Goal: Task Accomplishment & Management: Use online tool/utility

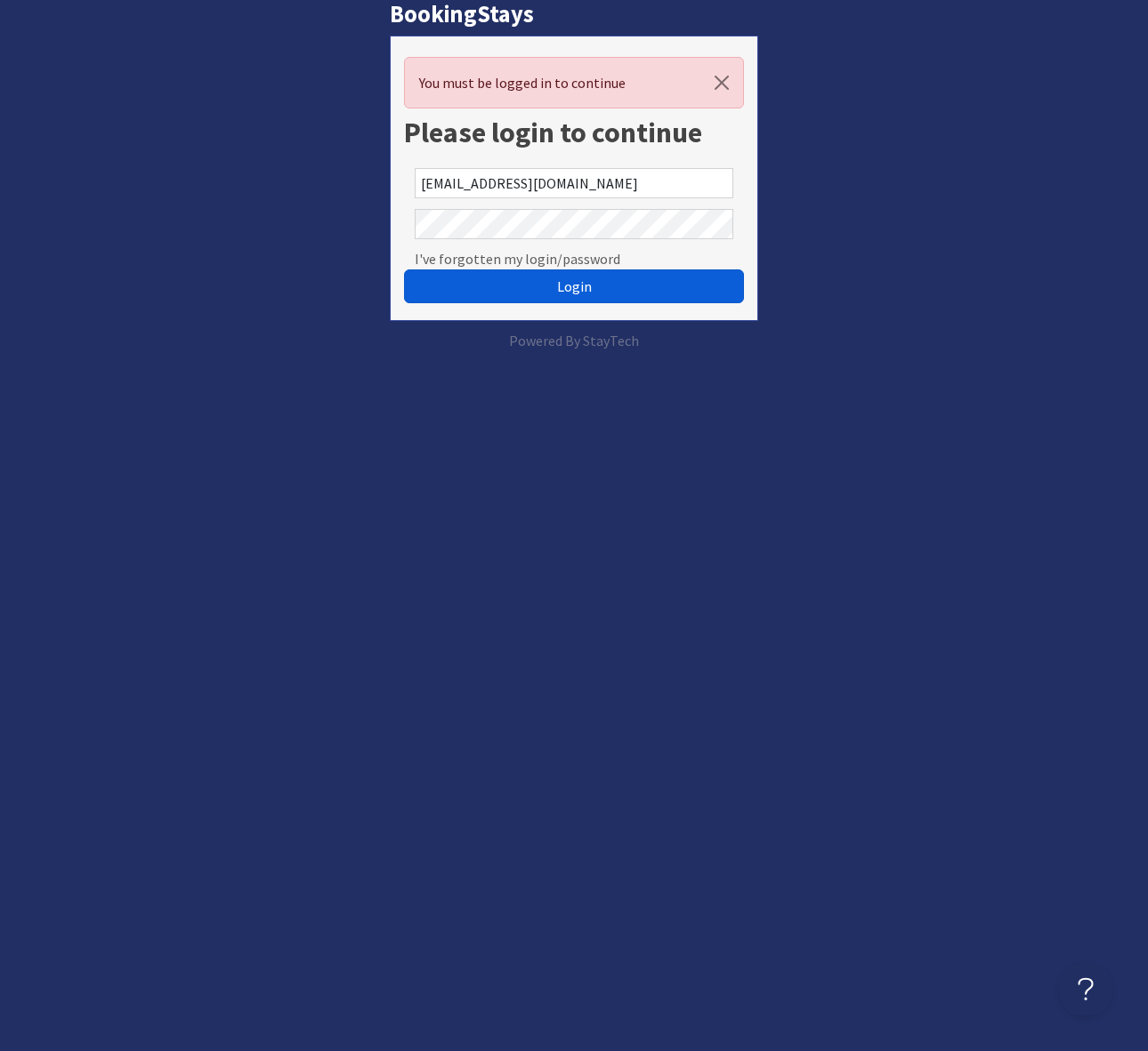
click at [579, 293] on span "Login" at bounding box center [574, 286] width 34 height 18
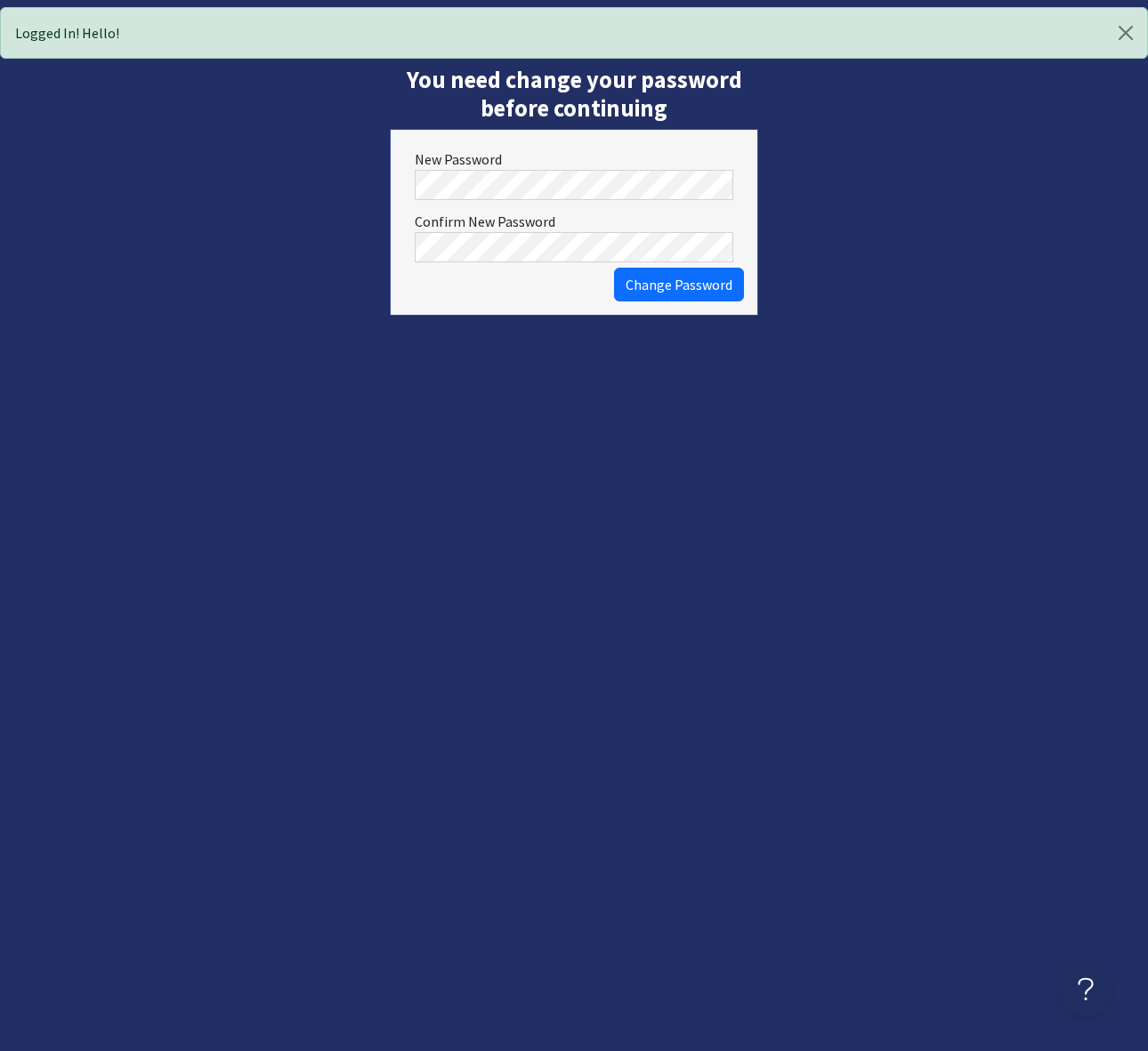
scroll to position [0, 11]
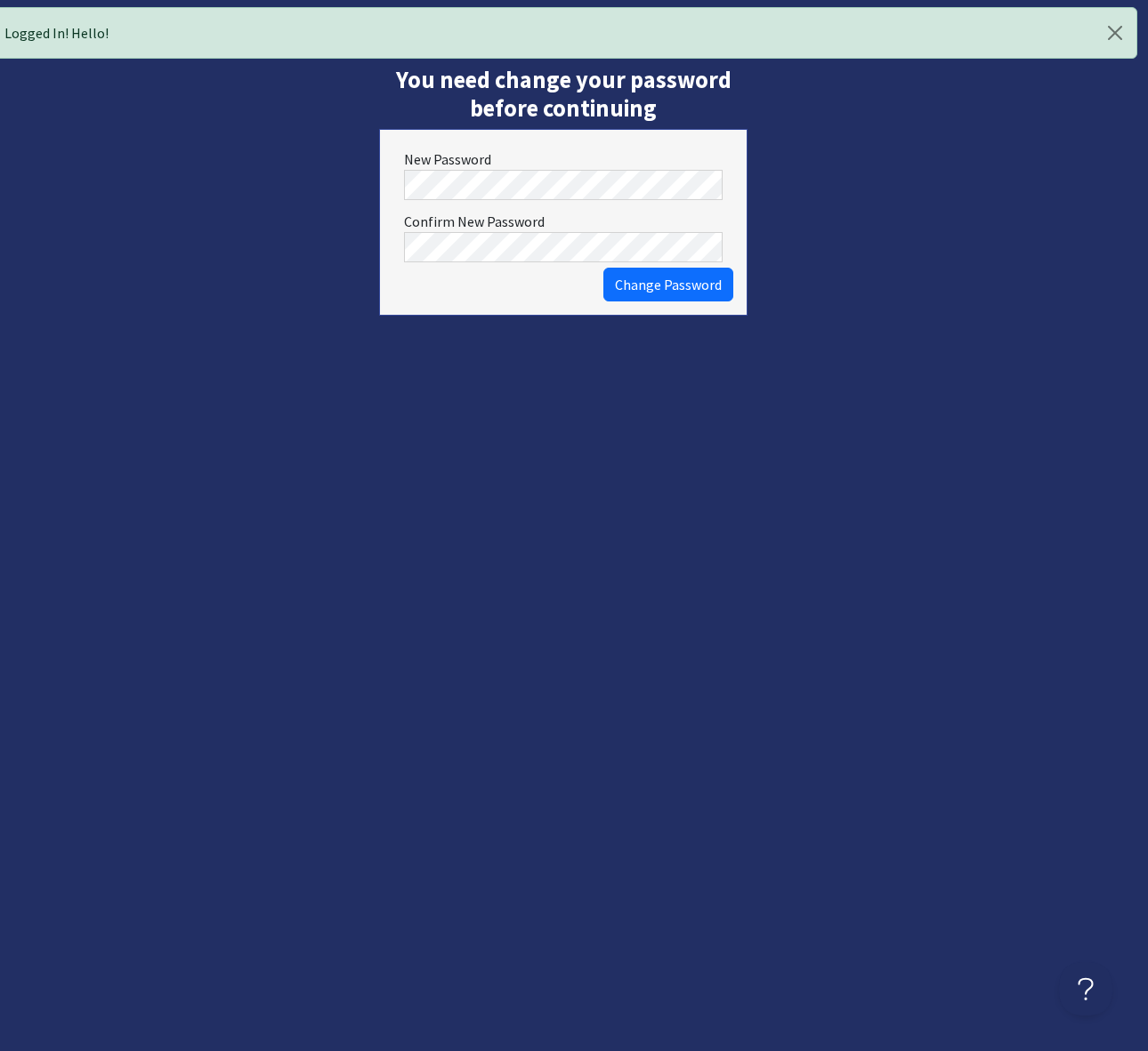
click at [387, 178] on form "New Password Confirm New Password Change Password" at bounding box center [562, 222] width 368 height 187
click at [700, 245] on body "Logged In! Hello! You need change your password before continuing New Password …" at bounding box center [563, 165] width 1148 height 317
click at [371, 246] on div "You need change your password before continuing New Password Confirm New Passwo…" at bounding box center [562, 195] width 390 height 258
click at [756, 324] on html "Logged In! Hello! You need change your password before continuing New Password …" at bounding box center [563, 162] width 1148 height 324
click at [667, 285] on span "Change Password" at bounding box center [668, 285] width 107 height 18
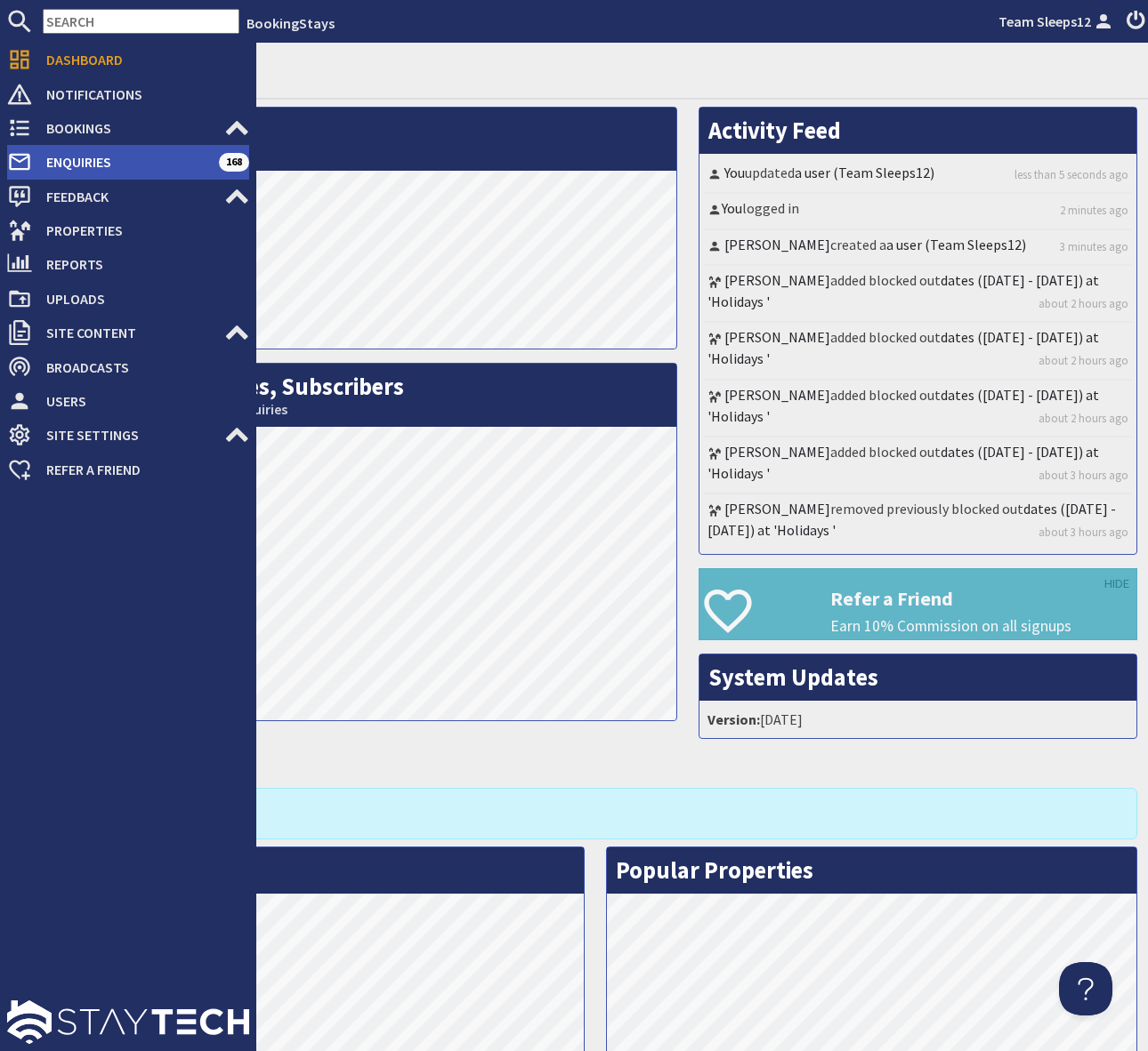
click at [146, 154] on span "Enquiries" at bounding box center [125, 161] width 187 height 28
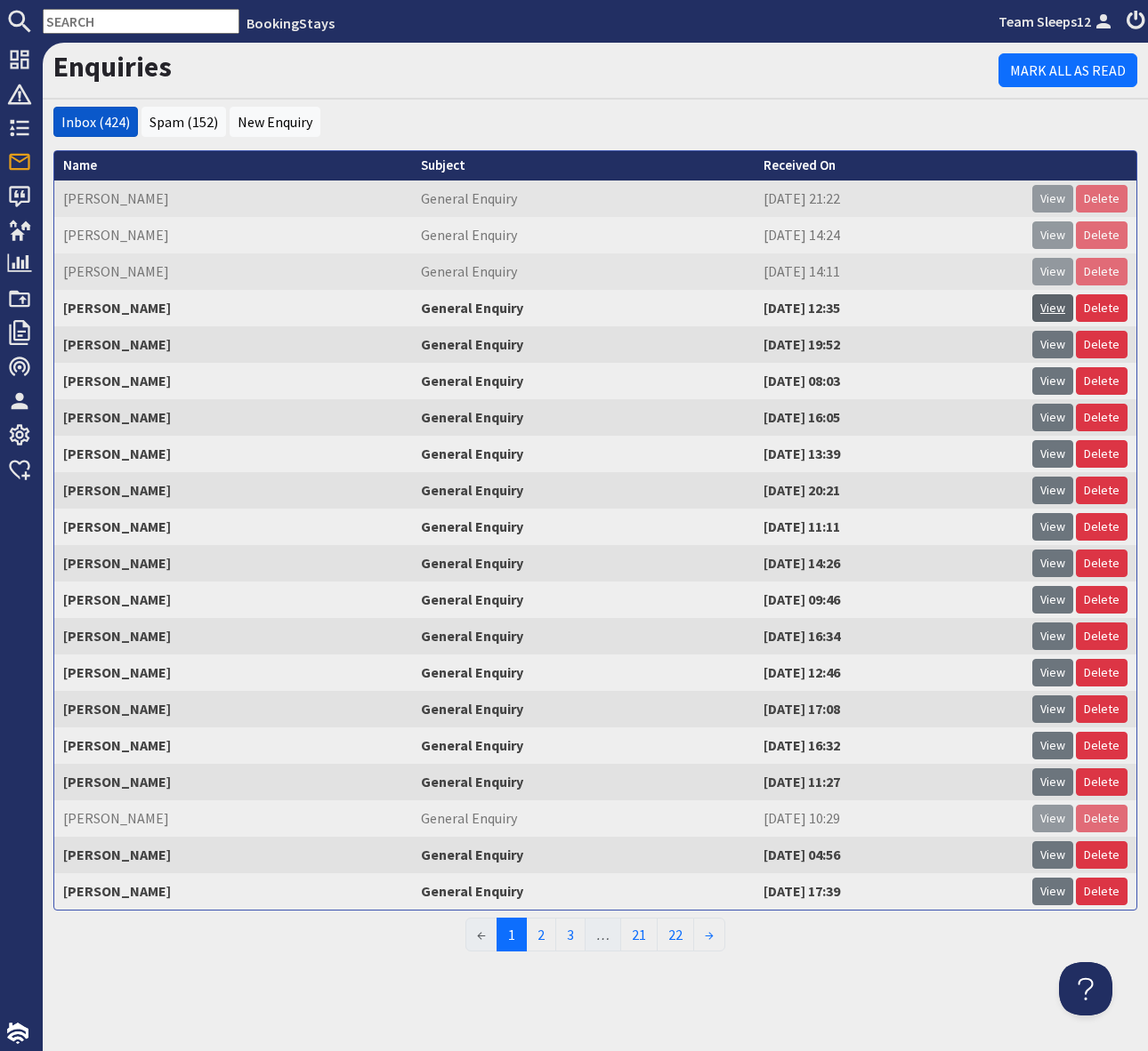
click at [1050, 311] on link "View" at bounding box center [1052, 308] width 41 height 28
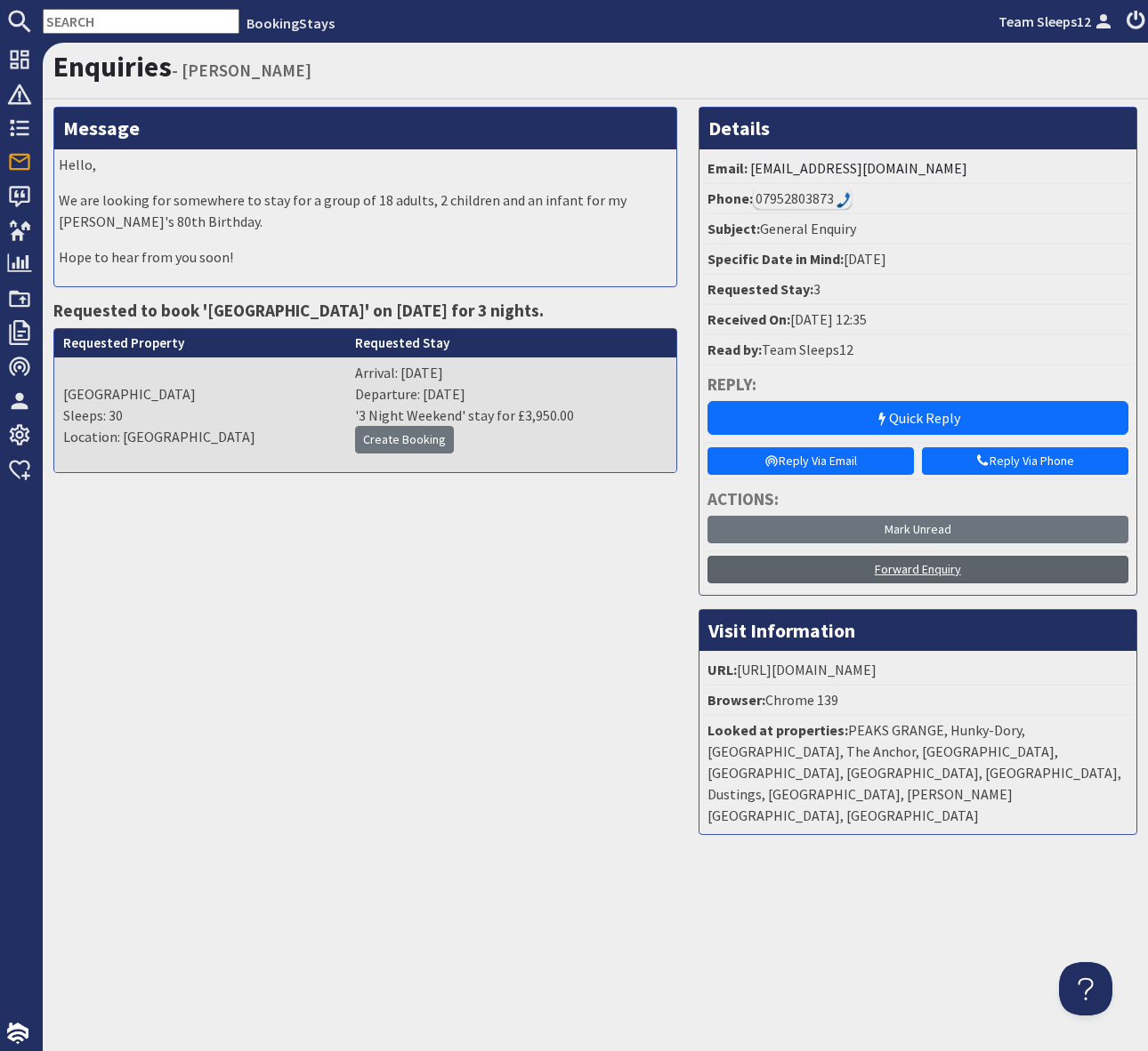
click at [927, 572] on link "Forward Enquiry" at bounding box center [917, 569] width 421 height 28
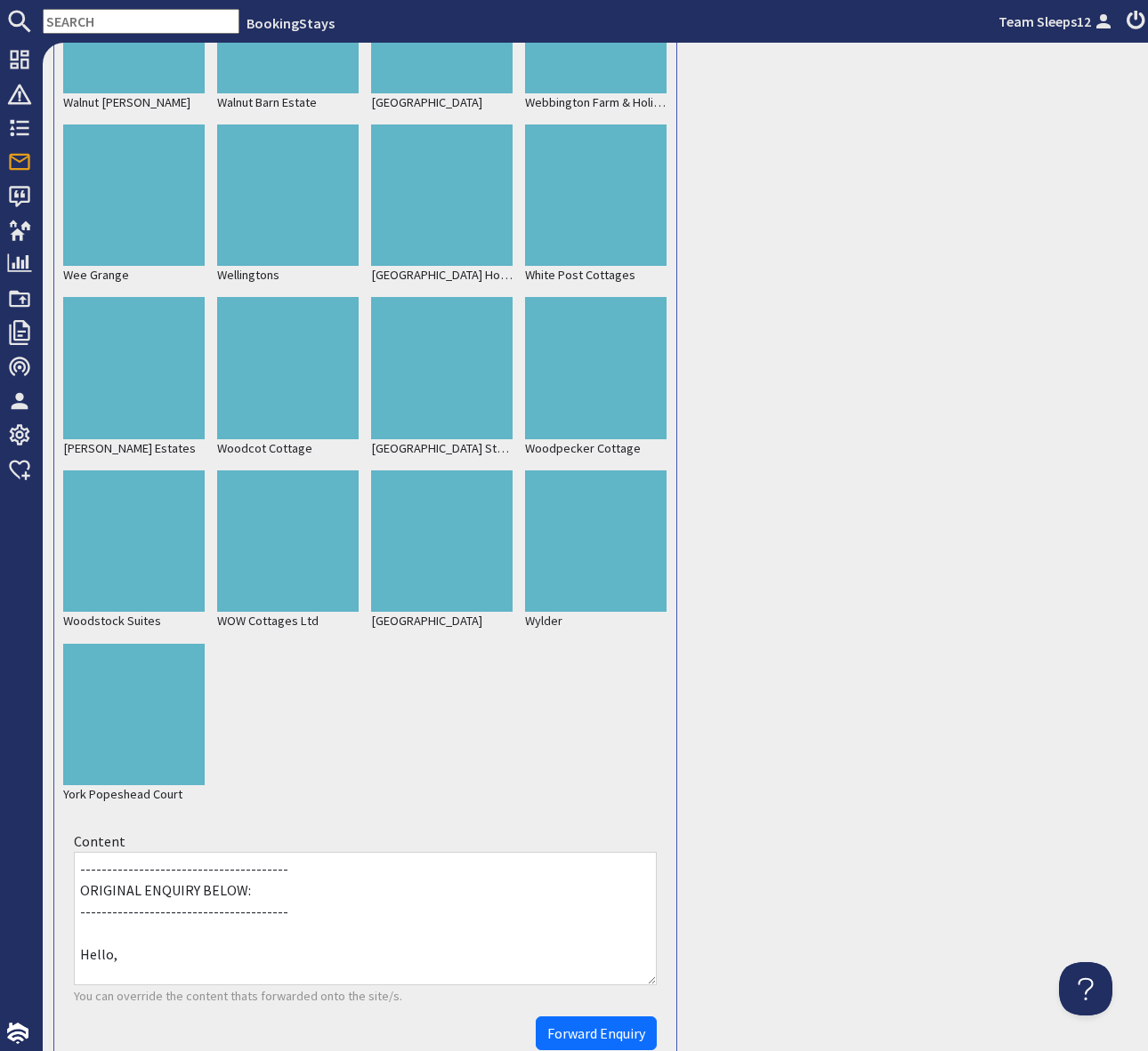
scroll to position [8388, 0]
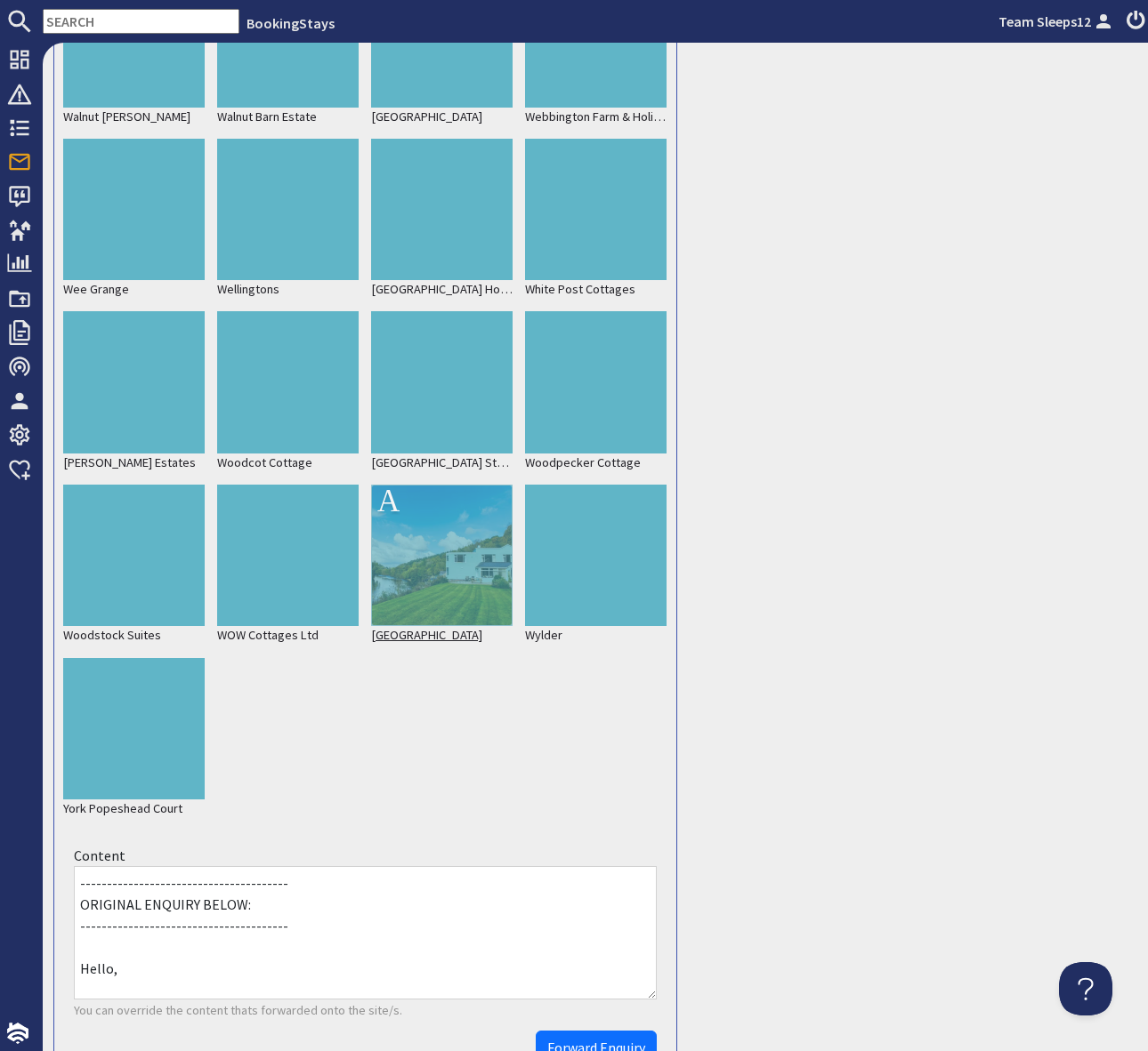
click at [442, 551] on div at bounding box center [441, 555] width 141 height 141
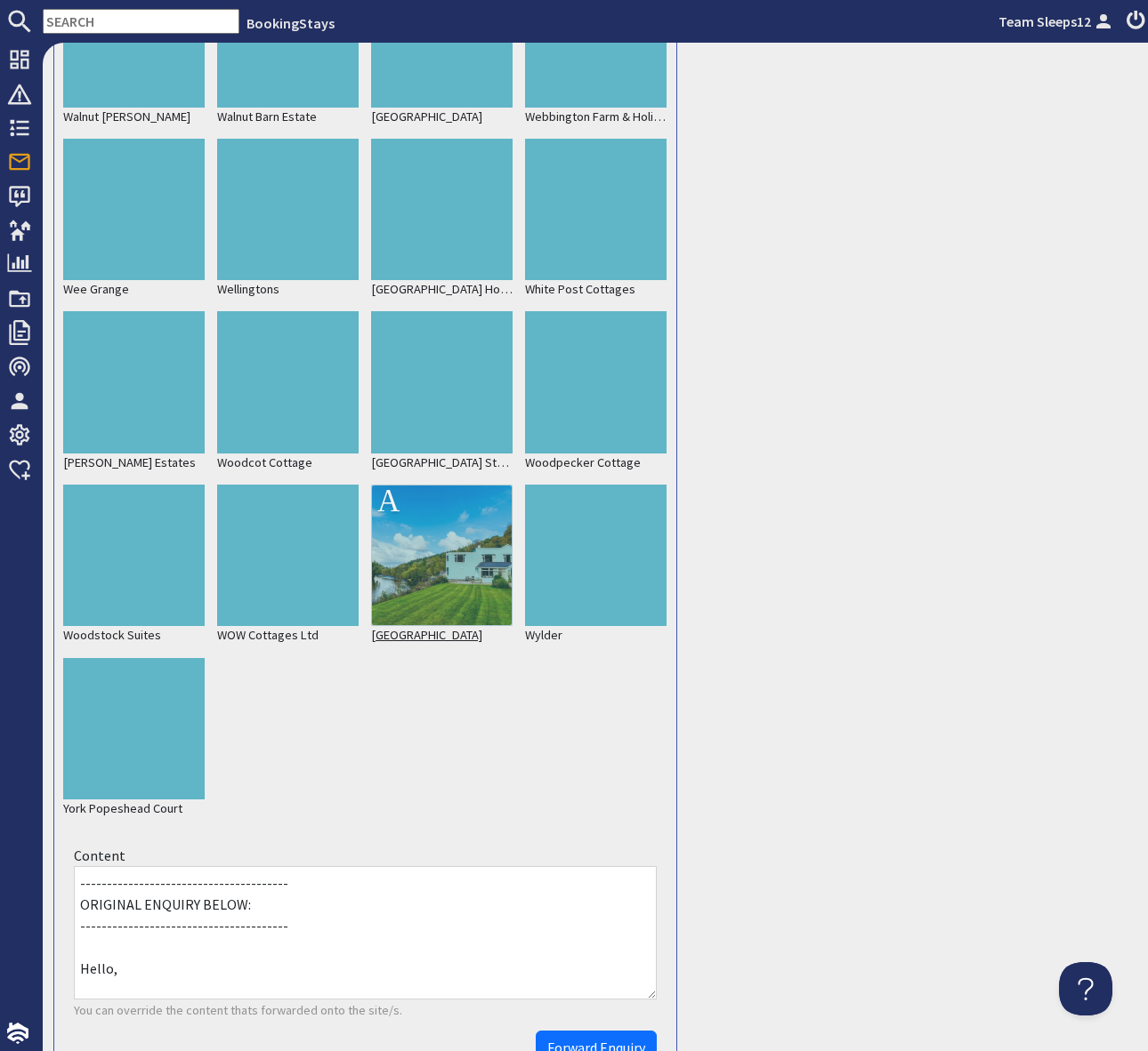
scroll to position [8519, 0]
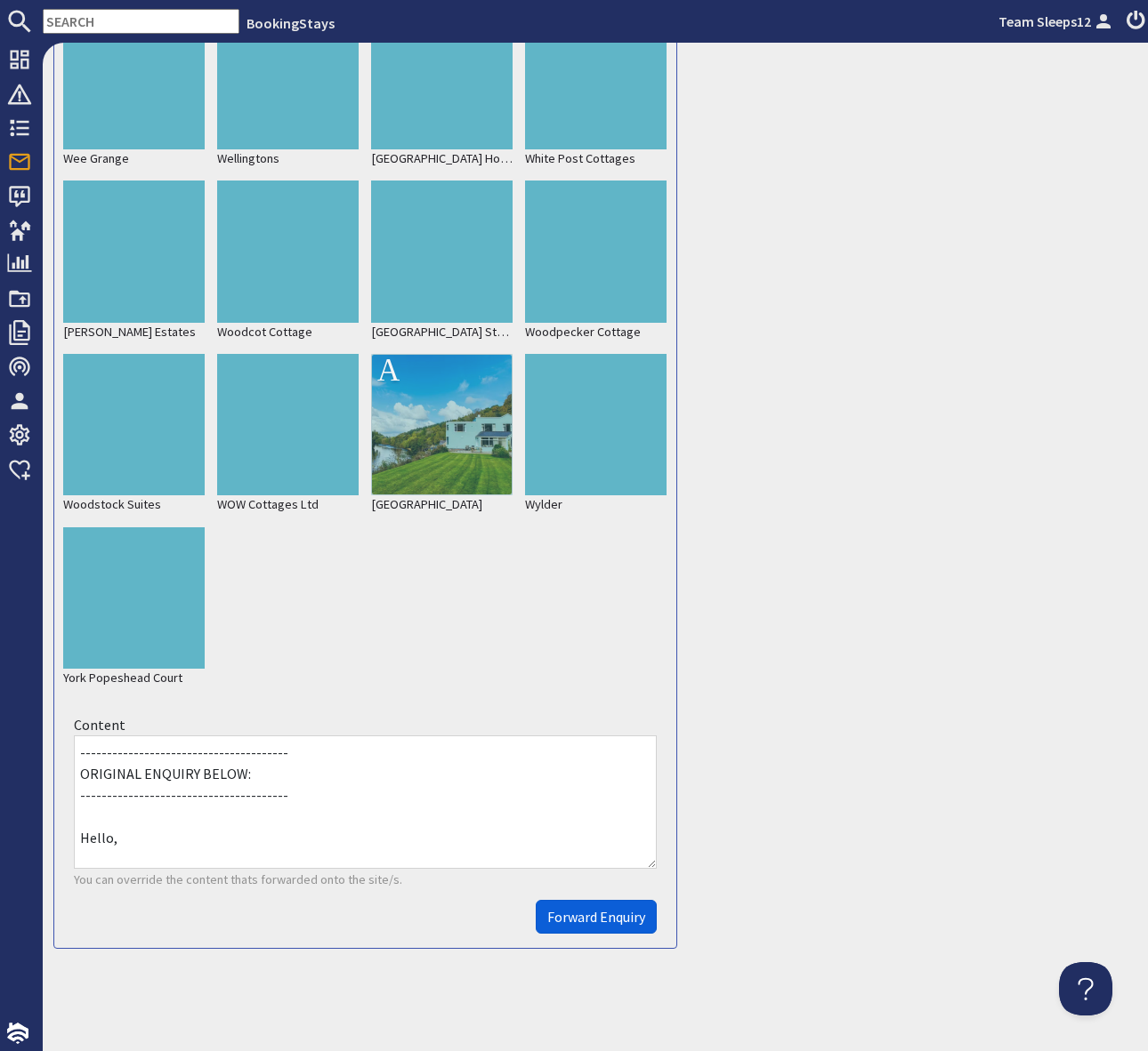
click at [574, 918] on span "Forward Enquiry" at bounding box center [596, 917] width 98 height 18
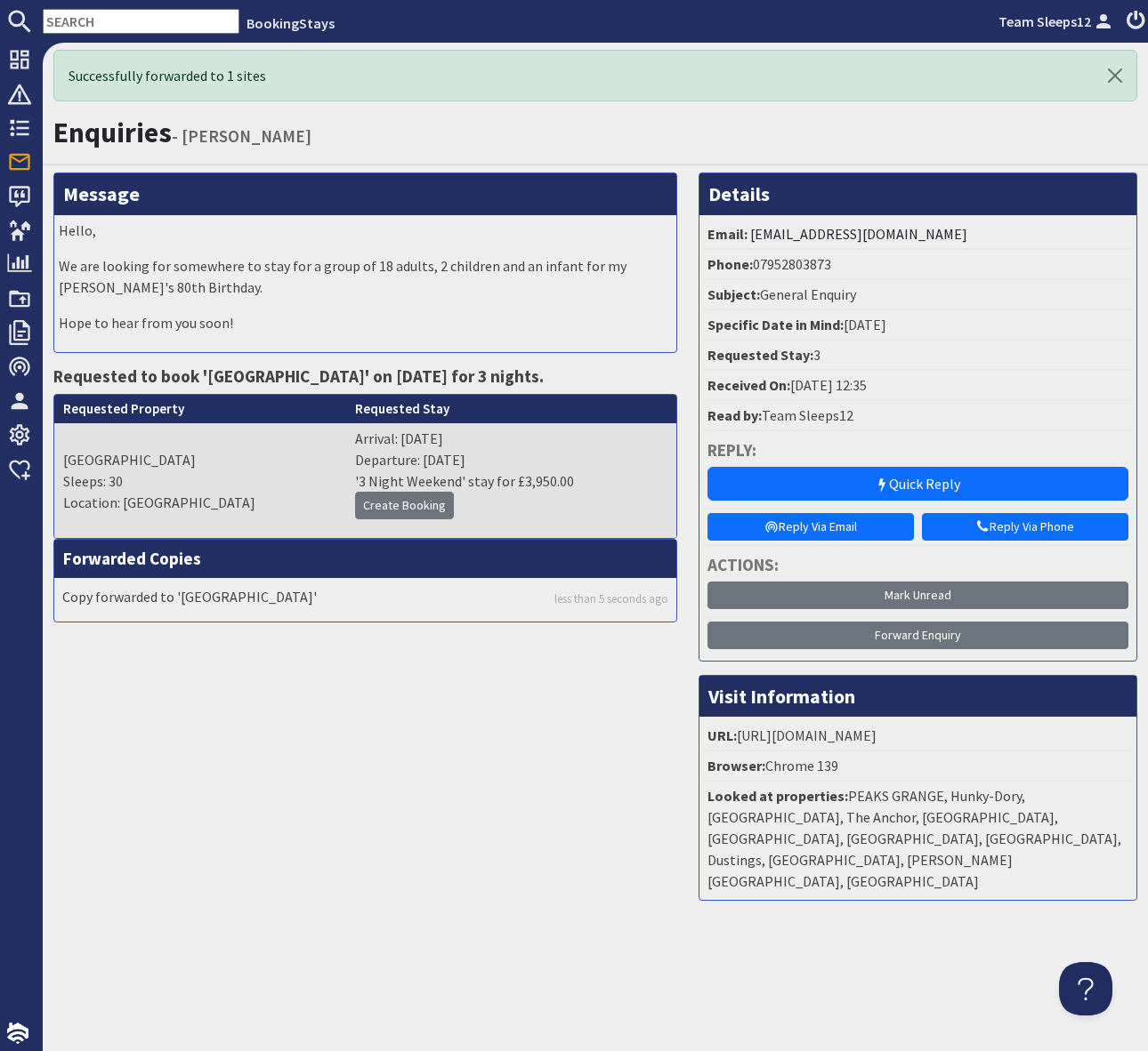
scroll to position [0, 0]
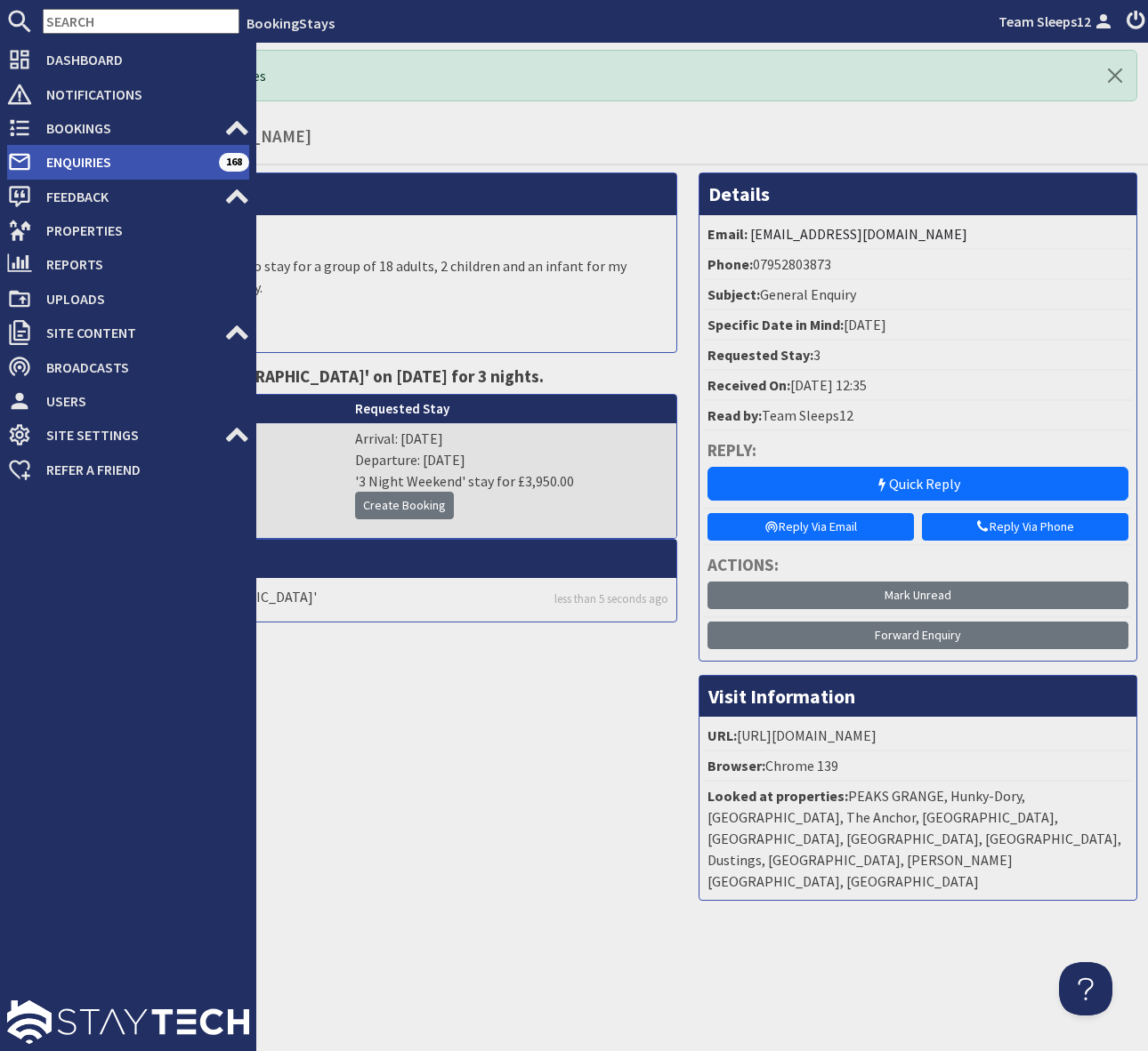
click at [99, 168] on span "Enquiries" at bounding box center [125, 161] width 187 height 28
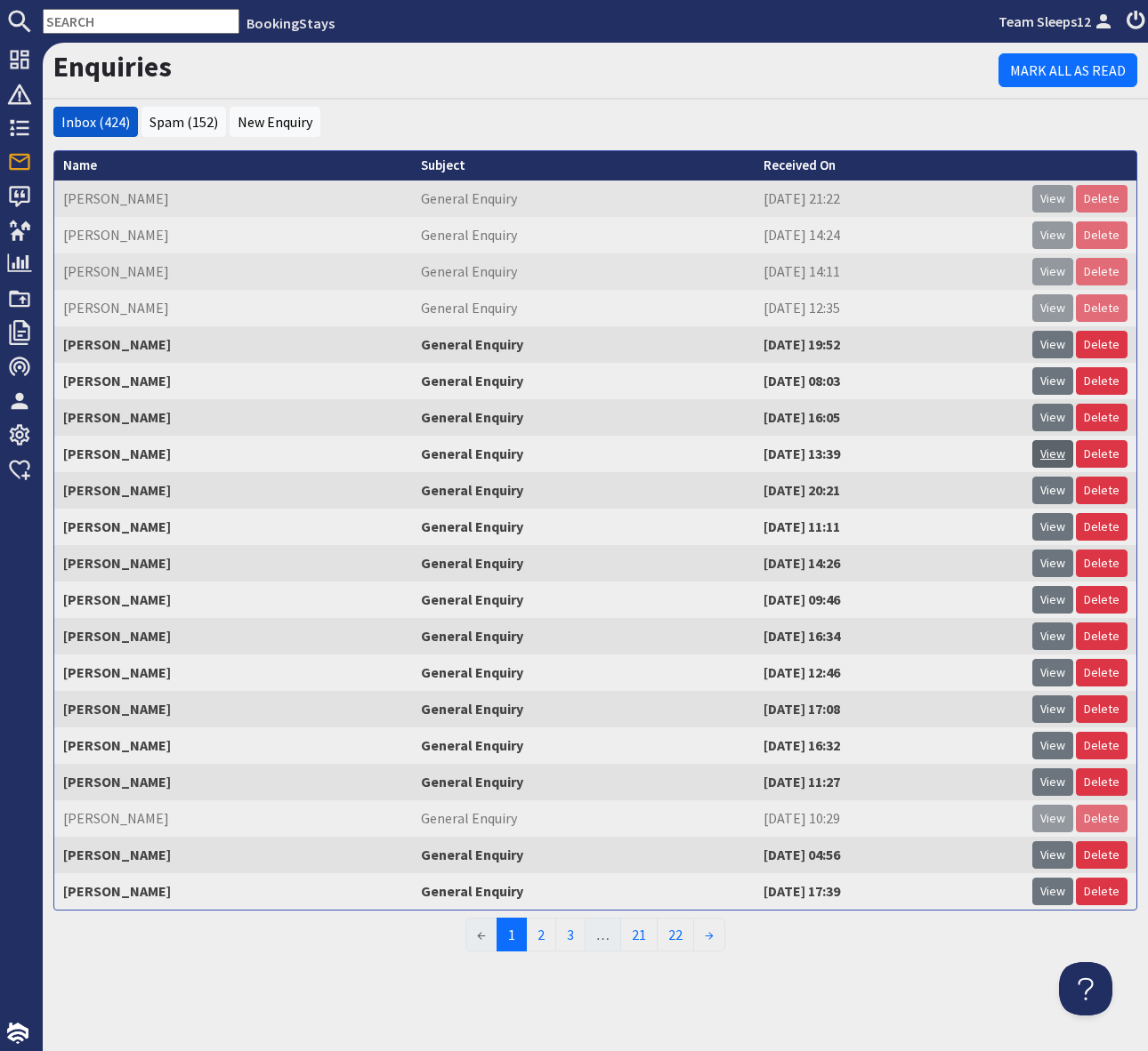
click at [1059, 454] on link "View" at bounding box center [1052, 454] width 41 height 28
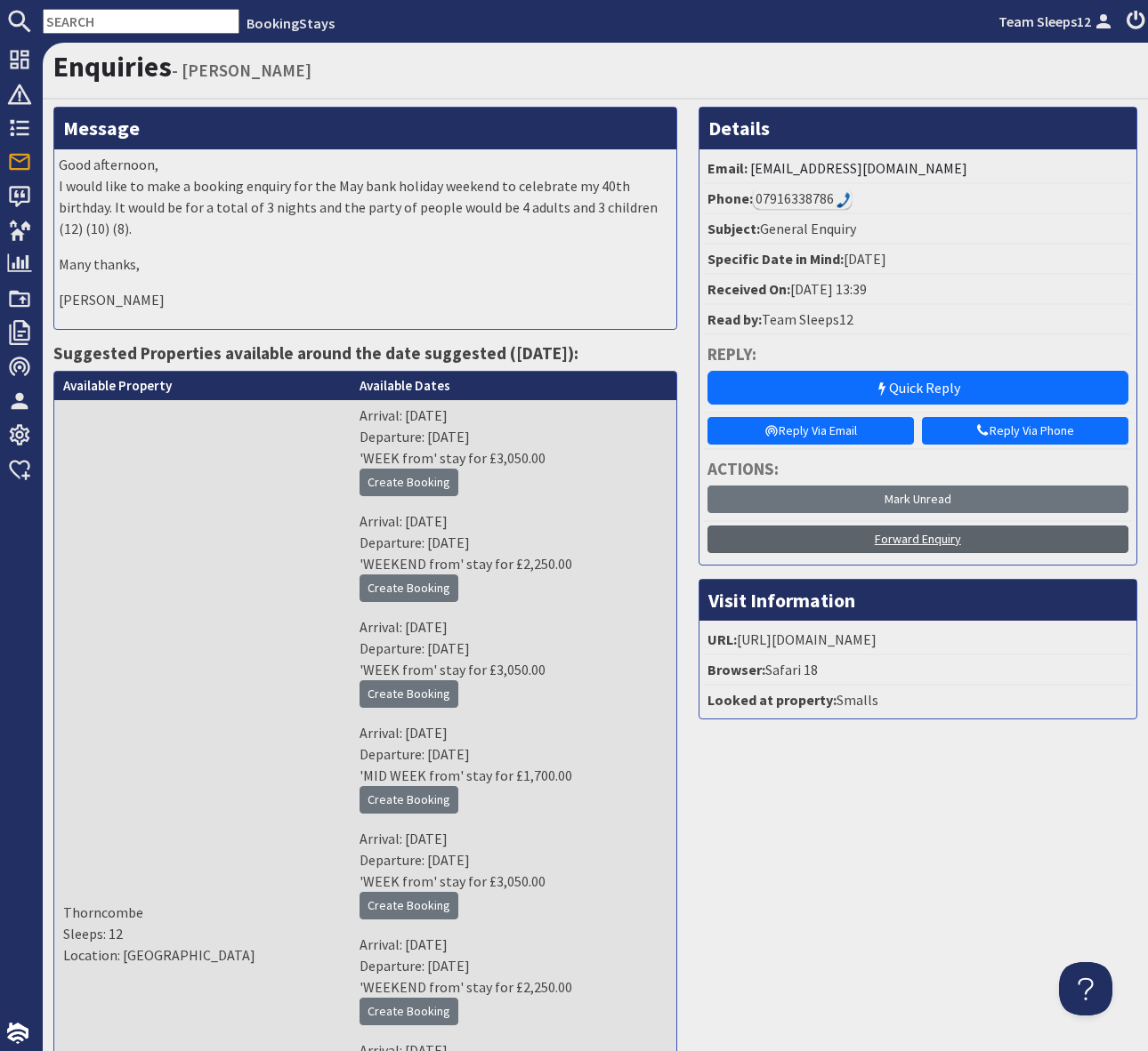
click at [905, 537] on link "Forward Enquiry" at bounding box center [917, 540] width 421 height 28
click at [892, 539] on link "Forward Enquiry" at bounding box center [917, 540] width 421 height 28
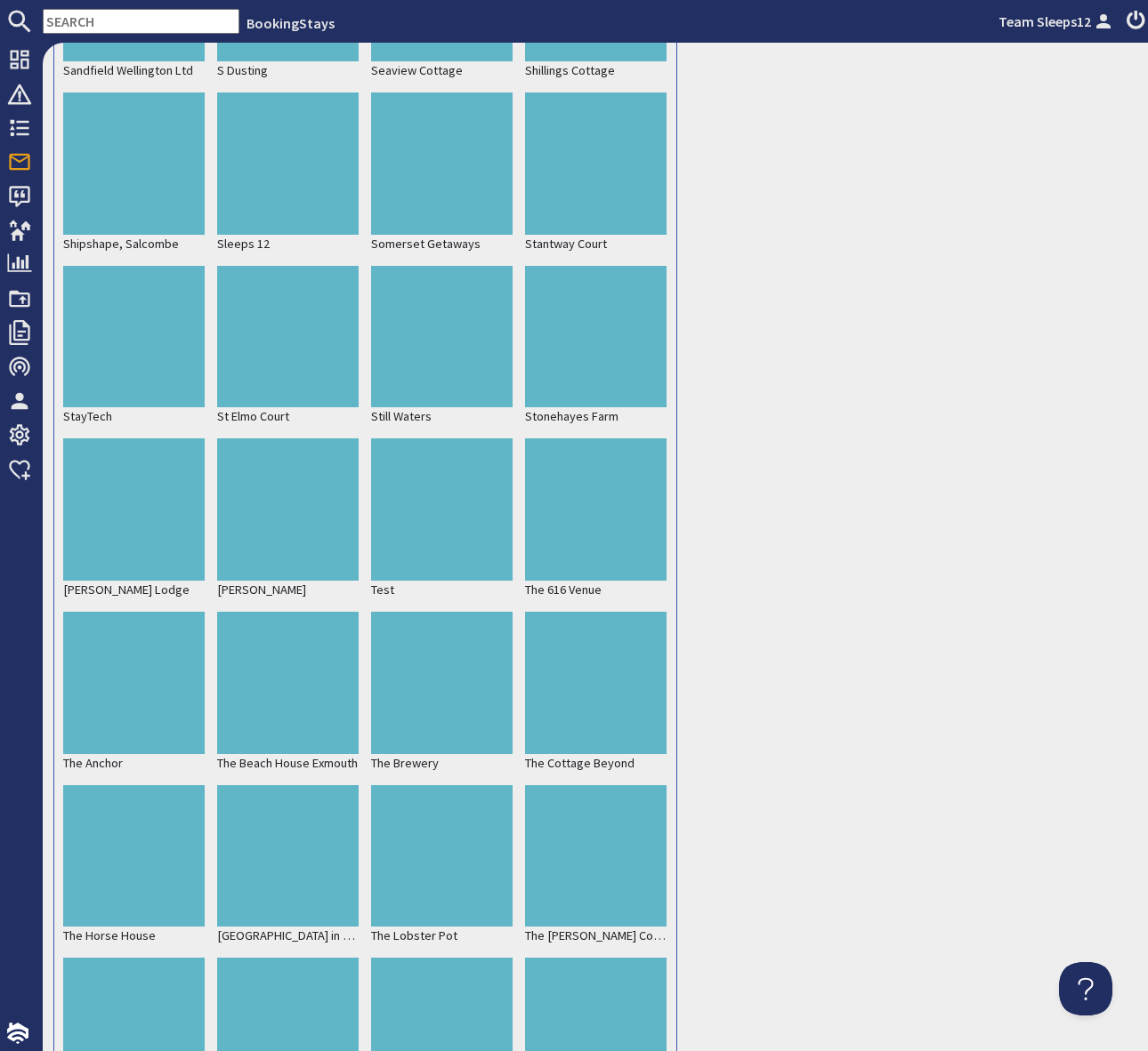
scroll to position [71572, 0]
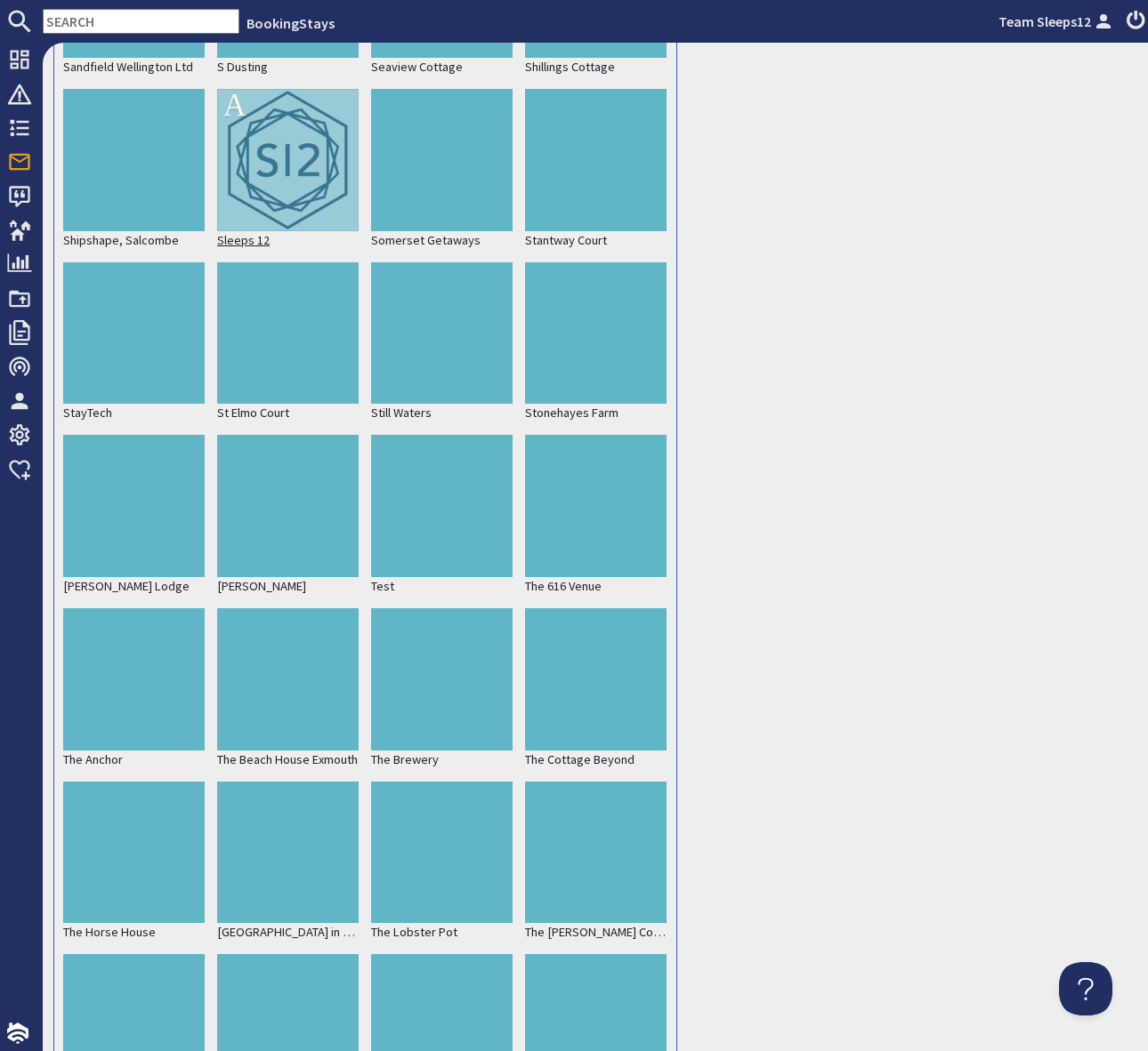
click at [278, 110] on div at bounding box center [287, 159] width 141 height 141
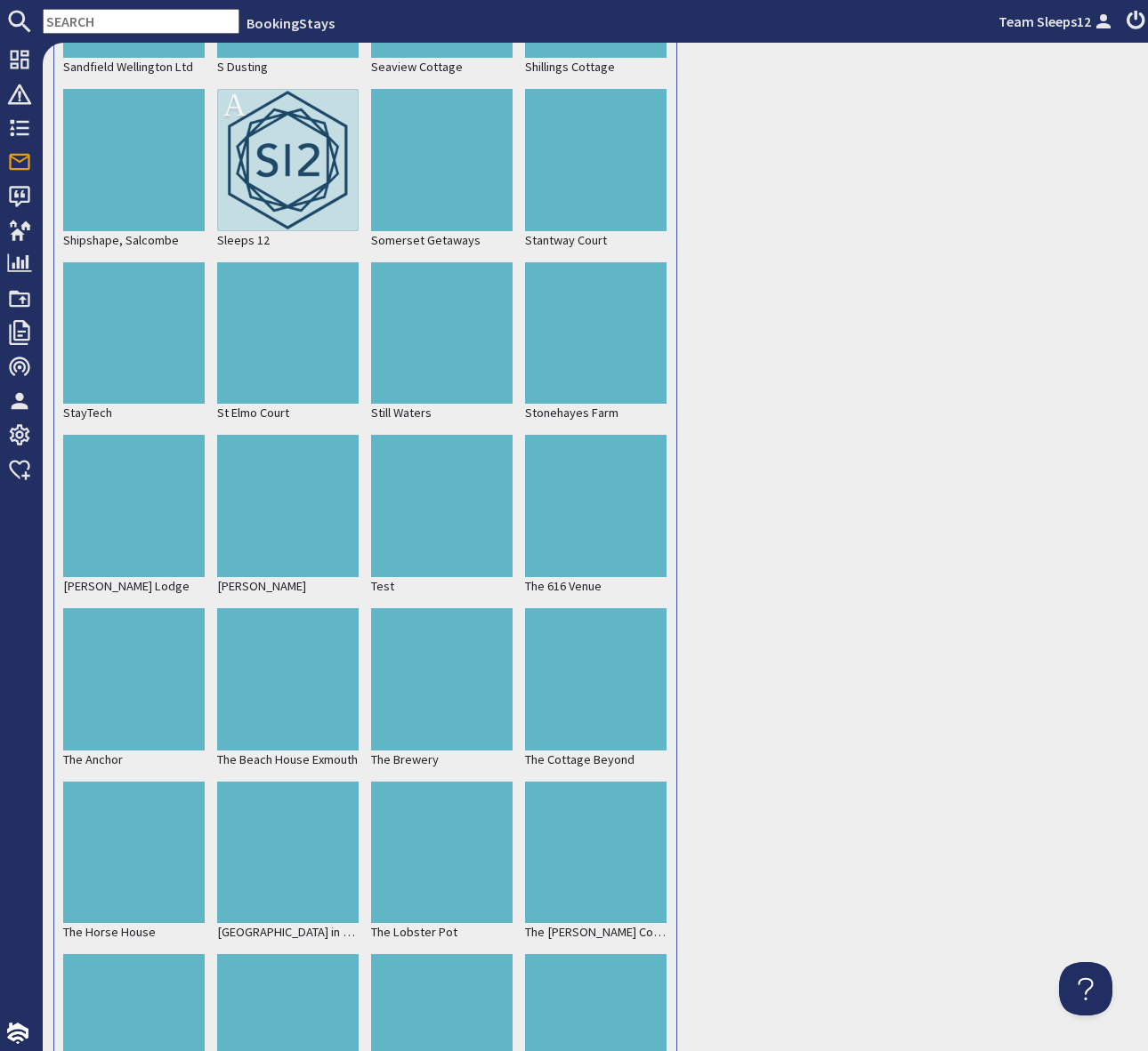
scroll to position [73169, 0]
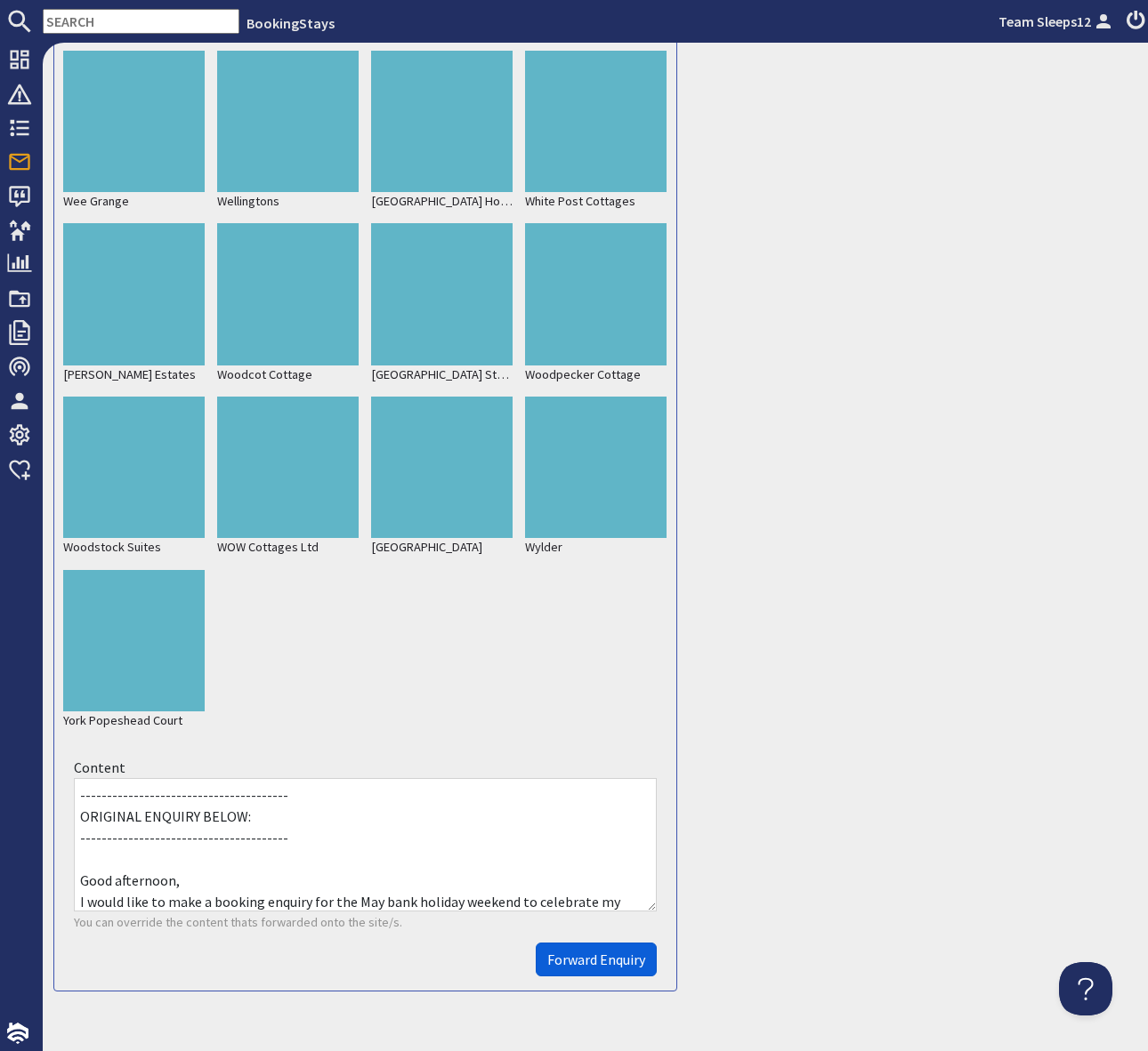
click at [592, 951] on span "Forward Enquiry" at bounding box center [596, 960] width 98 height 18
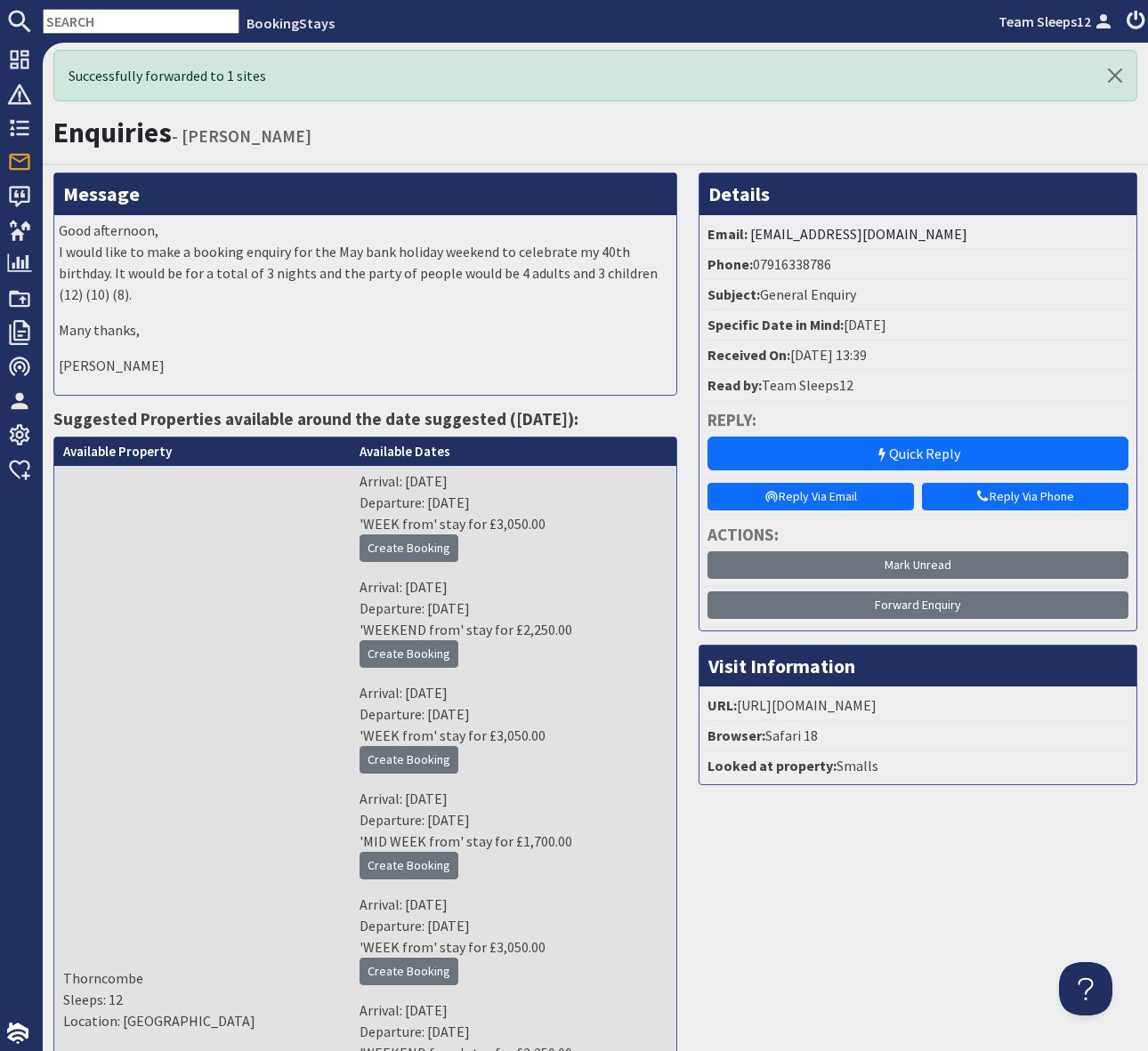
scroll to position [0, 0]
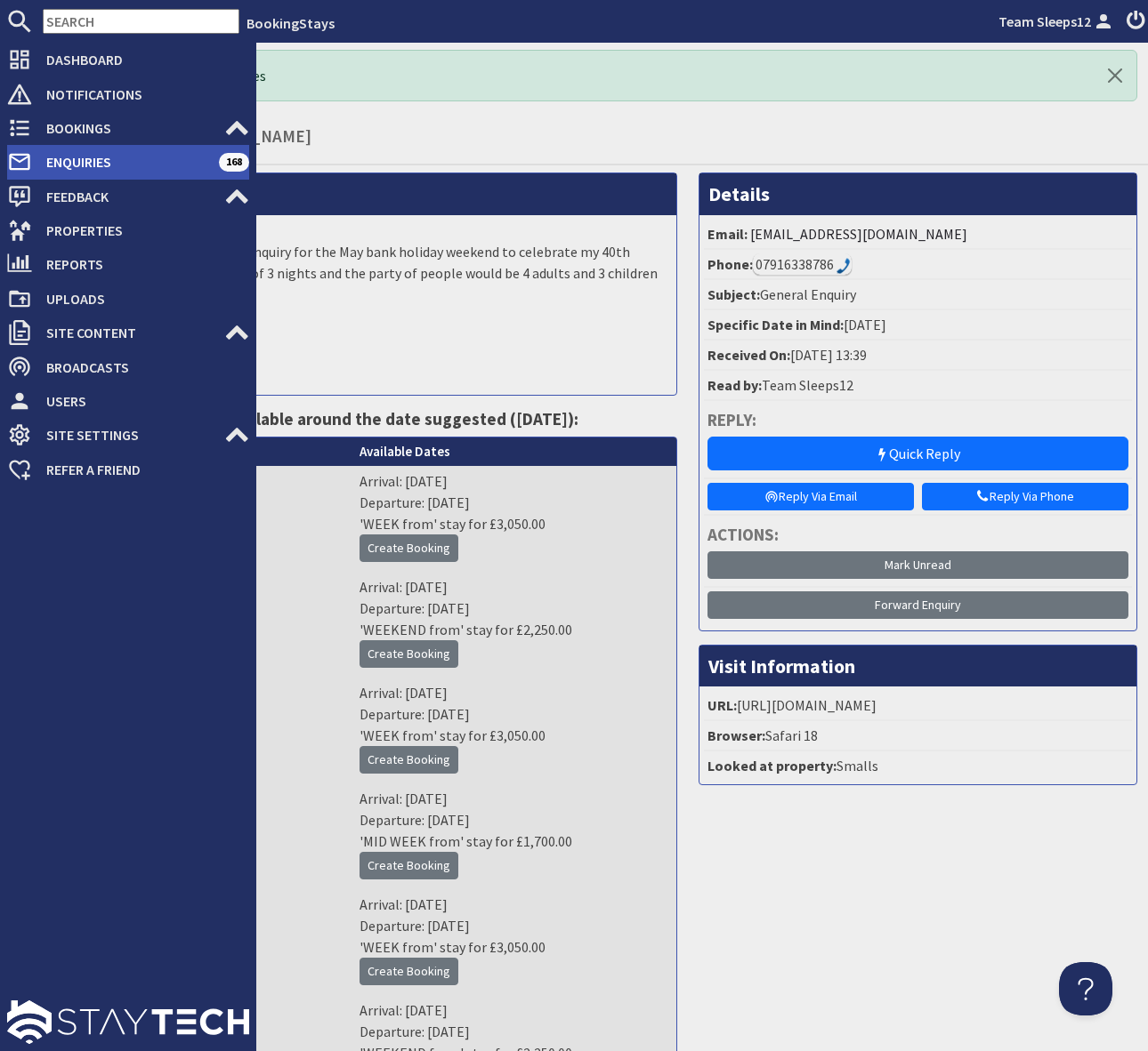
click at [142, 158] on span "Enquiries" at bounding box center [125, 161] width 187 height 28
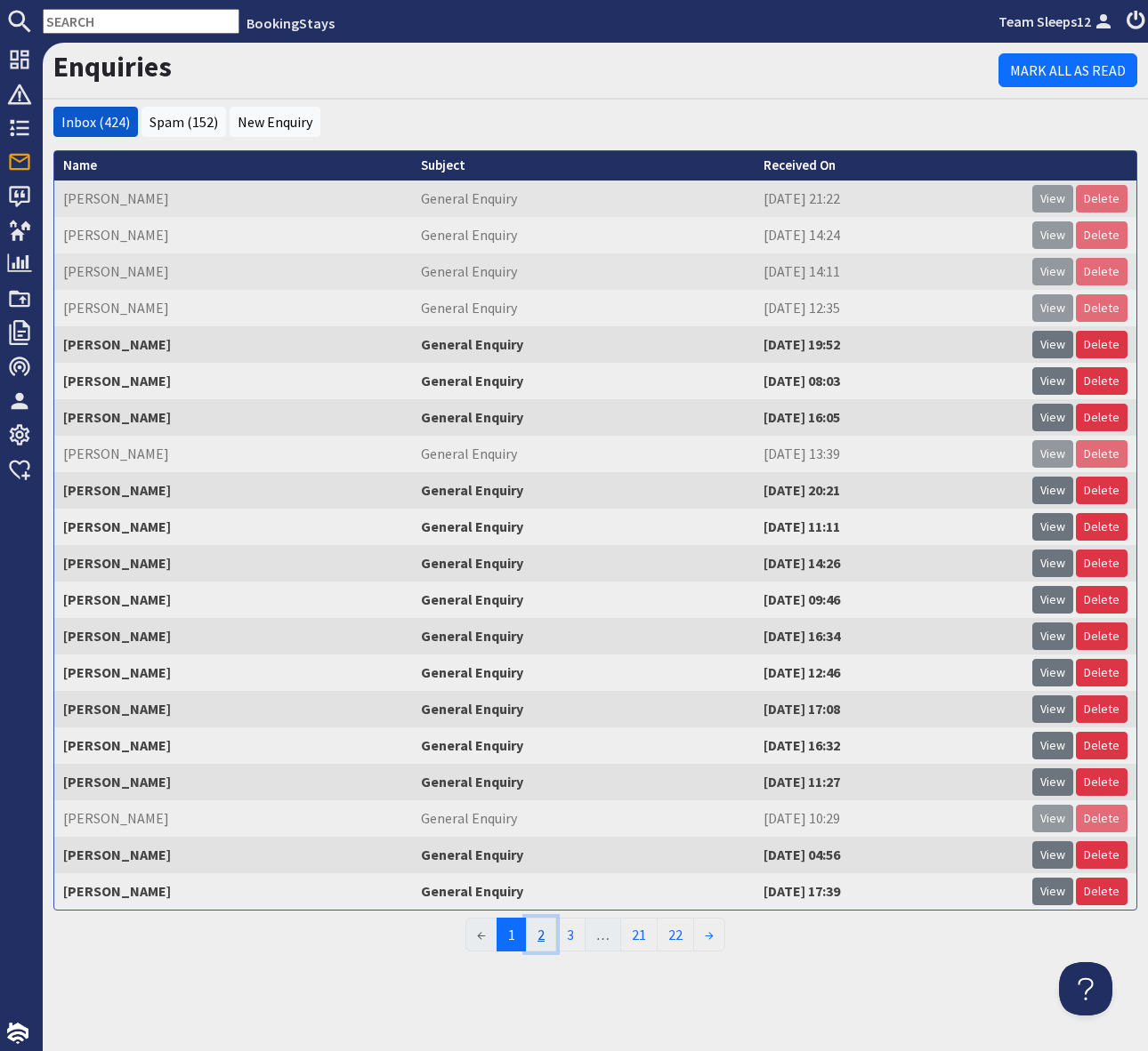
click at [542, 932] on link "2" at bounding box center [541, 934] width 30 height 33
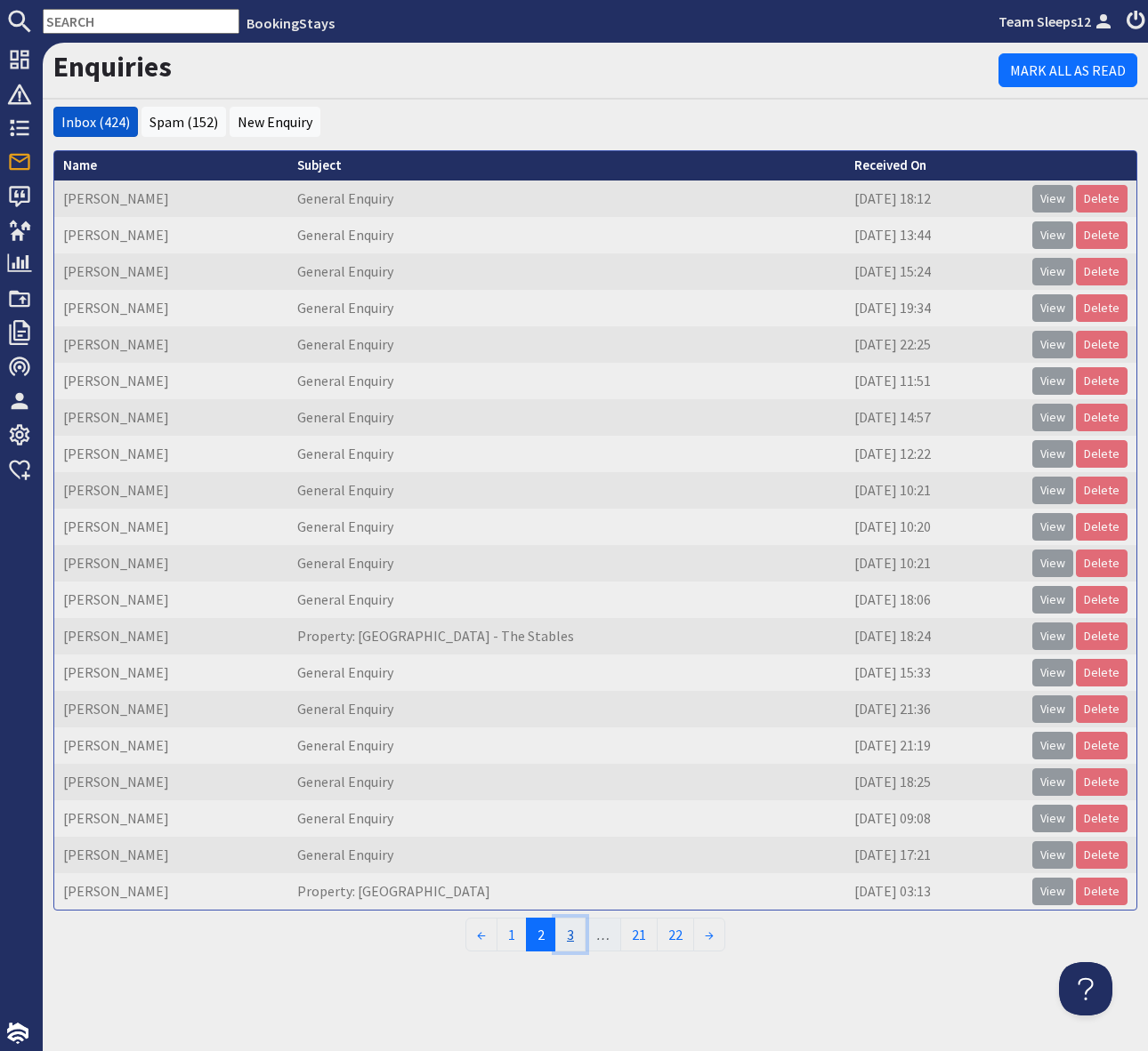
click at [571, 928] on link "3" at bounding box center [569, 934] width 30 height 33
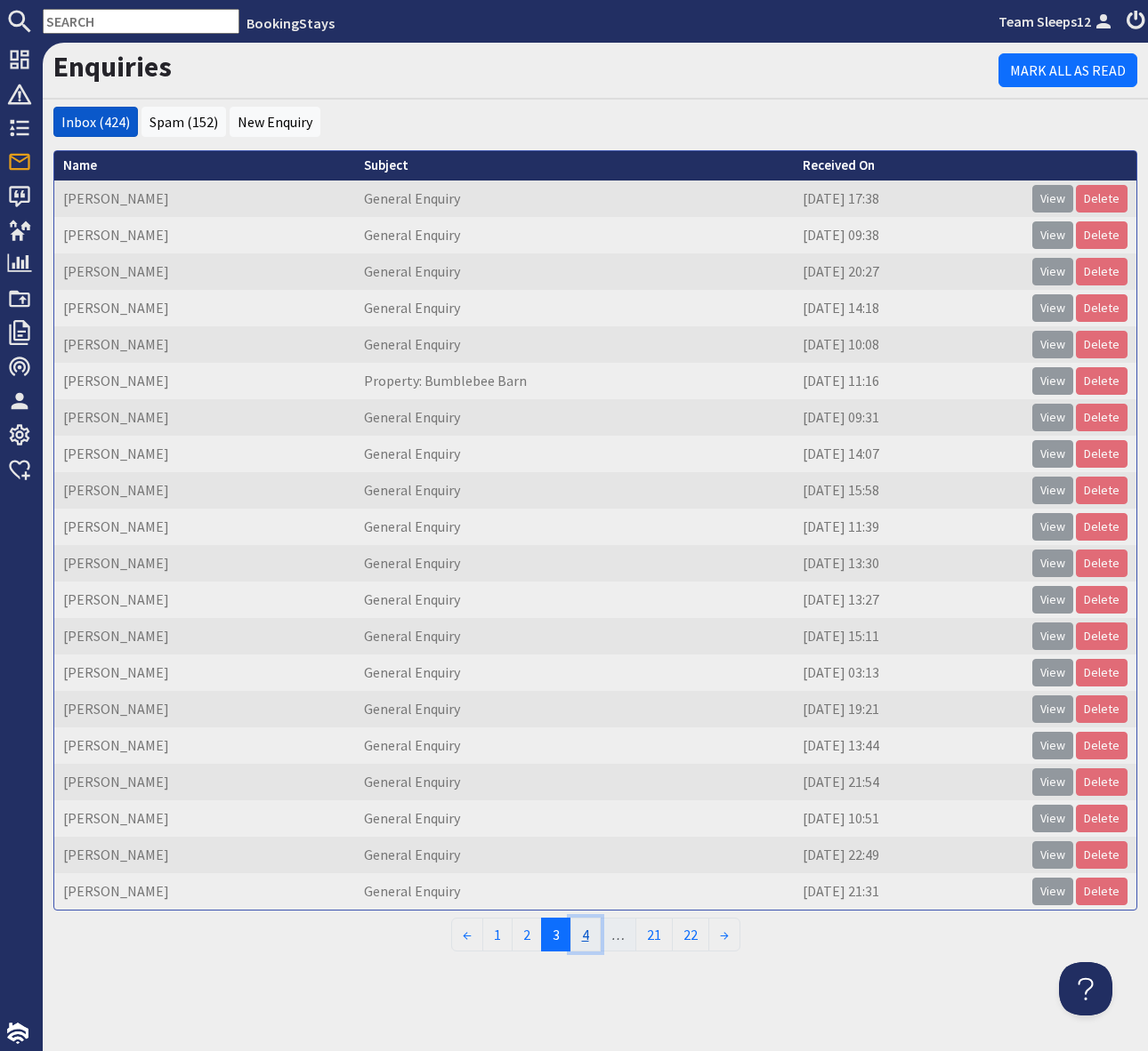
click at [588, 932] on link "4" at bounding box center [585, 934] width 30 height 33
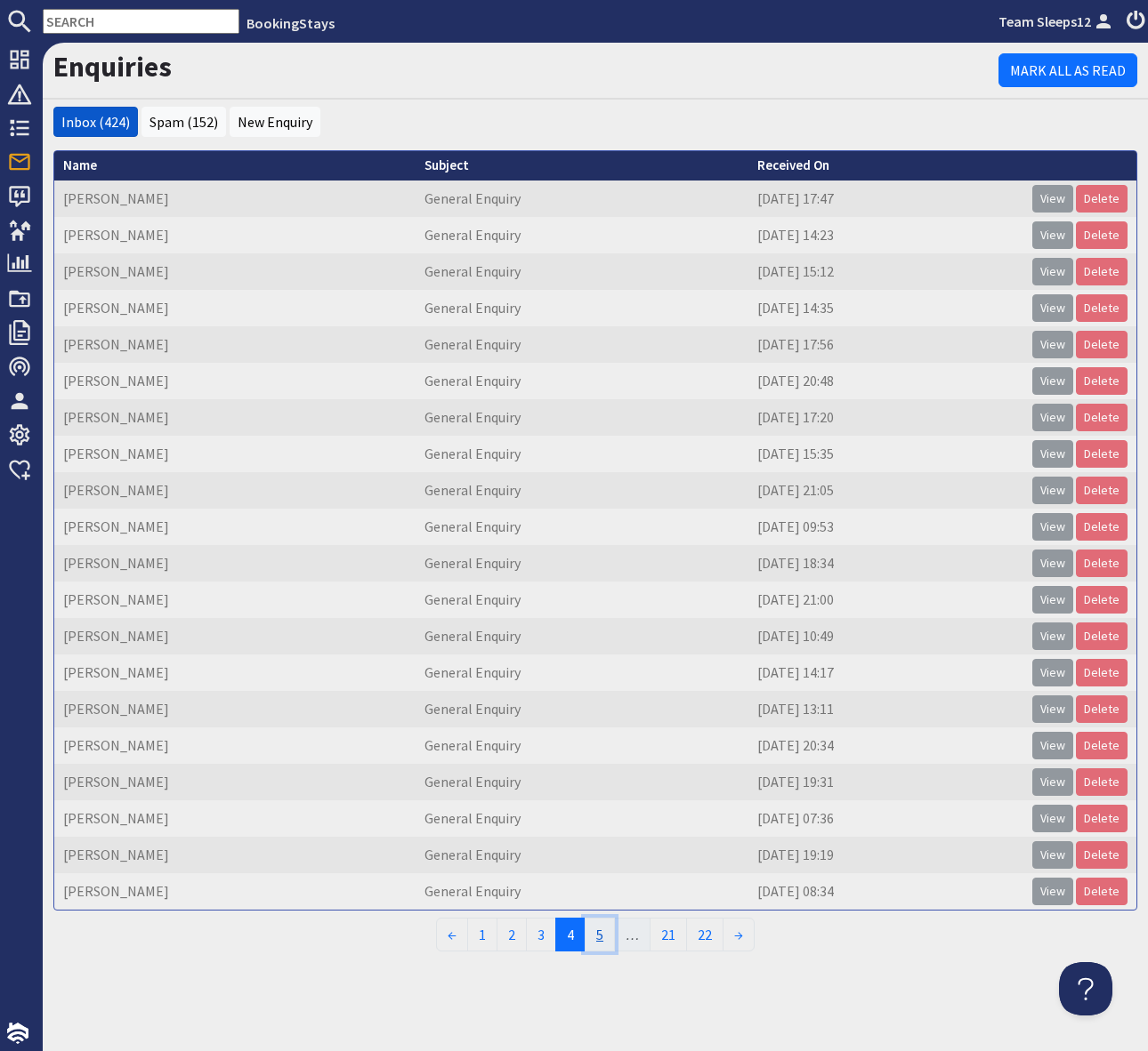
click at [598, 931] on link "5" at bounding box center [599, 934] width 30 height 33
click at [616, 935] on link "6" at bounding box center [614, 934] width 30 height 33
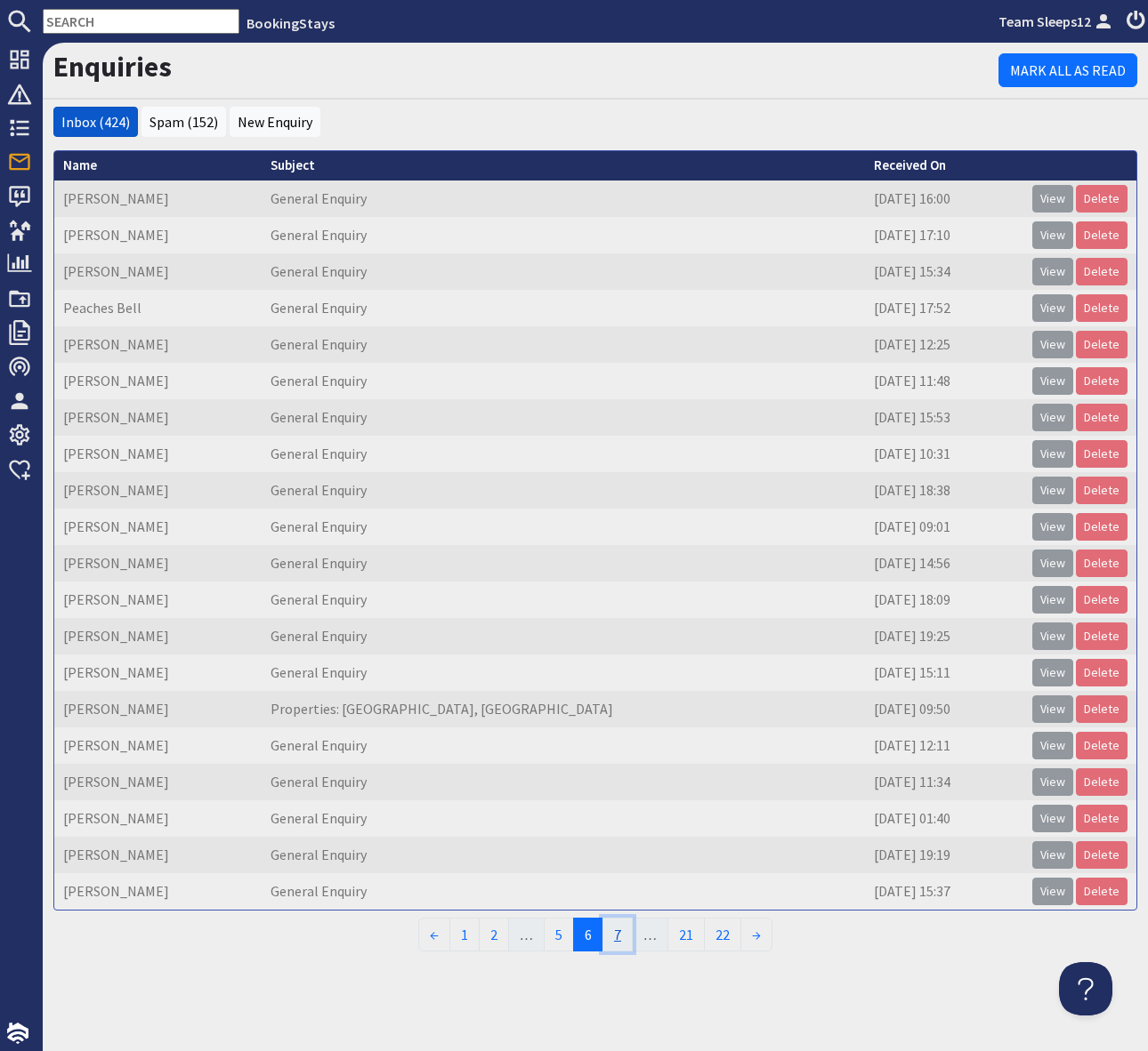
click at [621, 936] on link "7" at bounding box center [616, 934] width 30 height 33
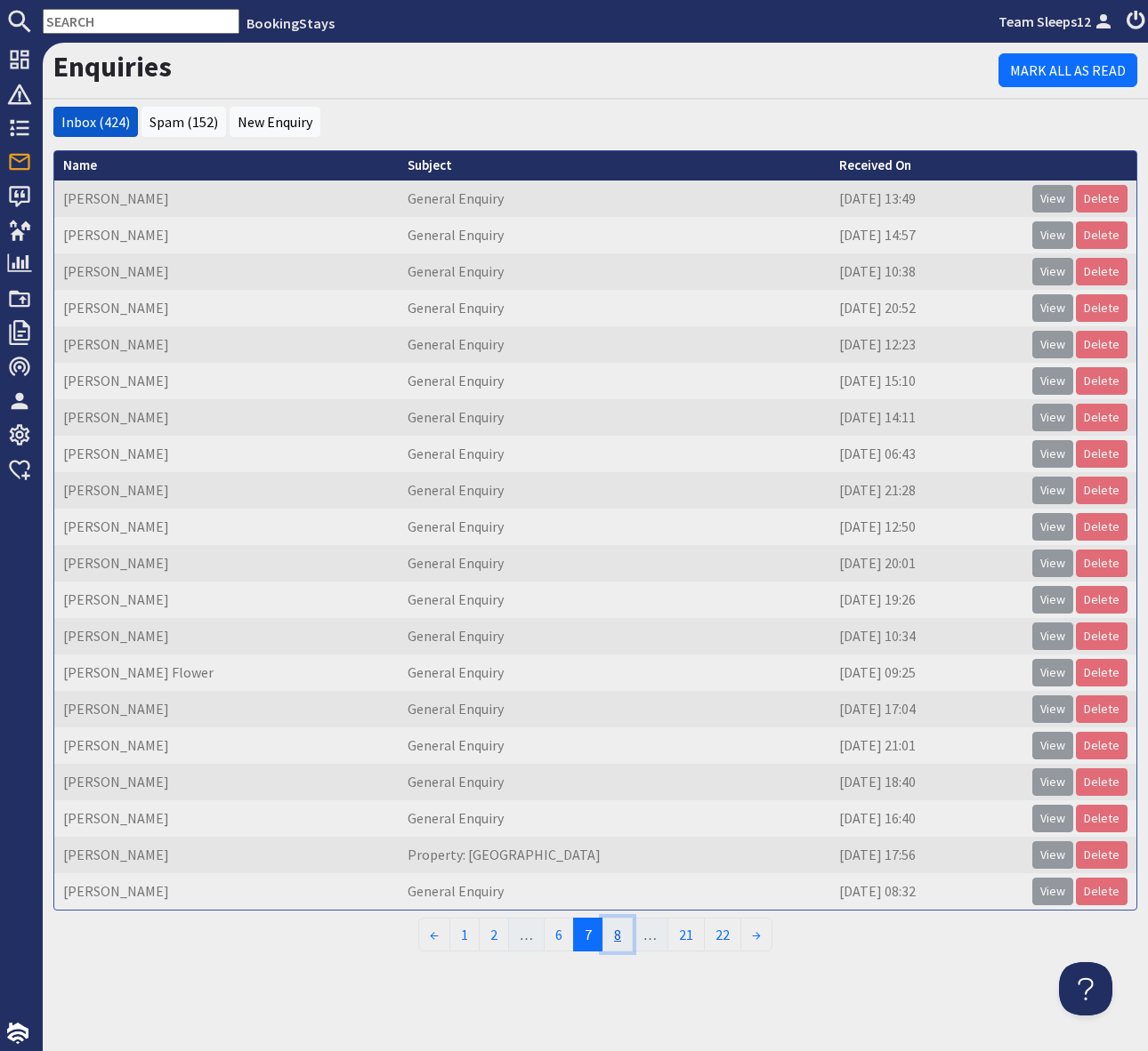
click at [622, 936] on link "8" at bounding box center [616, 934] width 30 height 33
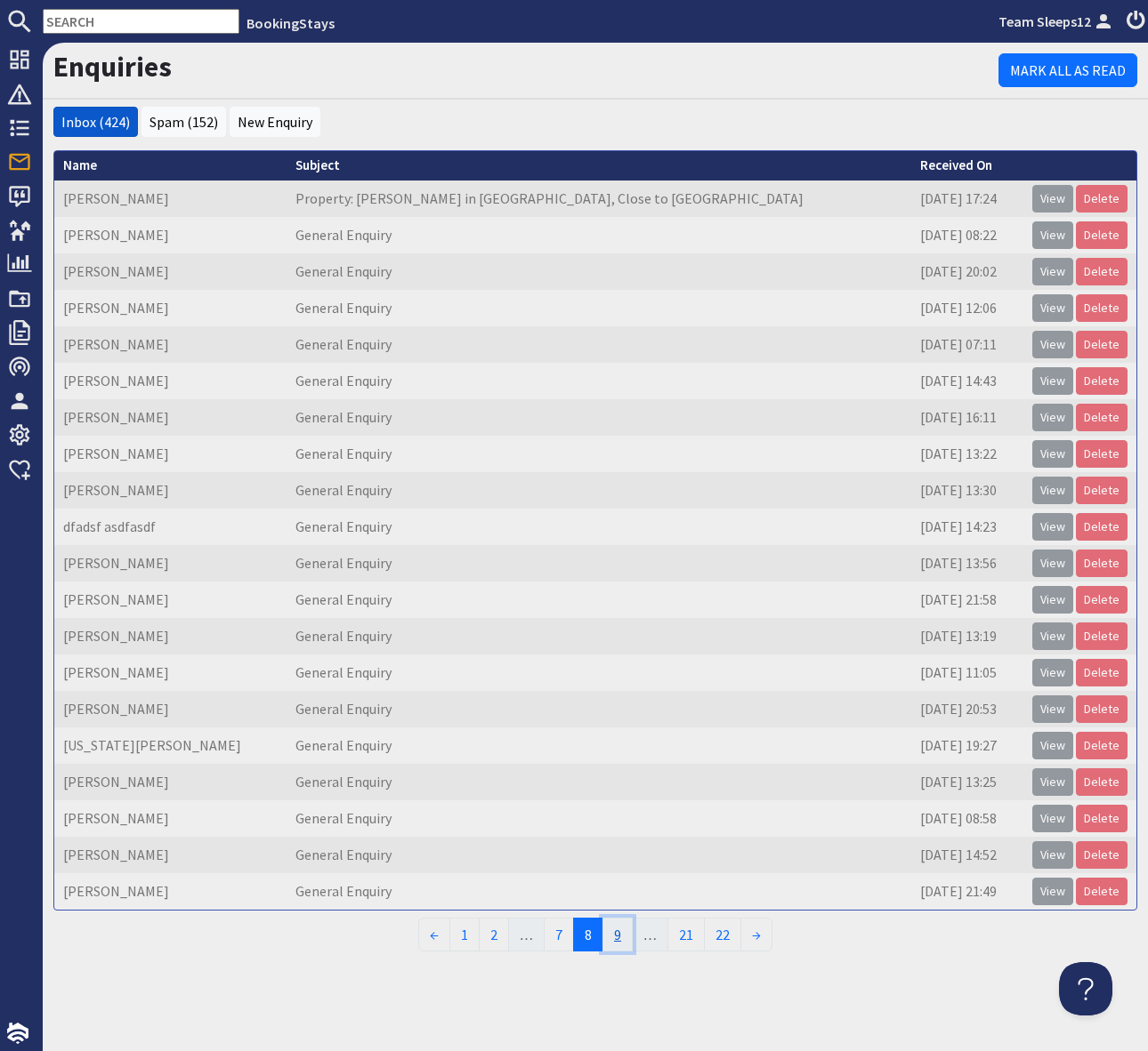
click at [621, 936] on link "9" at bounding box center [616, 934] width 30 height 33
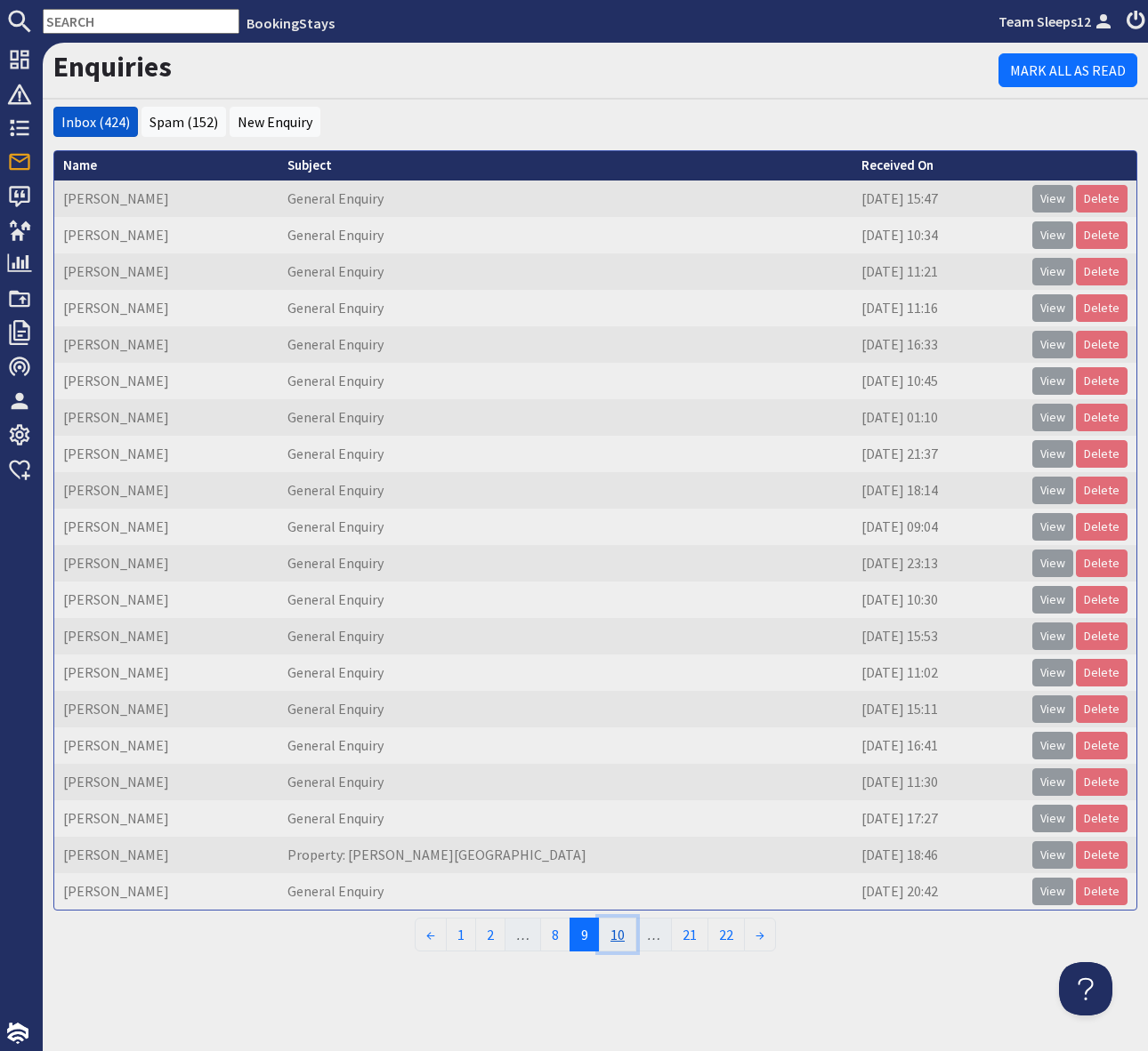
click at [620, 936] on link "10" at bounding box center [616, 934] width 37 height 33
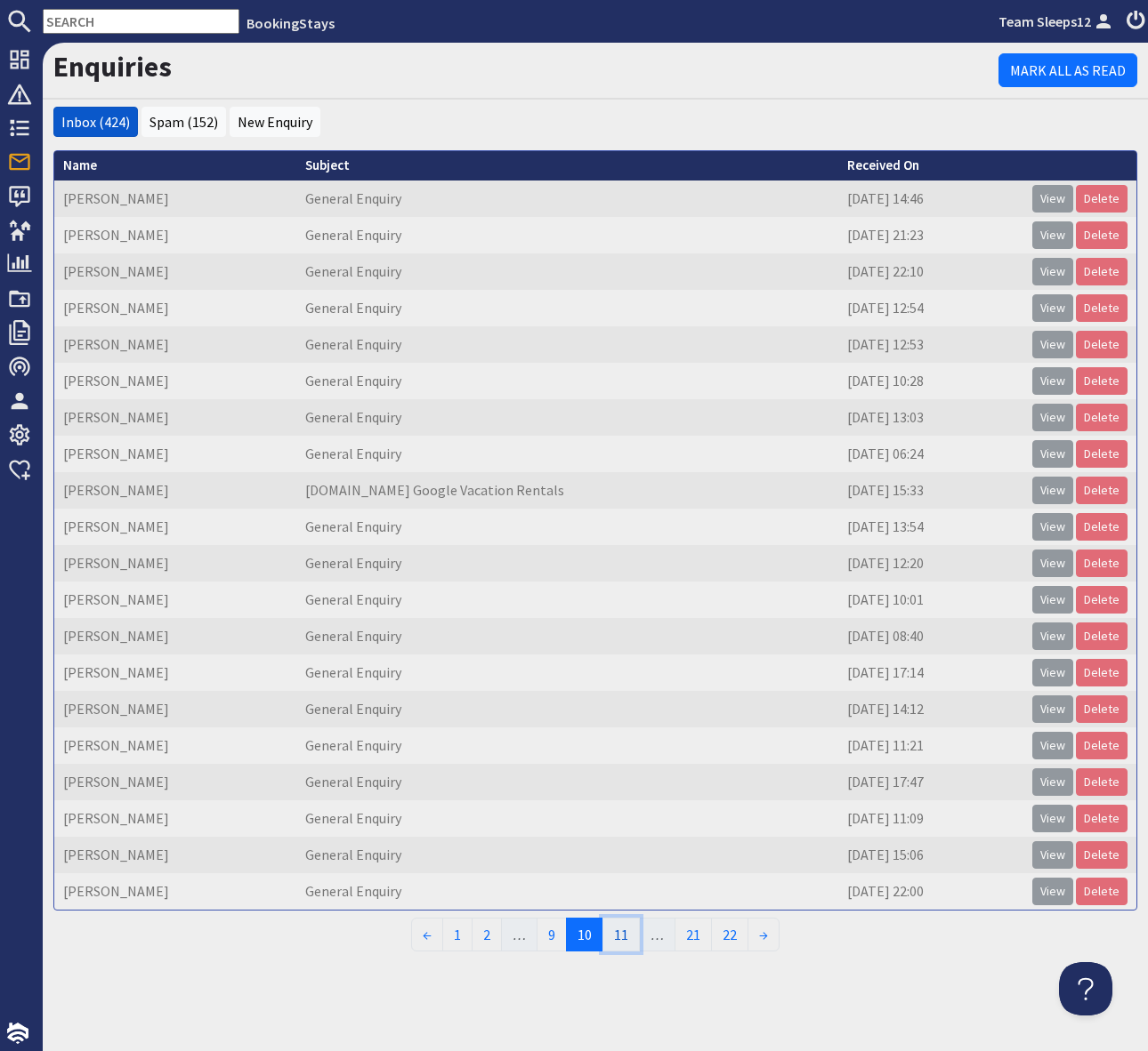
click at [620, 936] on link "11" at bounding box center [620, 934] width 37 height 33
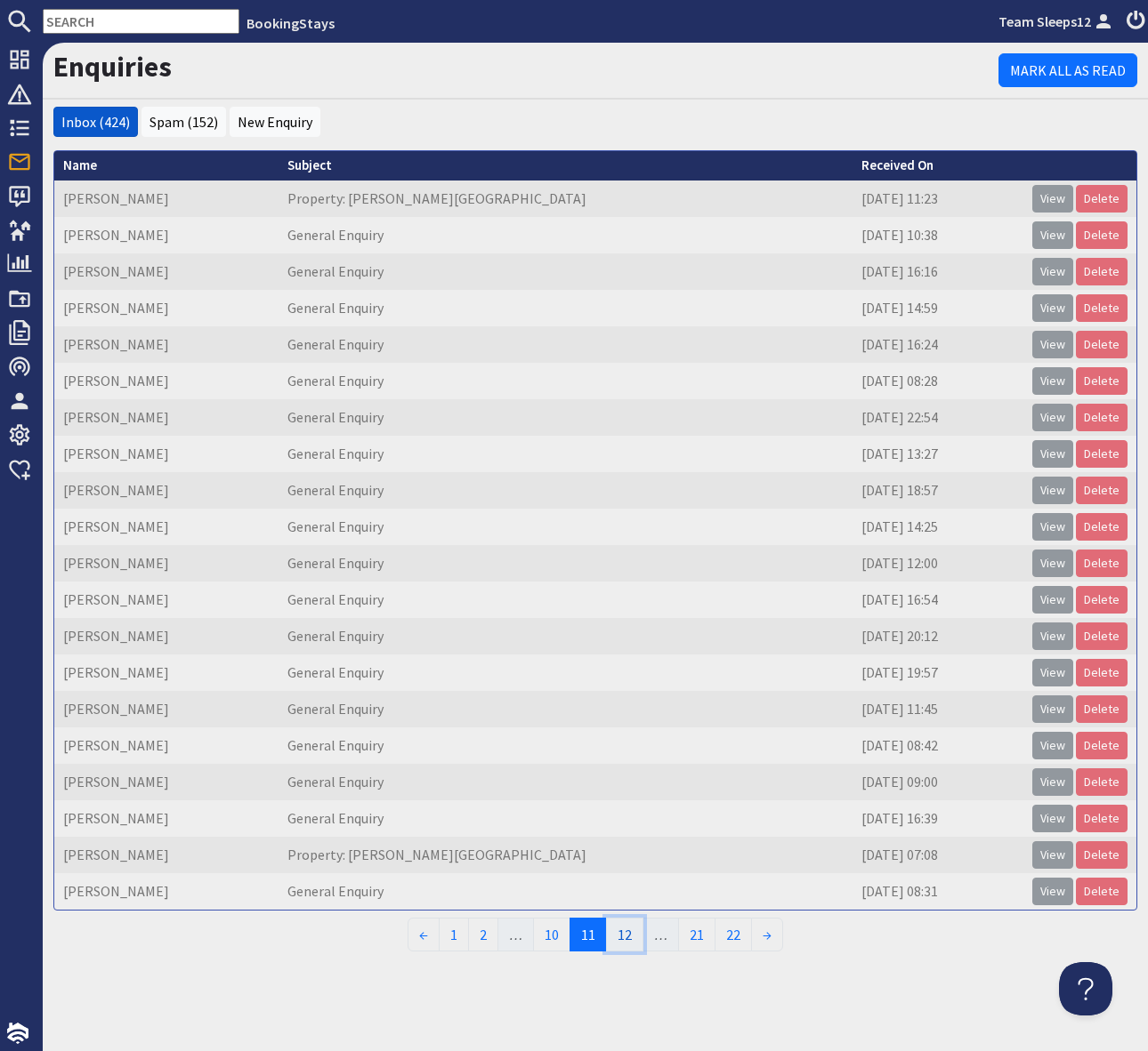
click at [620, 936] on link "12" at bounding box center [624, 934] width 37 height 33
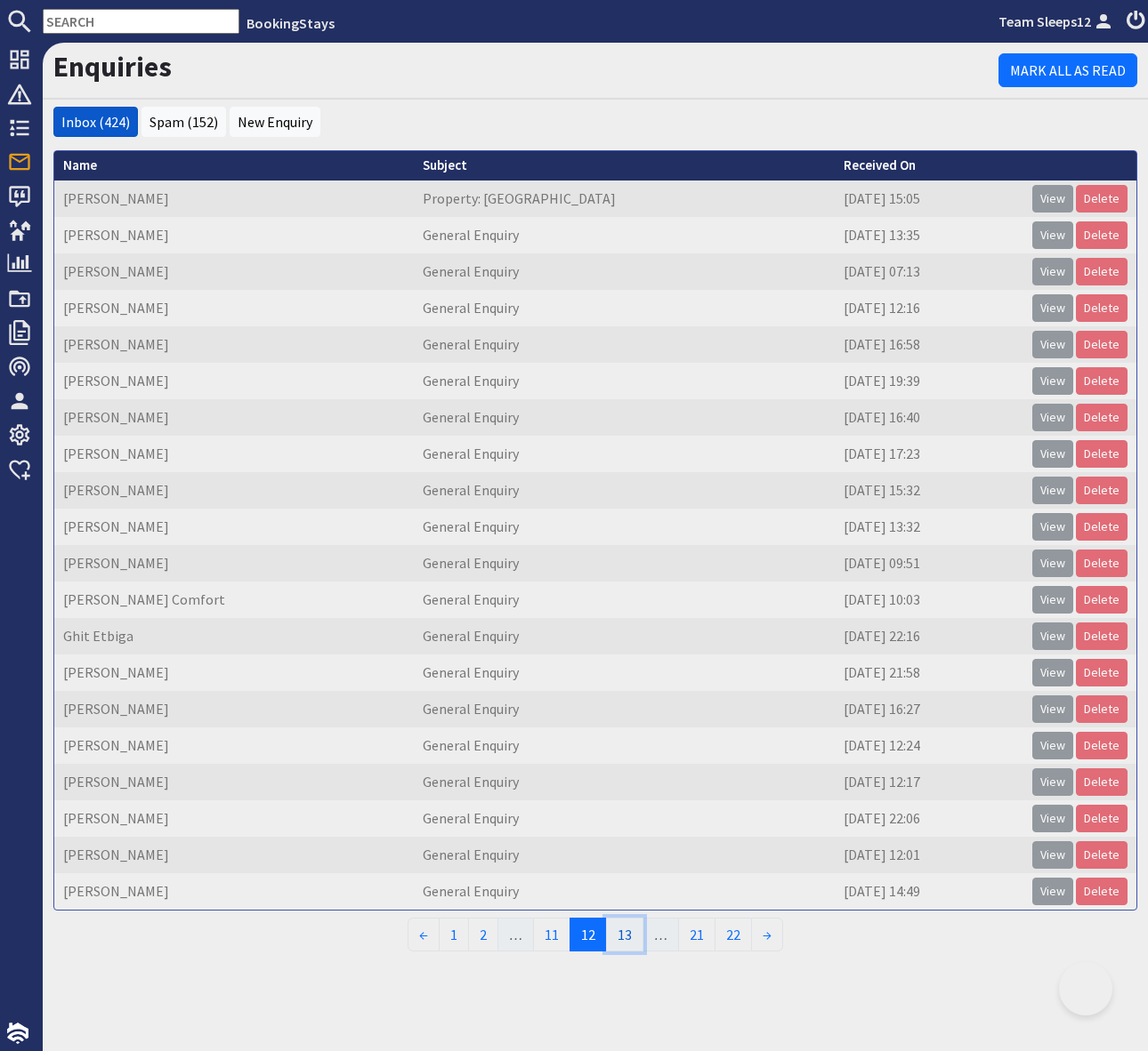
click at [620, 936] on link "13" at bounding box center [624, 934] width 37 height 33
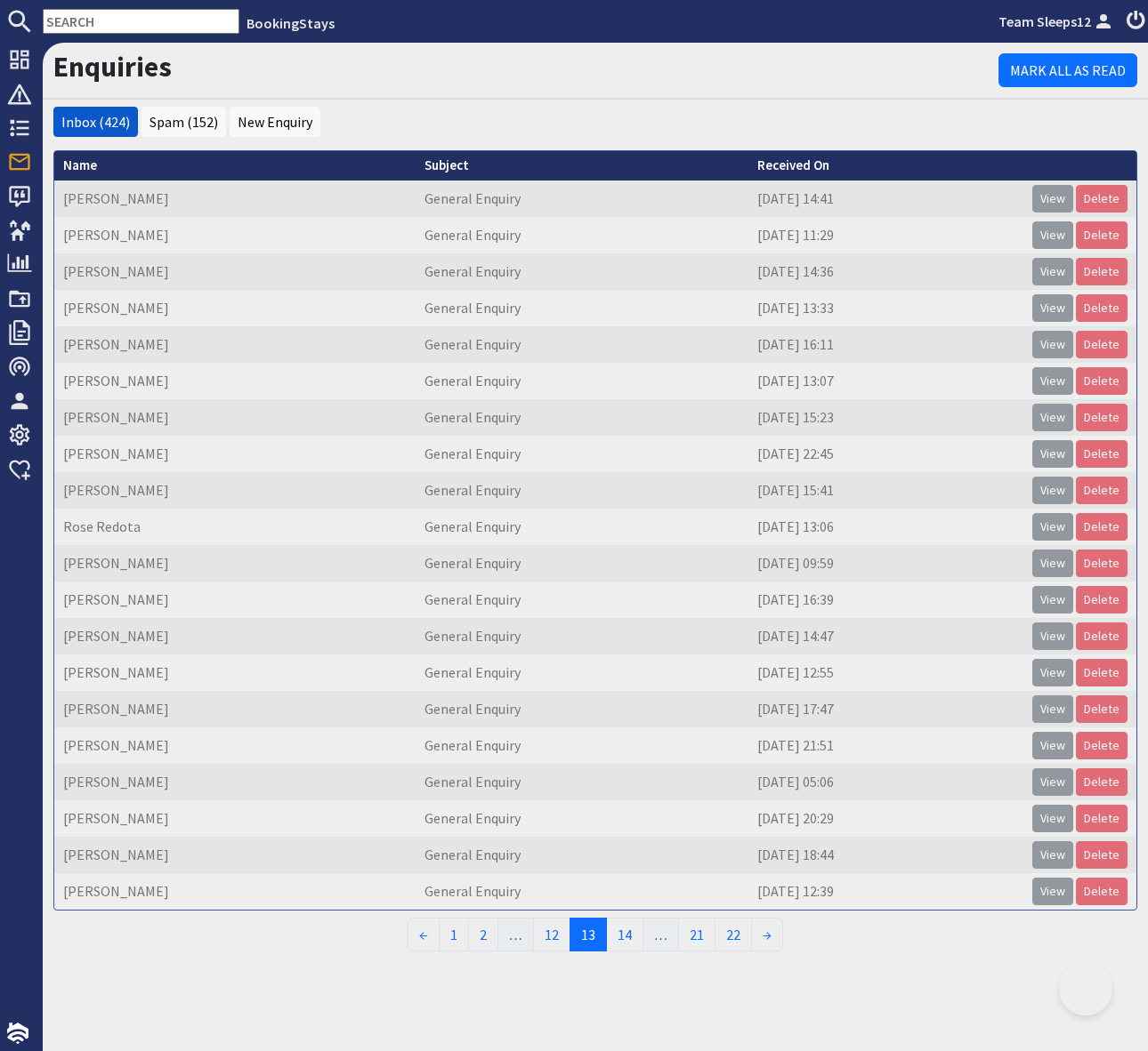
click at [620, 936] on link "14" at bounding box center [624, 934] width 37 height 33
click at [620, 936] on link "15" at bounding box center [624, 934] width 37 height 33
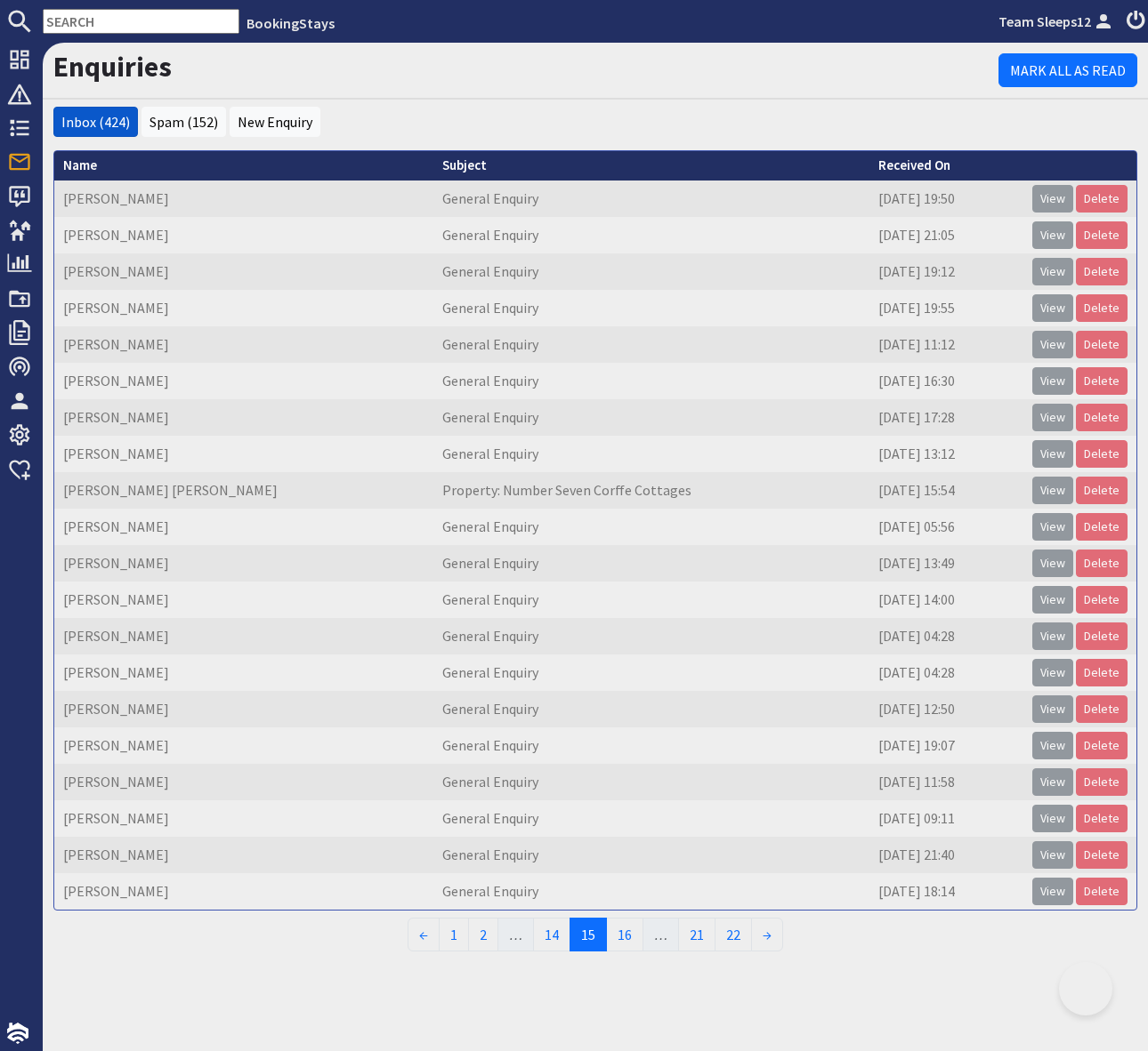
click at [620, 936] on link "16" at bounding box center [624, 934] width 37 height 33
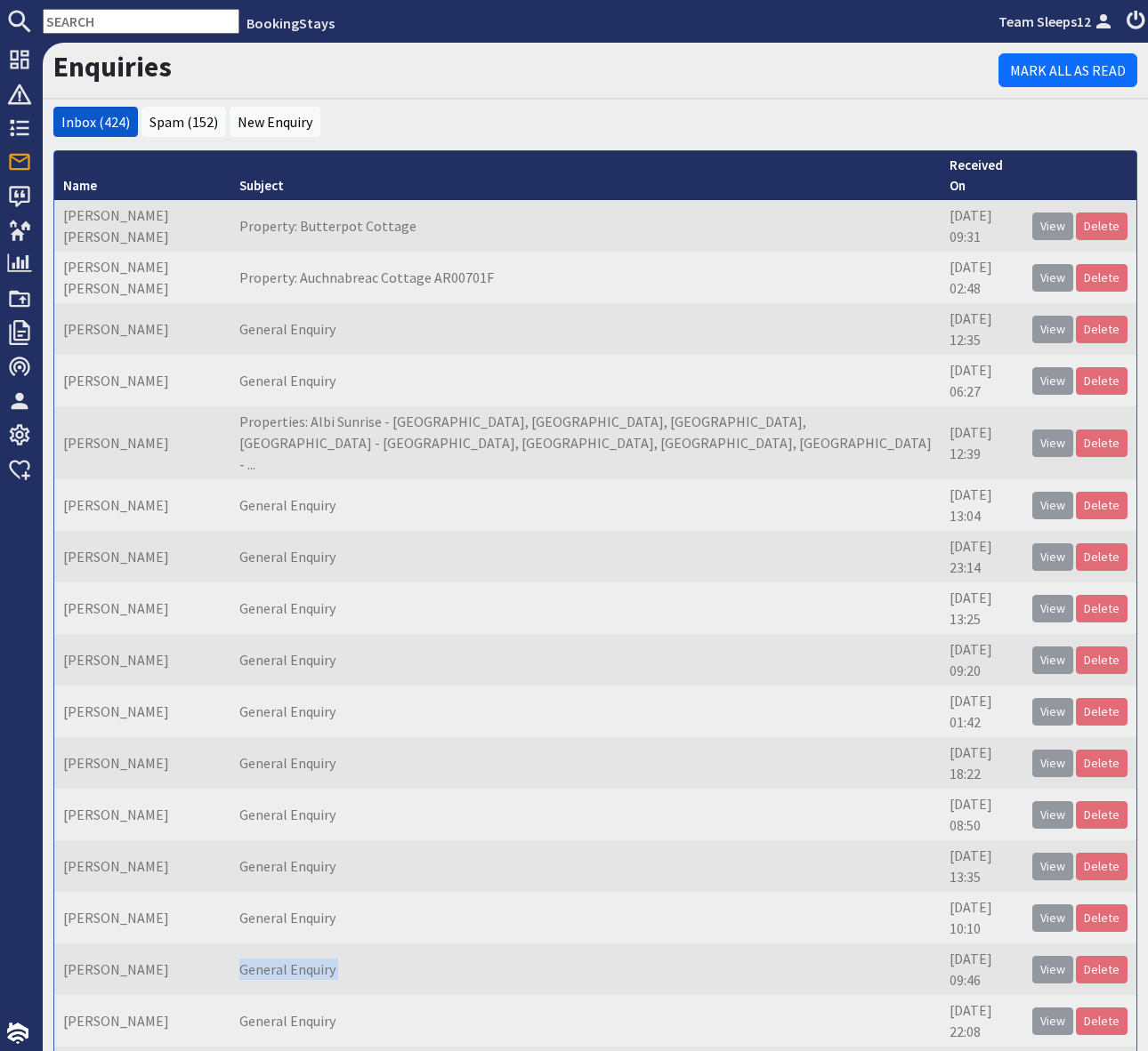
click at [620, 943] on td "General Enquiry" at bounding box center [585, 969] width 710 height 52
click at [183, 122] on link "Spam (152)" at bounding box center [183, 122] width 69 height 18
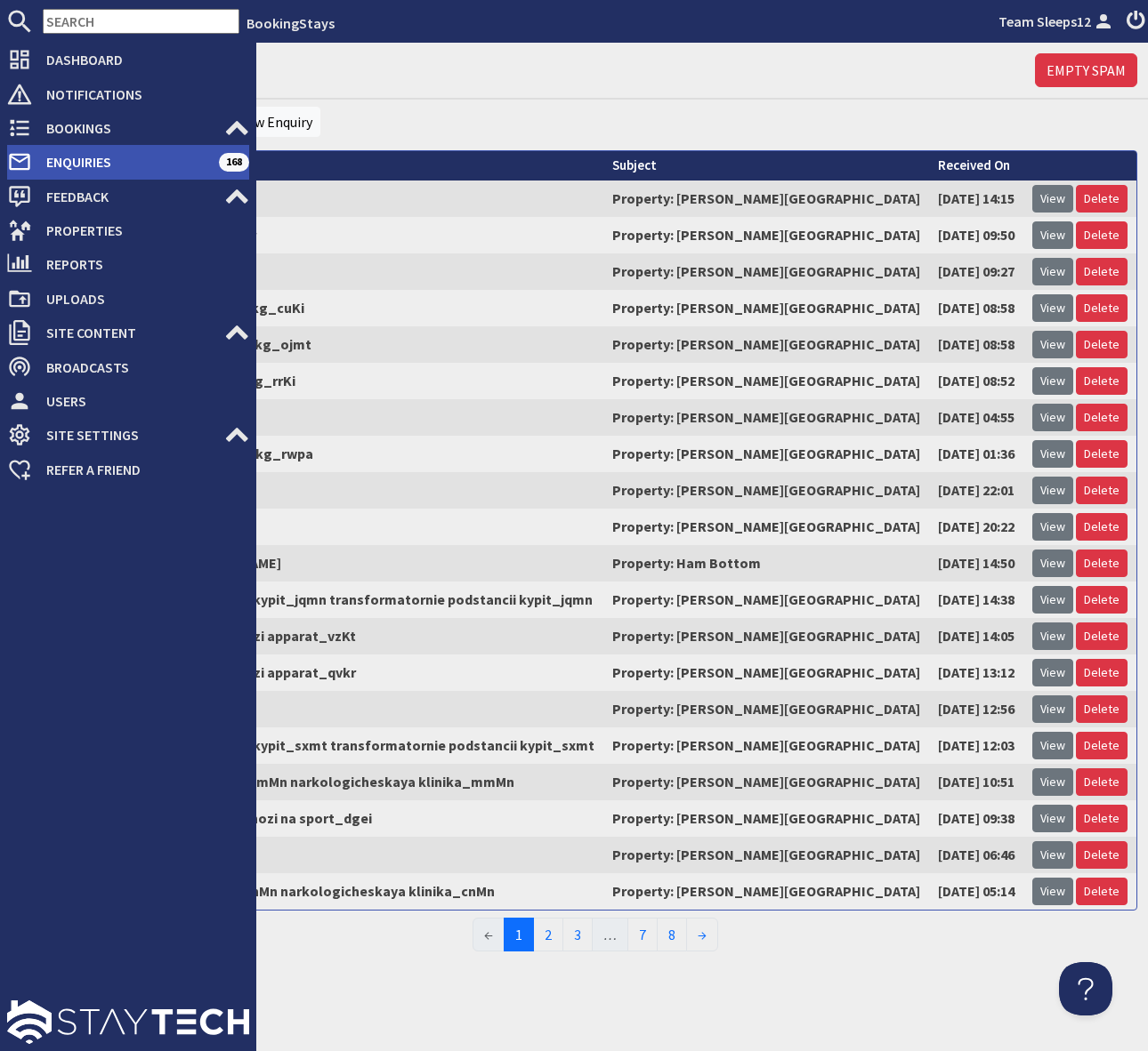
click at [165, 157] on span "Enquiries" at bounding box center [125, 161] width 187 height 28
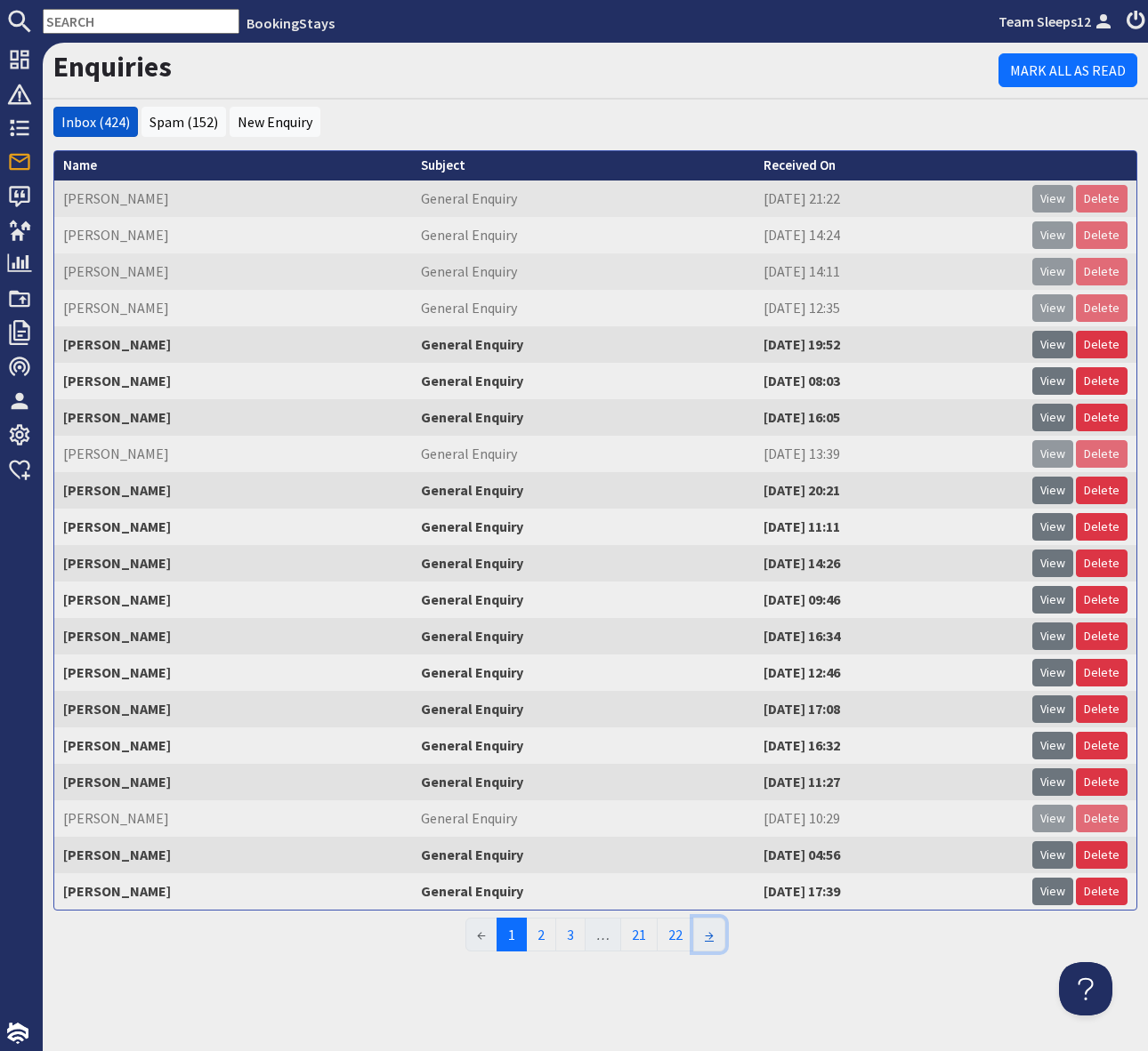
click at [712, 932] on link "→" at bounding box center [709, 934] width 32 height 33
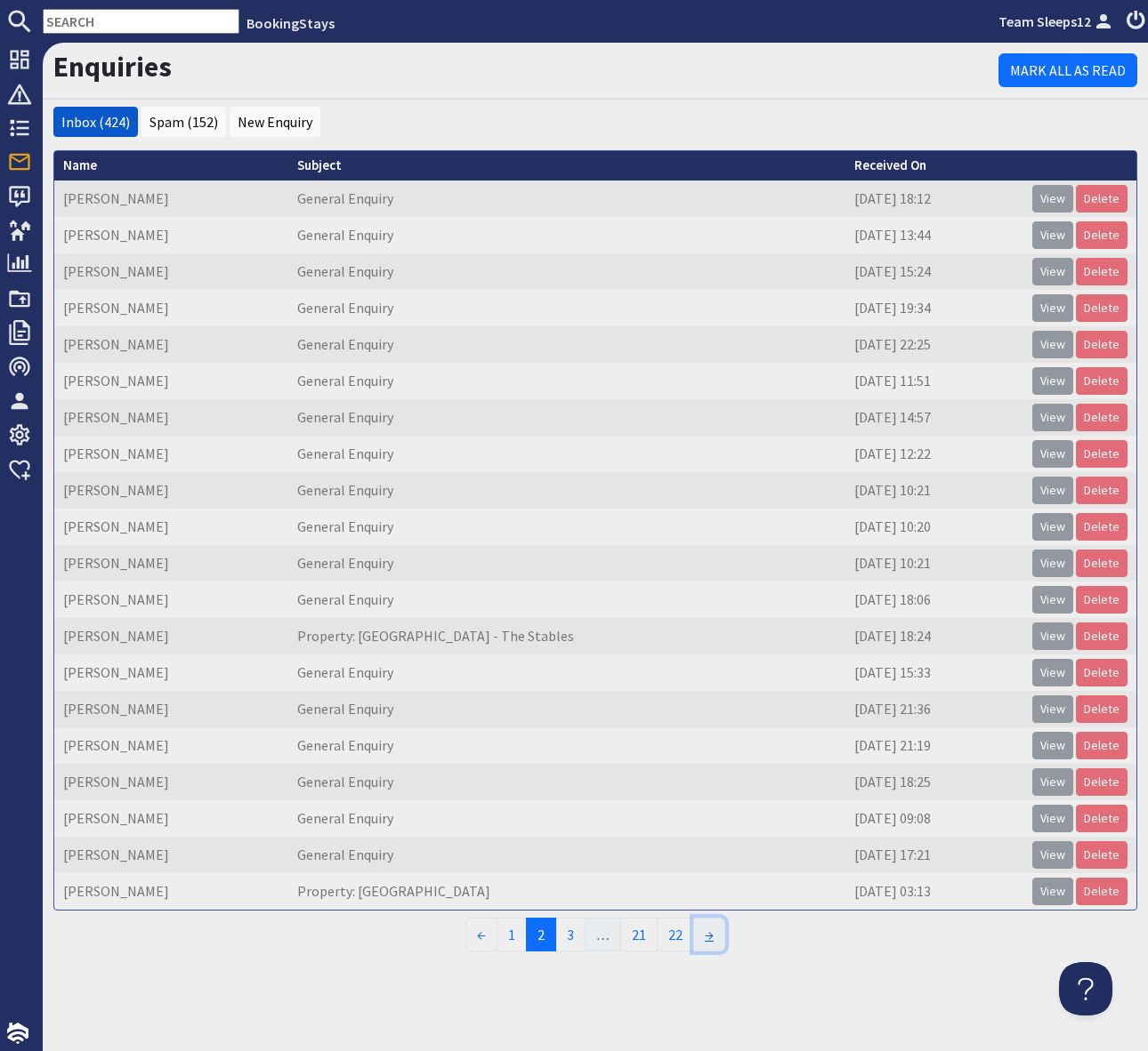
click at [712, 934] on link "→" at bounding box center [709, 934] width 32 height 33
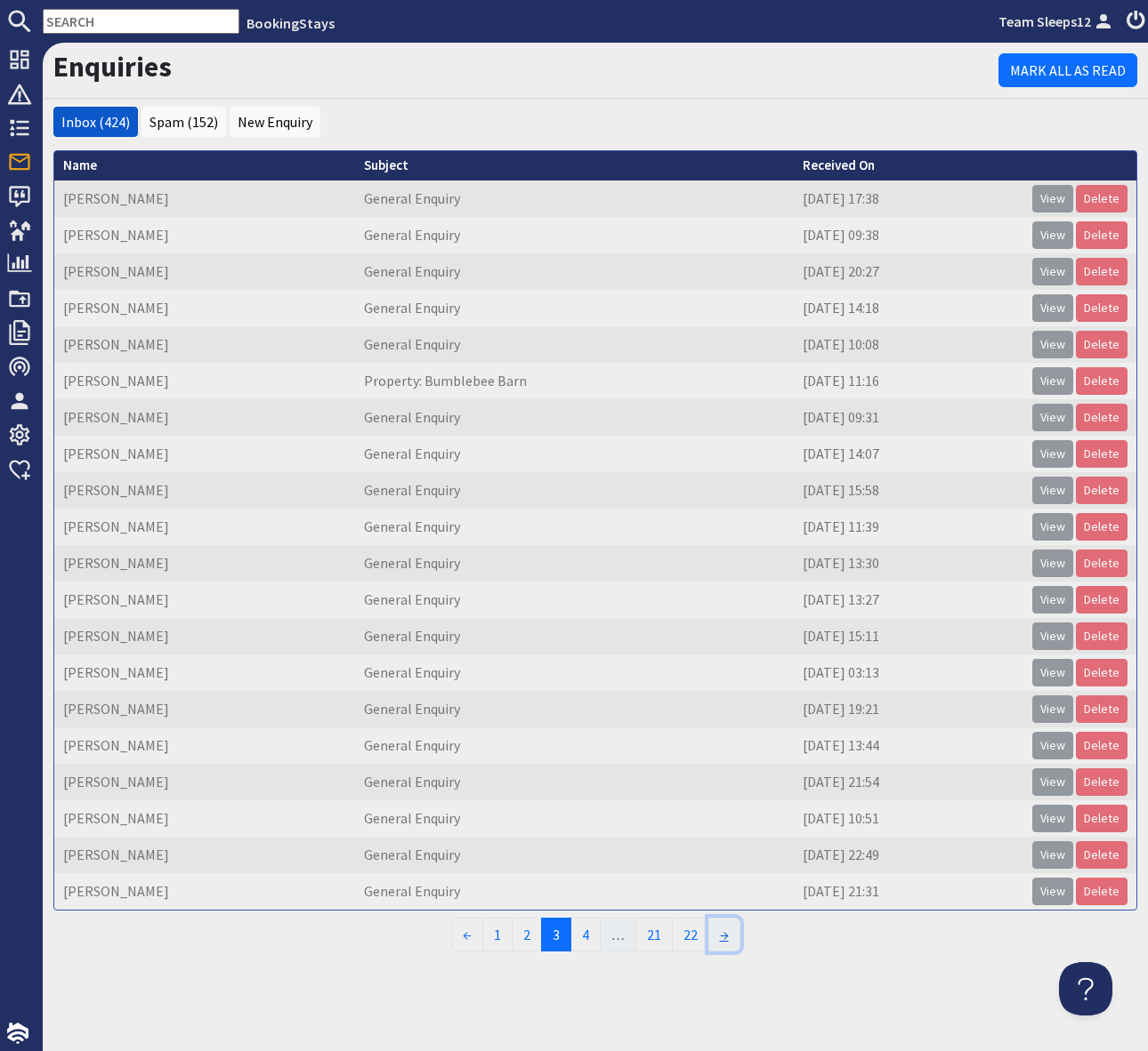
click at [725, 934] on link "→" at bounding box center [723, 934] width 32 height 33
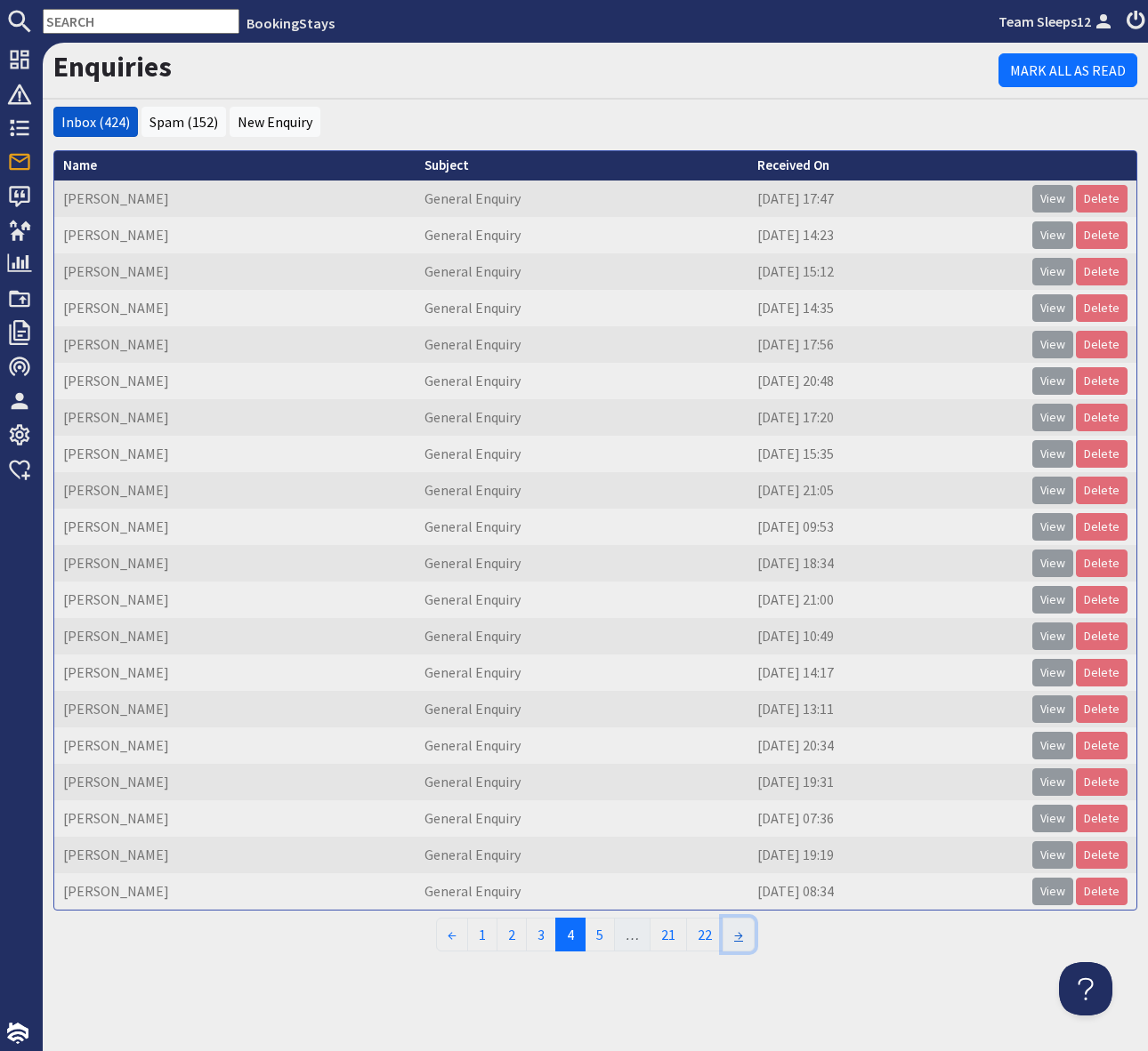
click at [742, 934] on link "→" at bounding box center [738, 934] width 32 height 33
click at [760, 933] on link "→" at bounding box center [753, 934] width 32 height 33
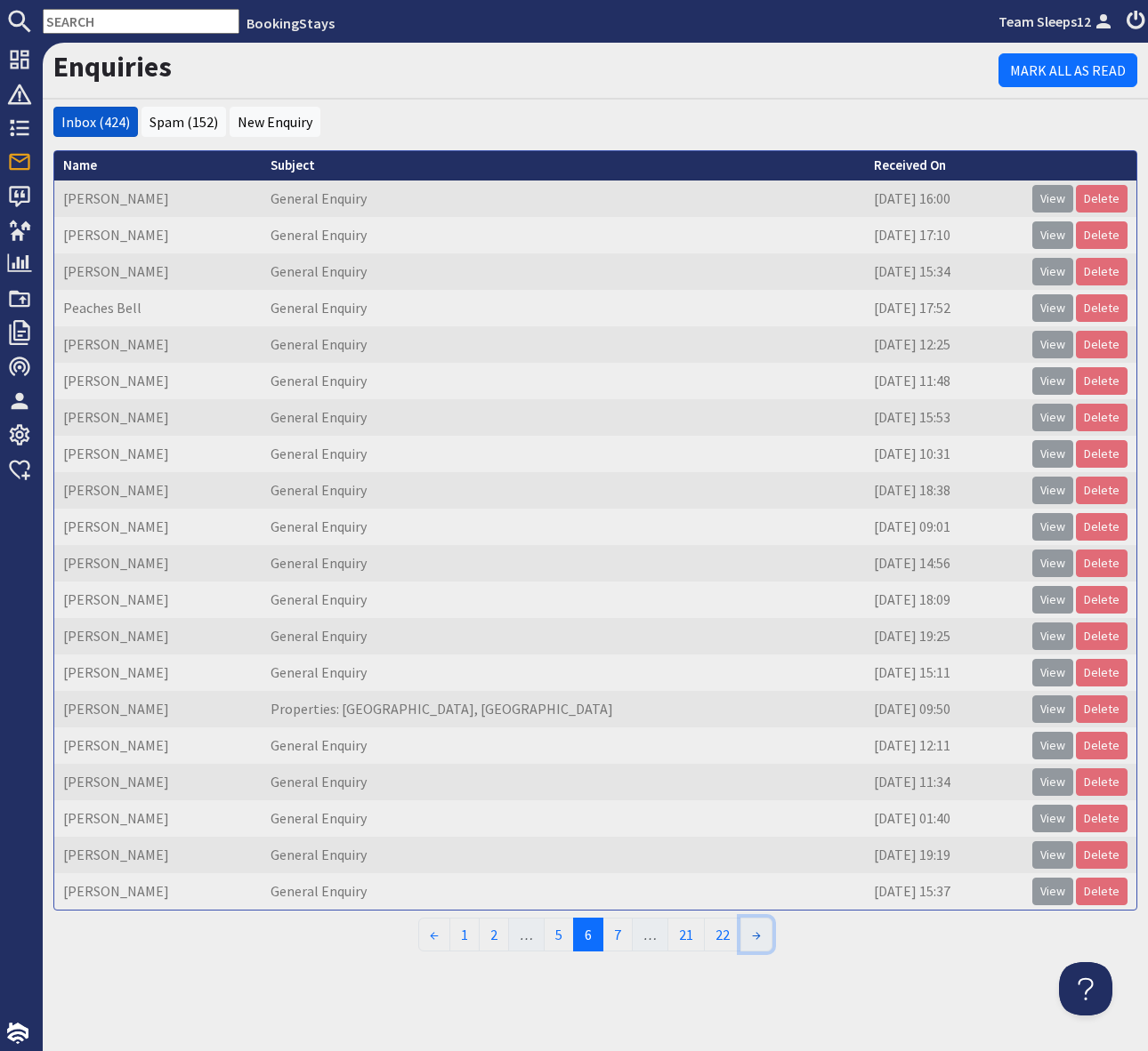
click at [760, 933] on link "→" at bounding box center [756, 934] width 32 height 33
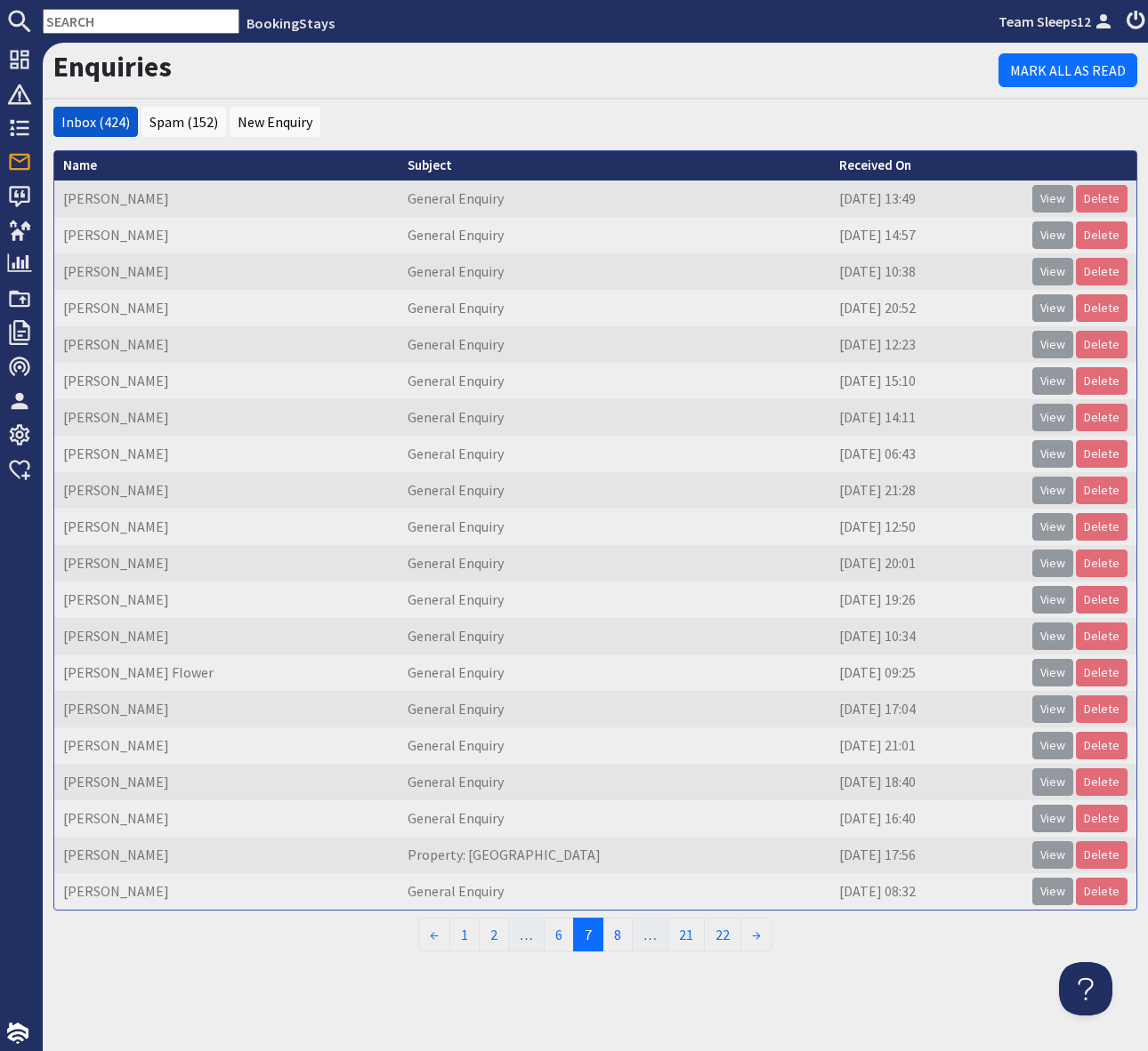
click at [760, 933] on link "→" at bounding box center [756, 934] width 32 height 33
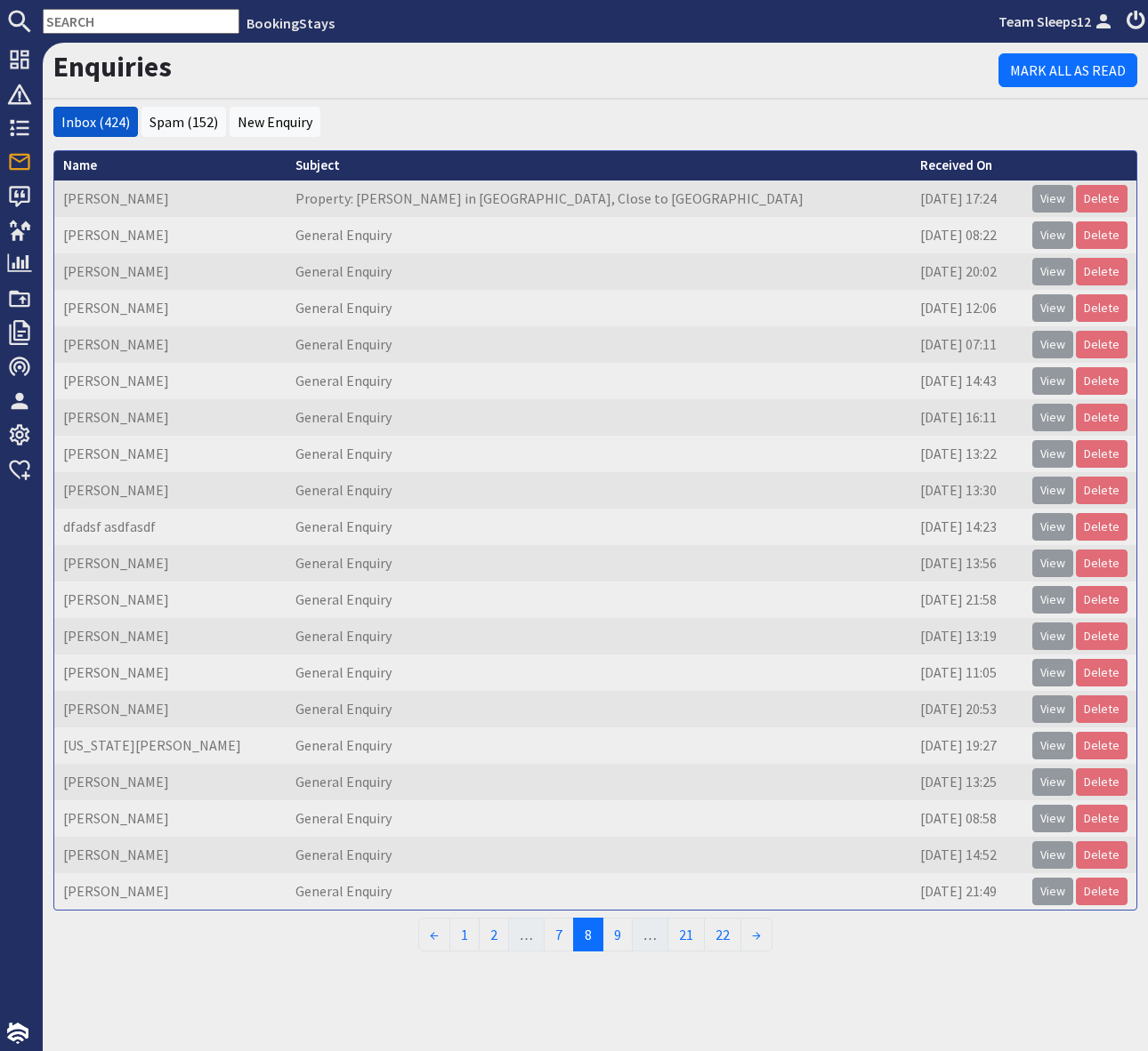
click at [760, 933] on link "→" at bounding box center [756, 934] width 32 height 33
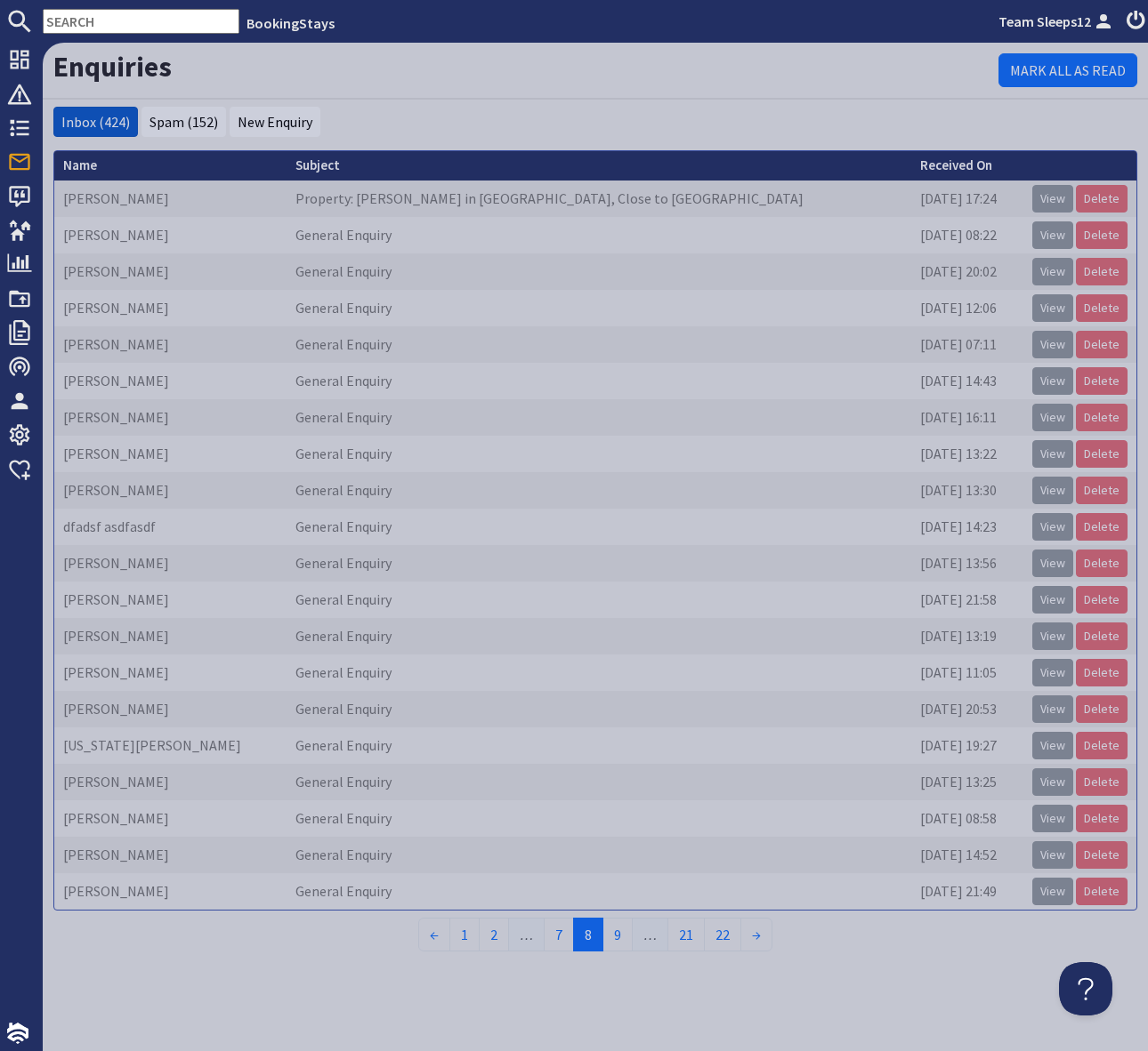
click at [760, 933] on link "→" at bounding box center [756, 934] width 32 height 33
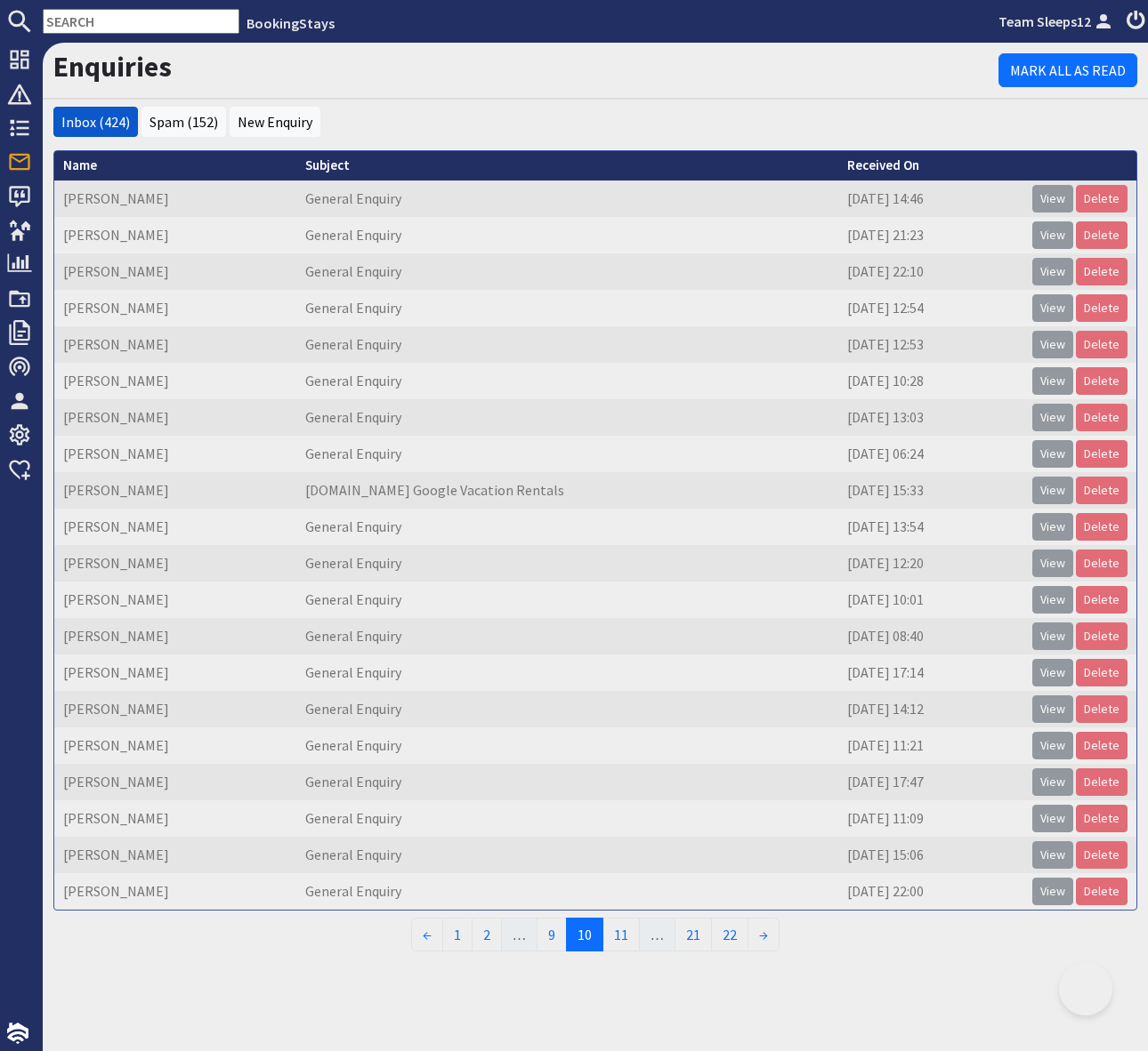
click at [760, 933] on link "→" at bounding box center [763, 934] width 32 height 33
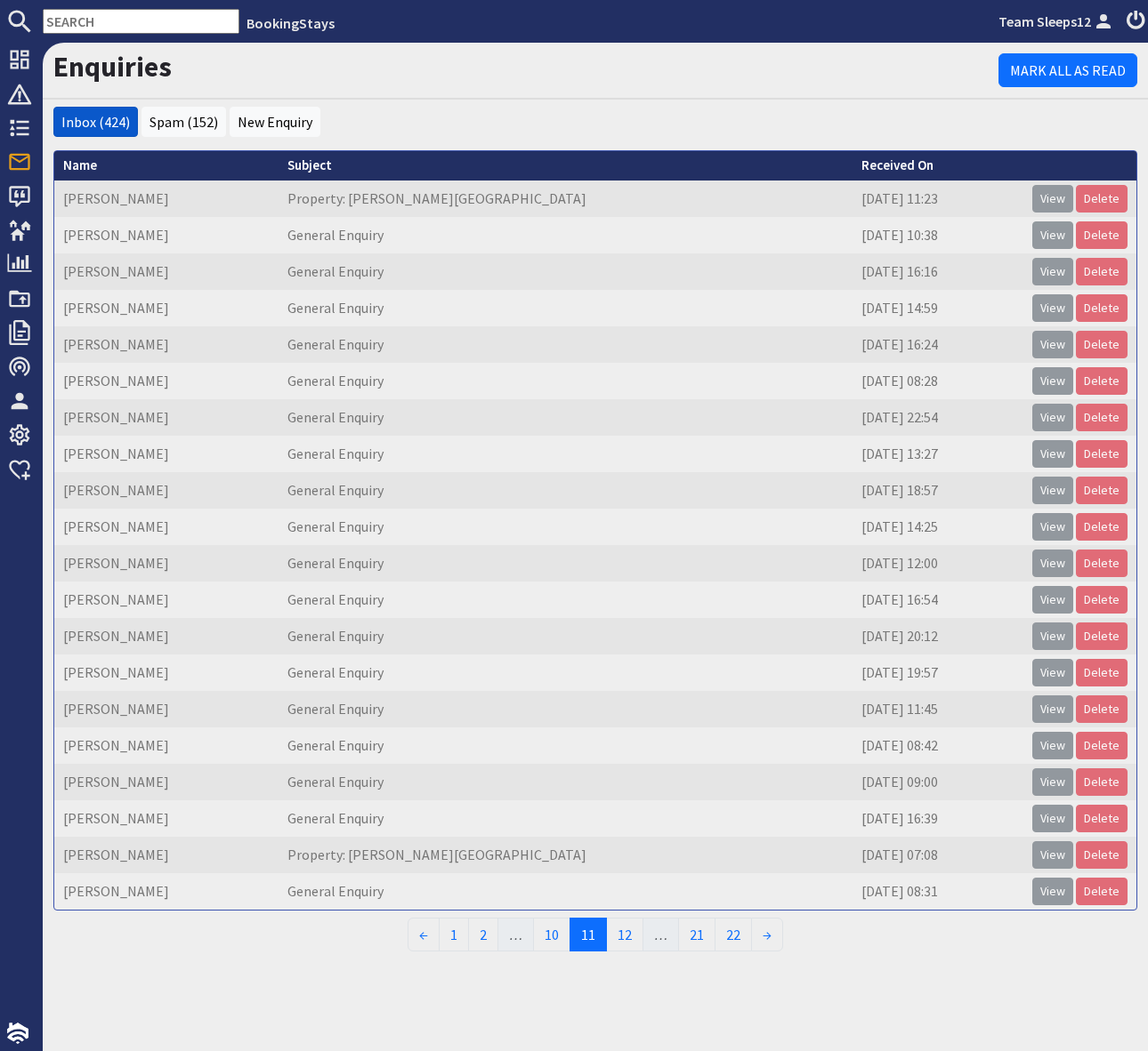
click at [760, 933] on link "→" at bounding box center [767, 934] width 32 height 33
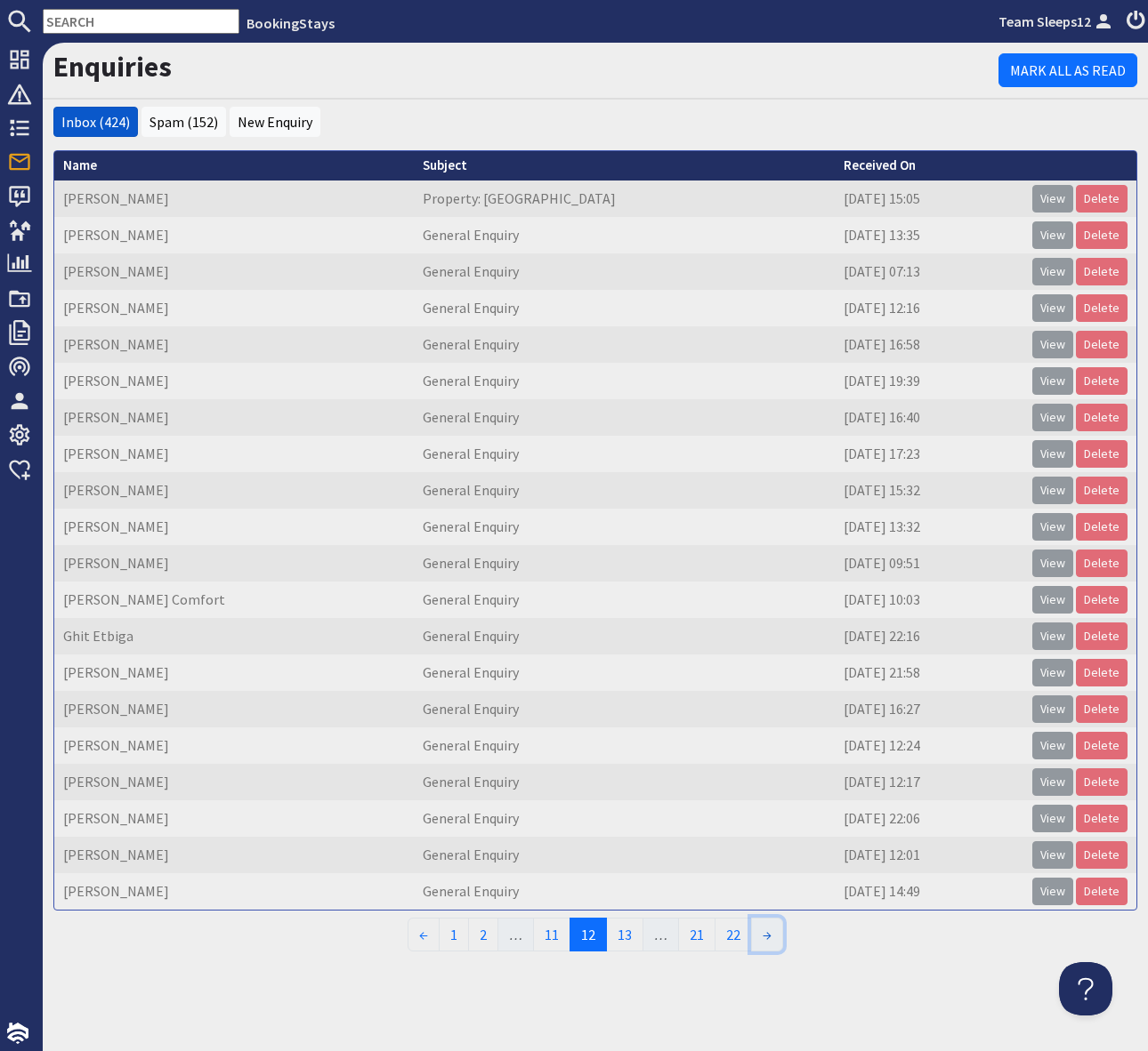
click at [760, 933] on link "→" at bounding box center [767, 934] width 32 height 33
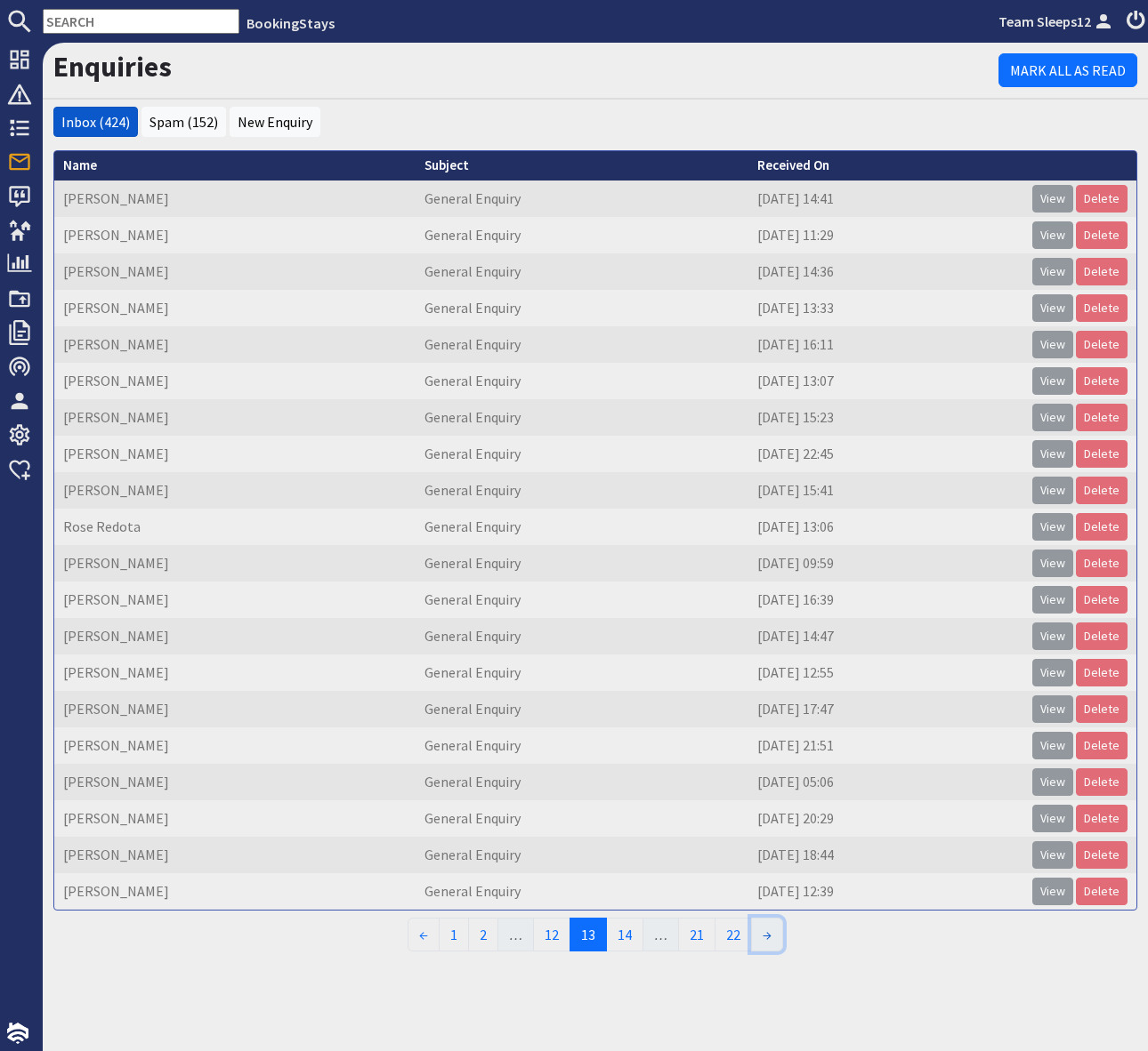
click at [760, 933] on link "→" at bounding box center [767, 934] width 32 height 33
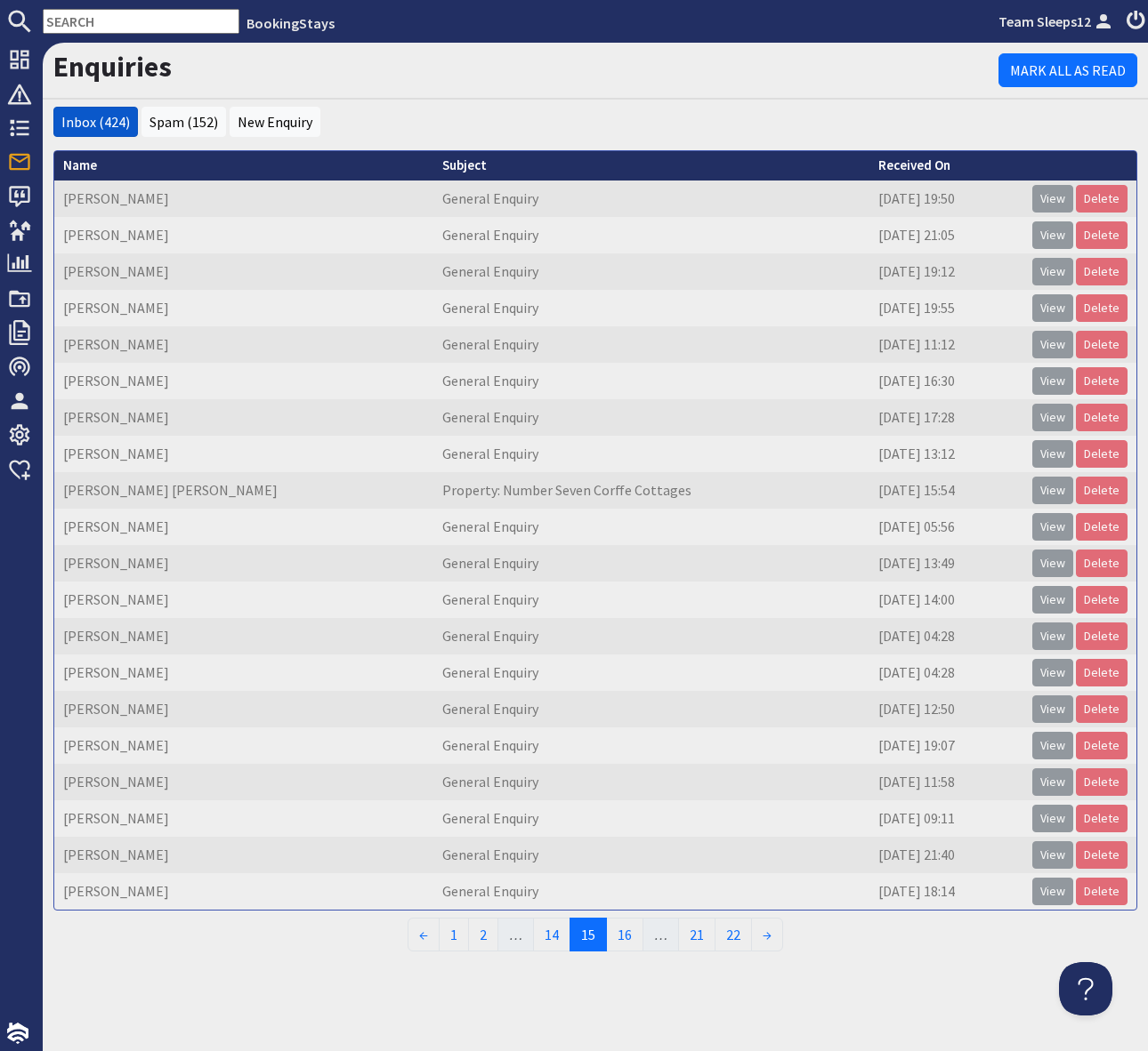
click at [760, 933] on link "→" at bounding box center [767, 934] width 32 height 33
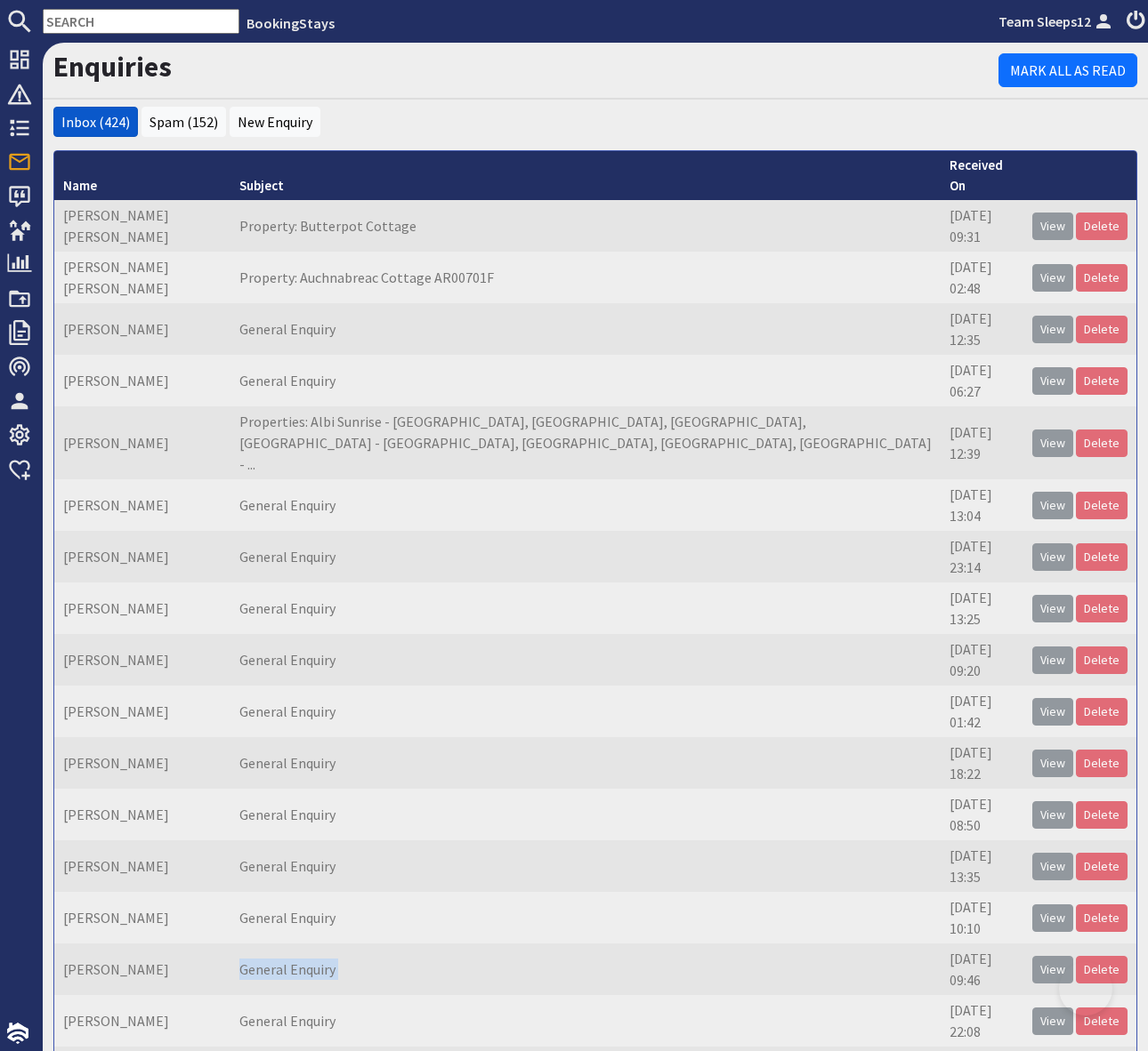
click at [760, 943] on td "General Enquiry" at bounding box center [585, 969] width 710 height 52
click at [88, 125] on link "Inbox (424)" at bounding box center [96, 122] width 69 height 18
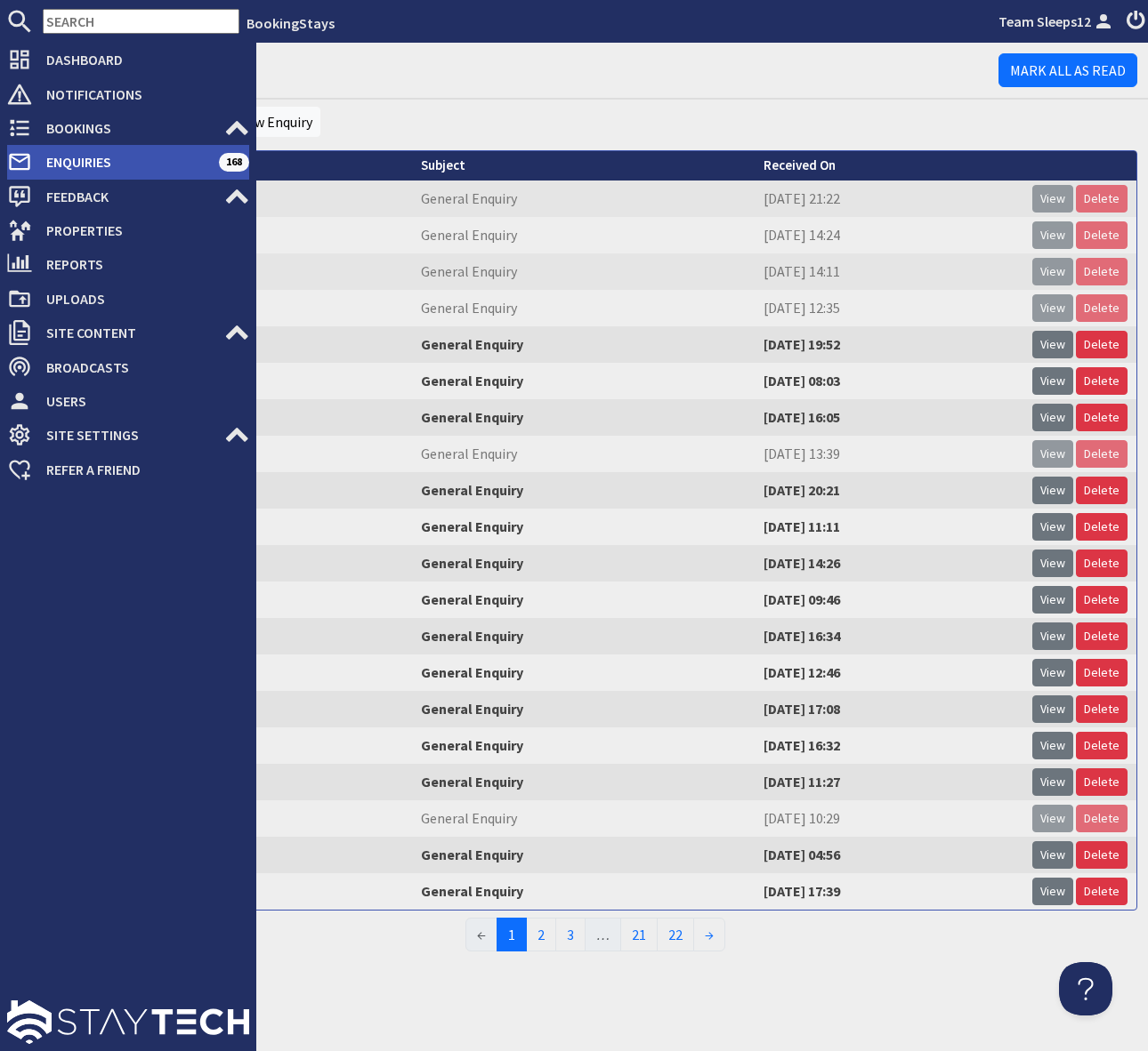
click at [84, 167] on span "Enquiries" at bounding box center [125, 161] width 187 height 28
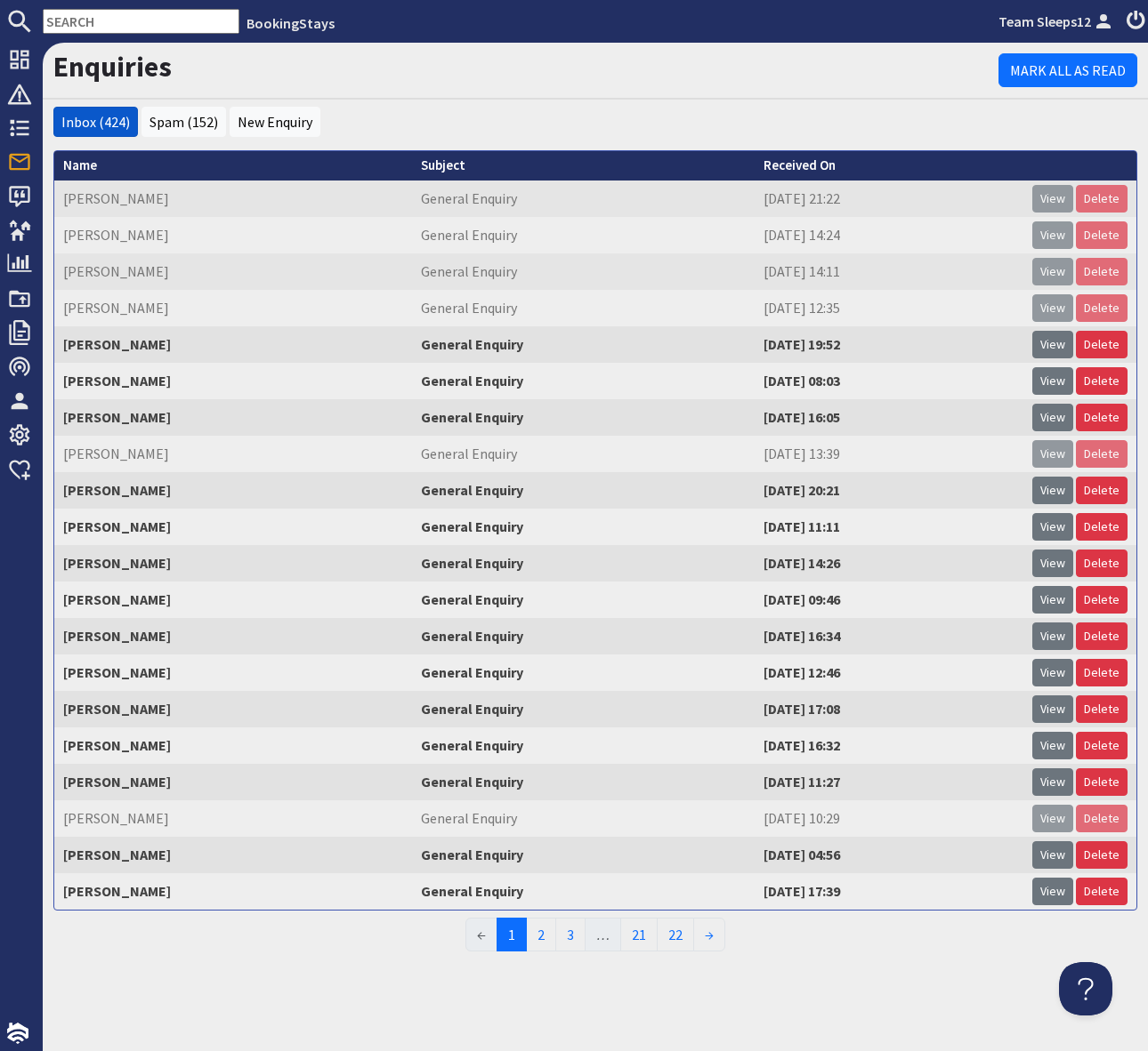
click at [118, 893] on td "[PERSON_NAME]" at bounding box center [233, 891] width 358 height 36
click at [134, 891] on td "[PERSON_NAME]" at bounding box center [233, 891] width 358 height 36
click at [1050, 888] on link "View" at bounding box center [1052, 891] width 41 height 28
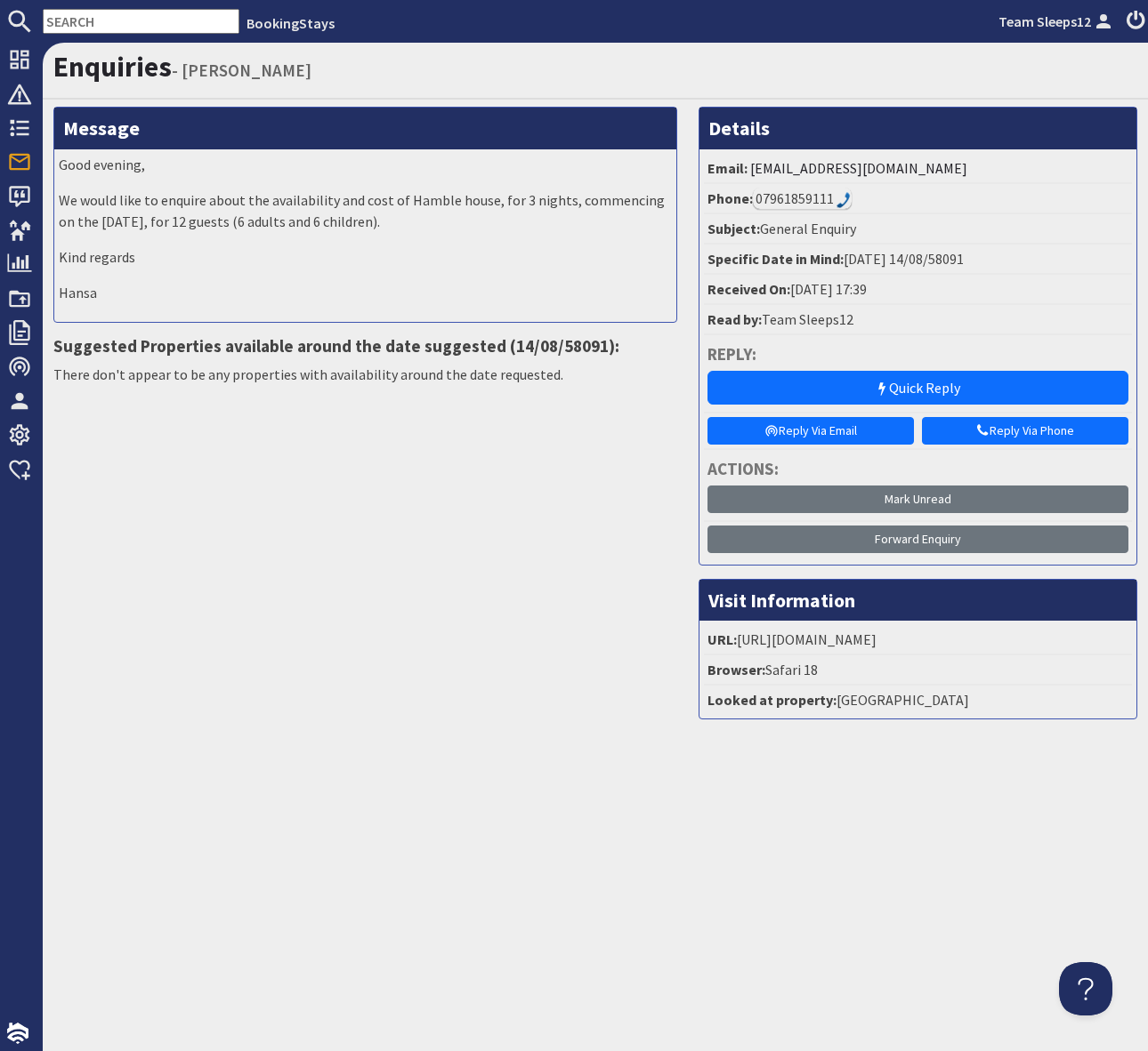
click at [490, 542] on div "Message Good evening, We would like to enquire about the availability and cost …" at bounding box center [364, 419] width 645 height 626
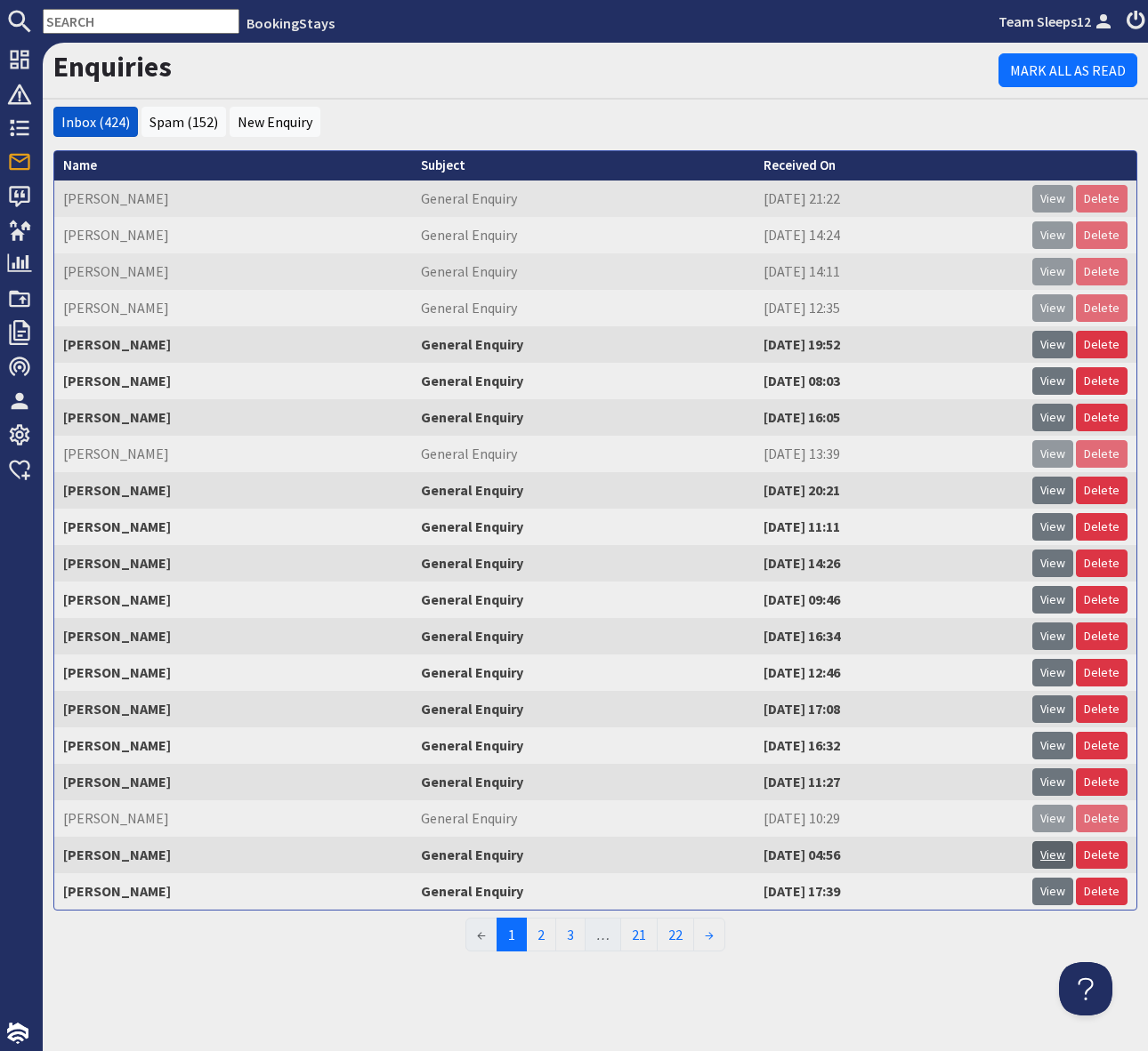
click at [1059, 849] on link "View" at bounding box center [1052, 855] width 41 height 28
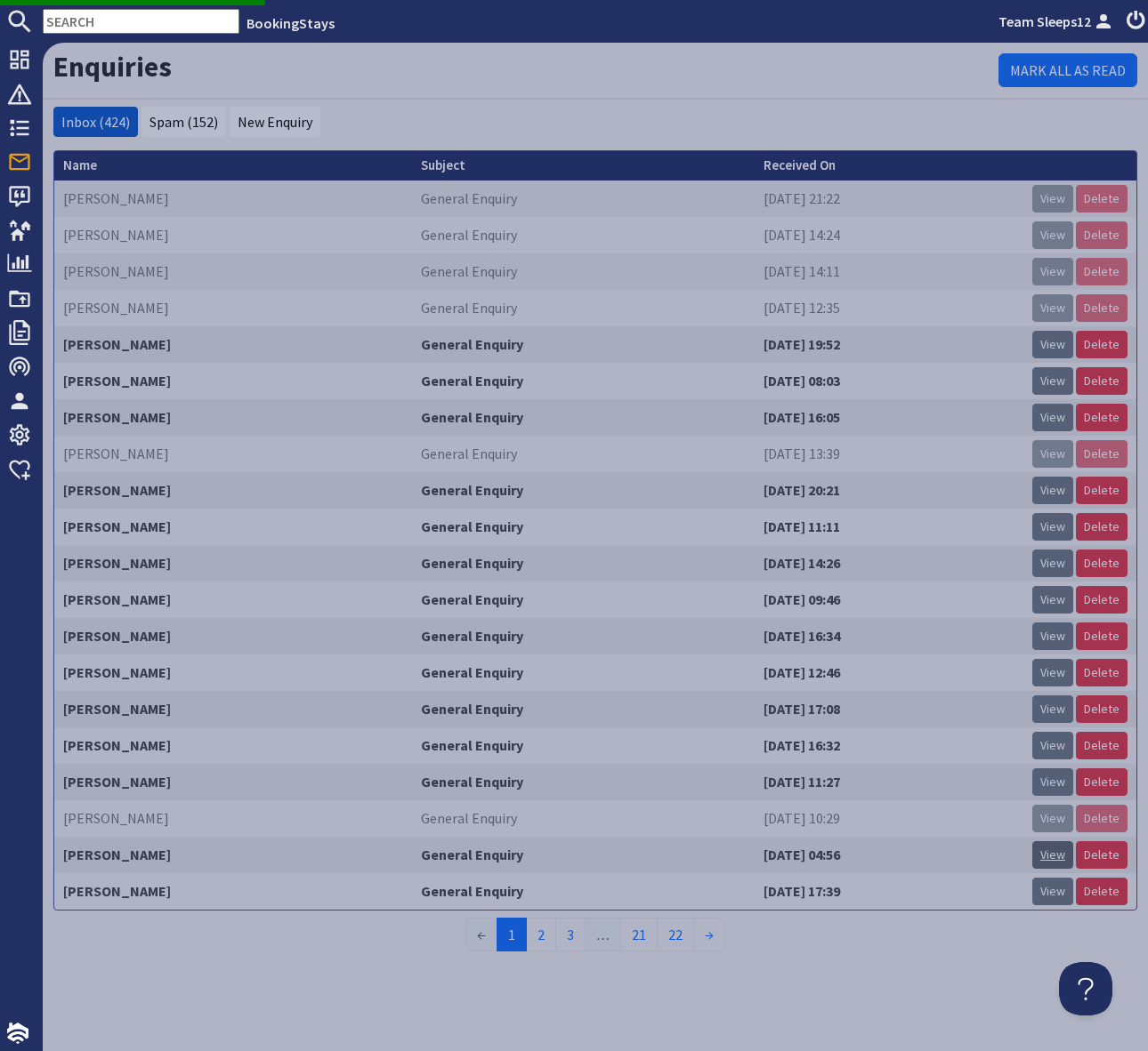
click at [1061, 856] on link "View" at bounding box center [1052, 855] width 41 height 28
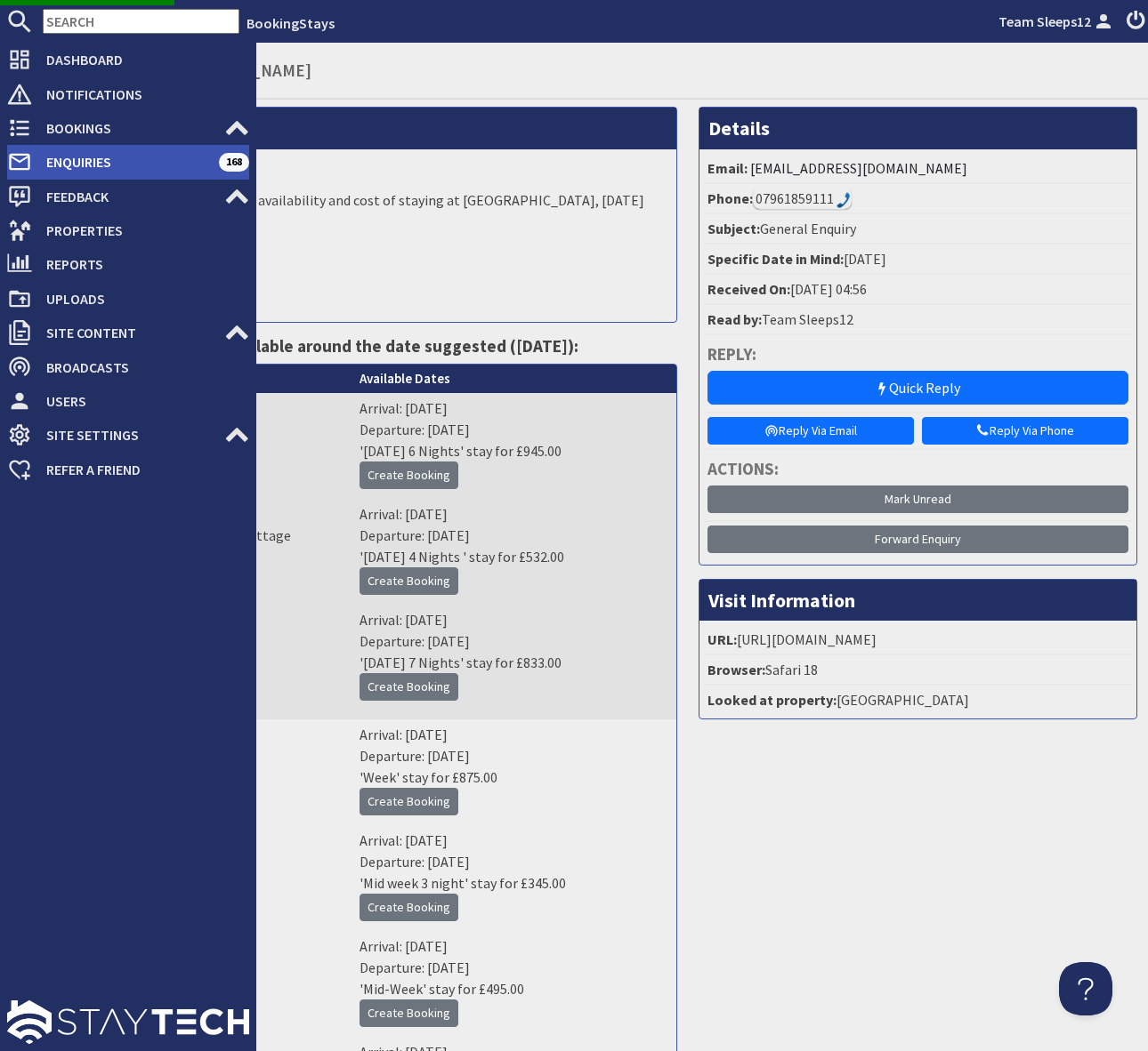
click at [72, 160] on span "Enquiries" at bounding box center [125, 161] width 187 height 28
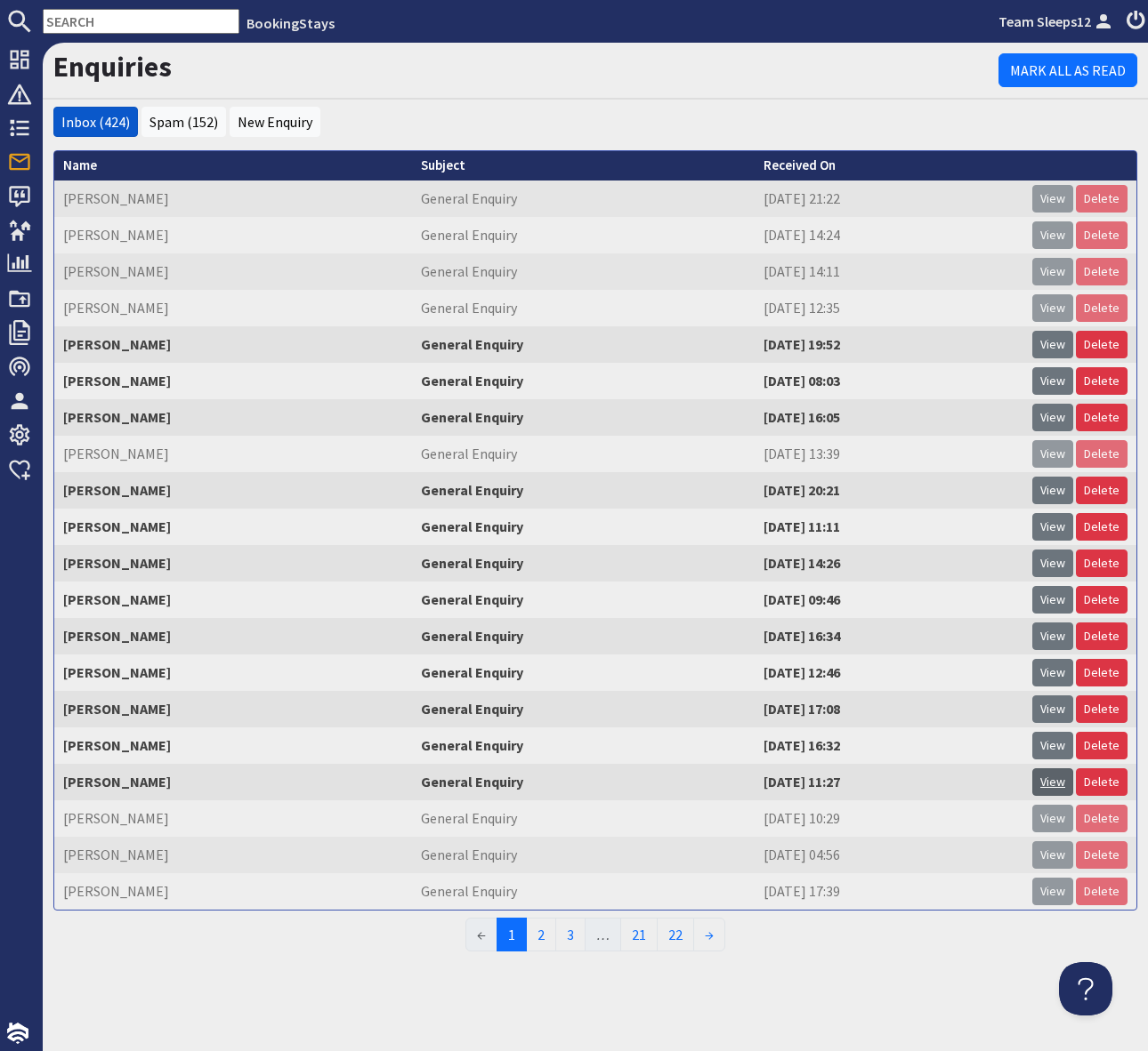
click at [1050, 784] on link "View" at bounding box center [1052, 782] width 41 height 28
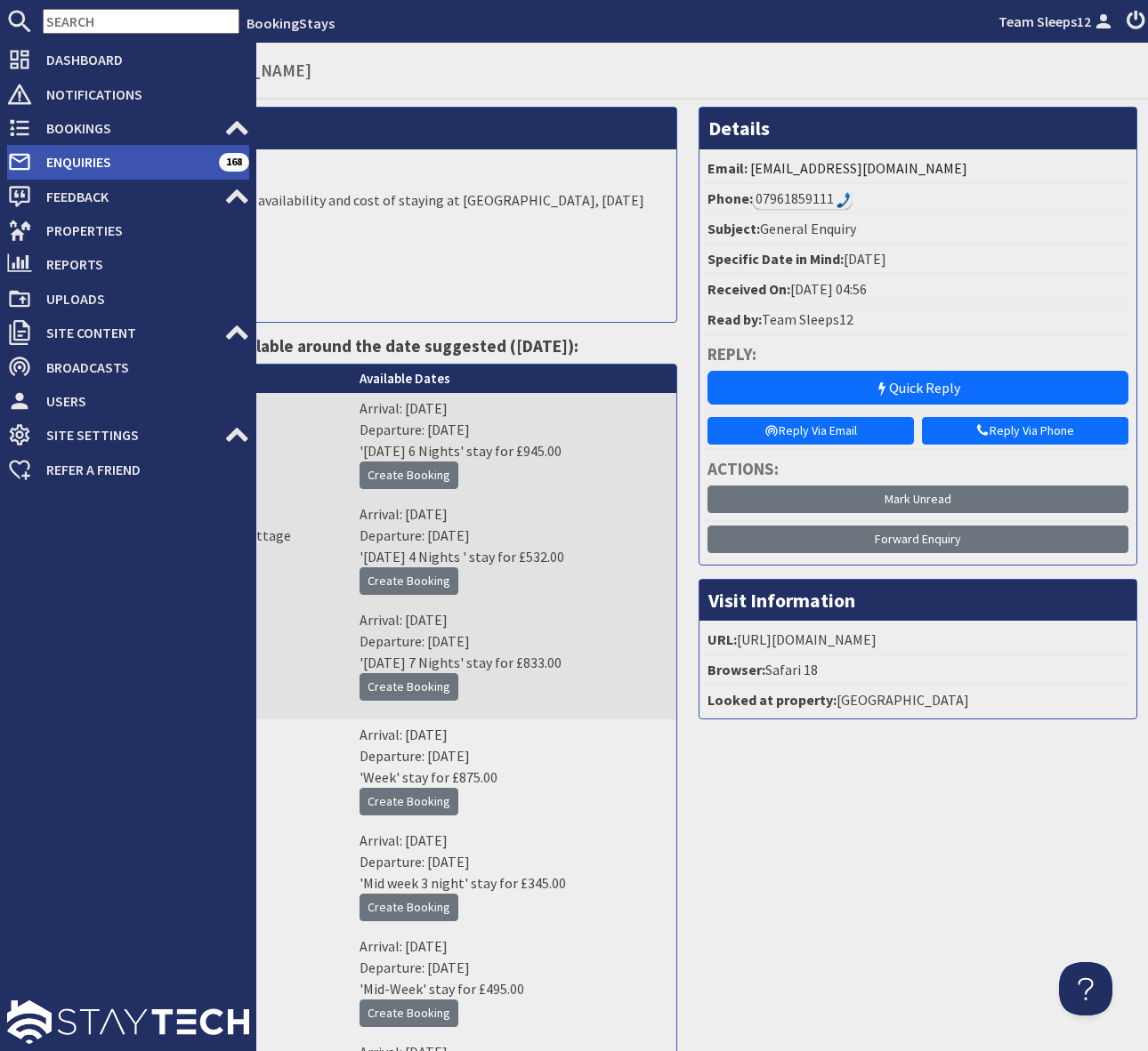
click at [105, 171] on span "Enquiries" at bounding box center [125, 161] width 187 height 28
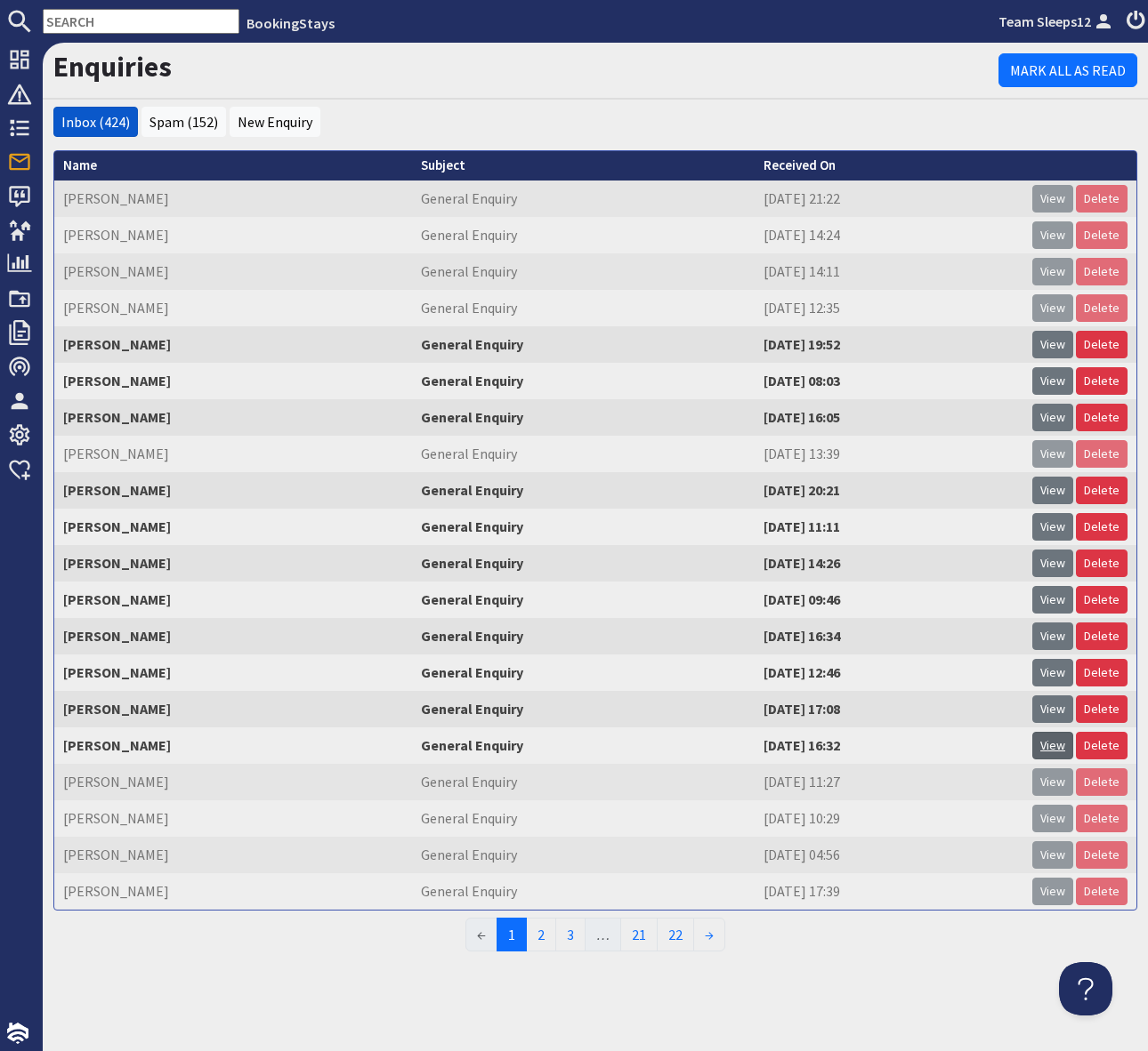
click at [1052, 747] on link "View" at bounding box center [1052, 746] width 41 height 28
click at [1051, 892] on link "View" at bounding box center [1052, 891] width 41 height 28
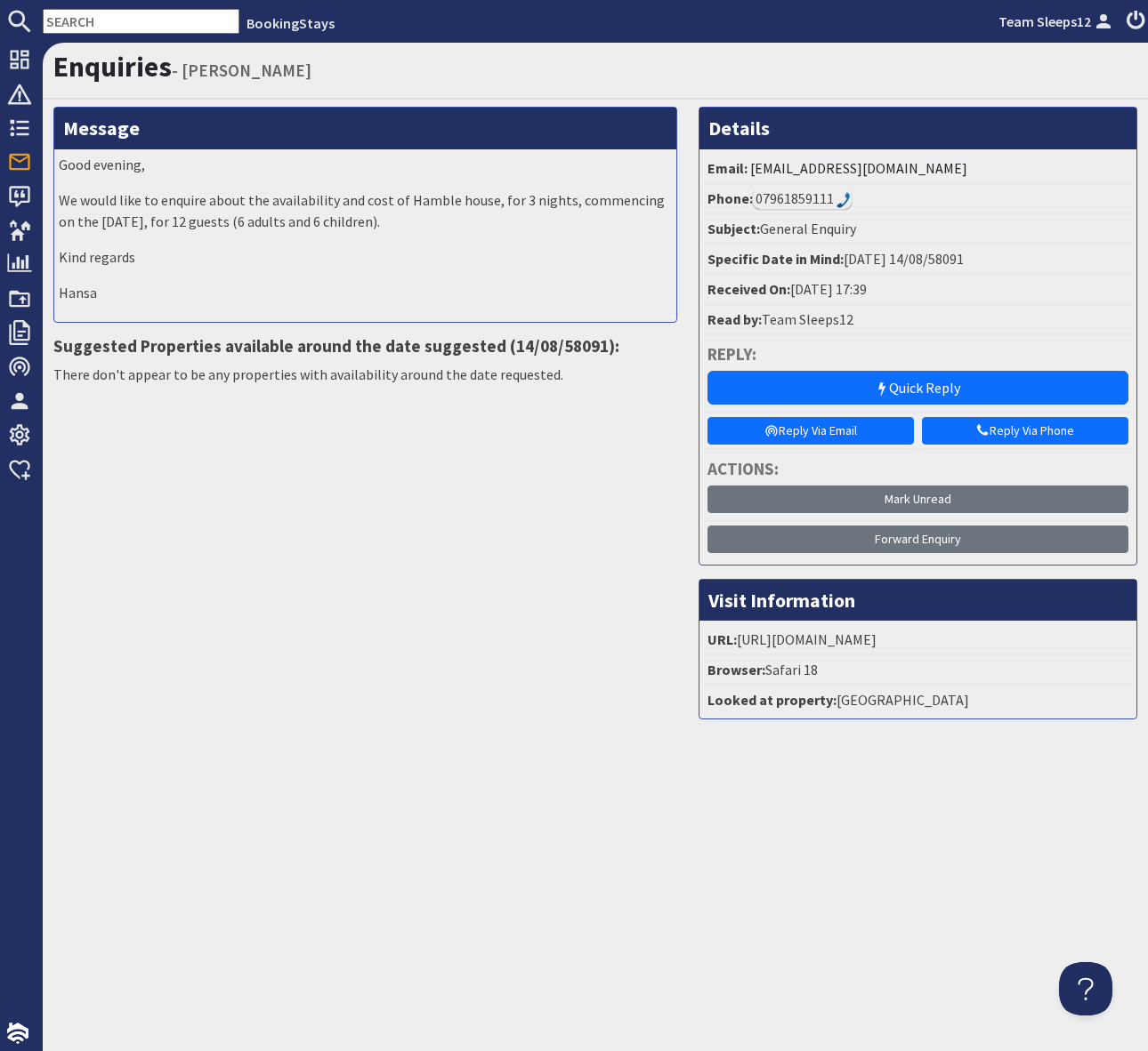
drag, startPoint x: 210, startPoint y: 791, endPoint x: 20, endPoint y: 538, distance: 316.4
click at [198, 771] on div "Enquiries - [PERSON_NAME] Message Good evening, We would like to enquire about …" at bounding box center [595, 547] width 1105 height 1009
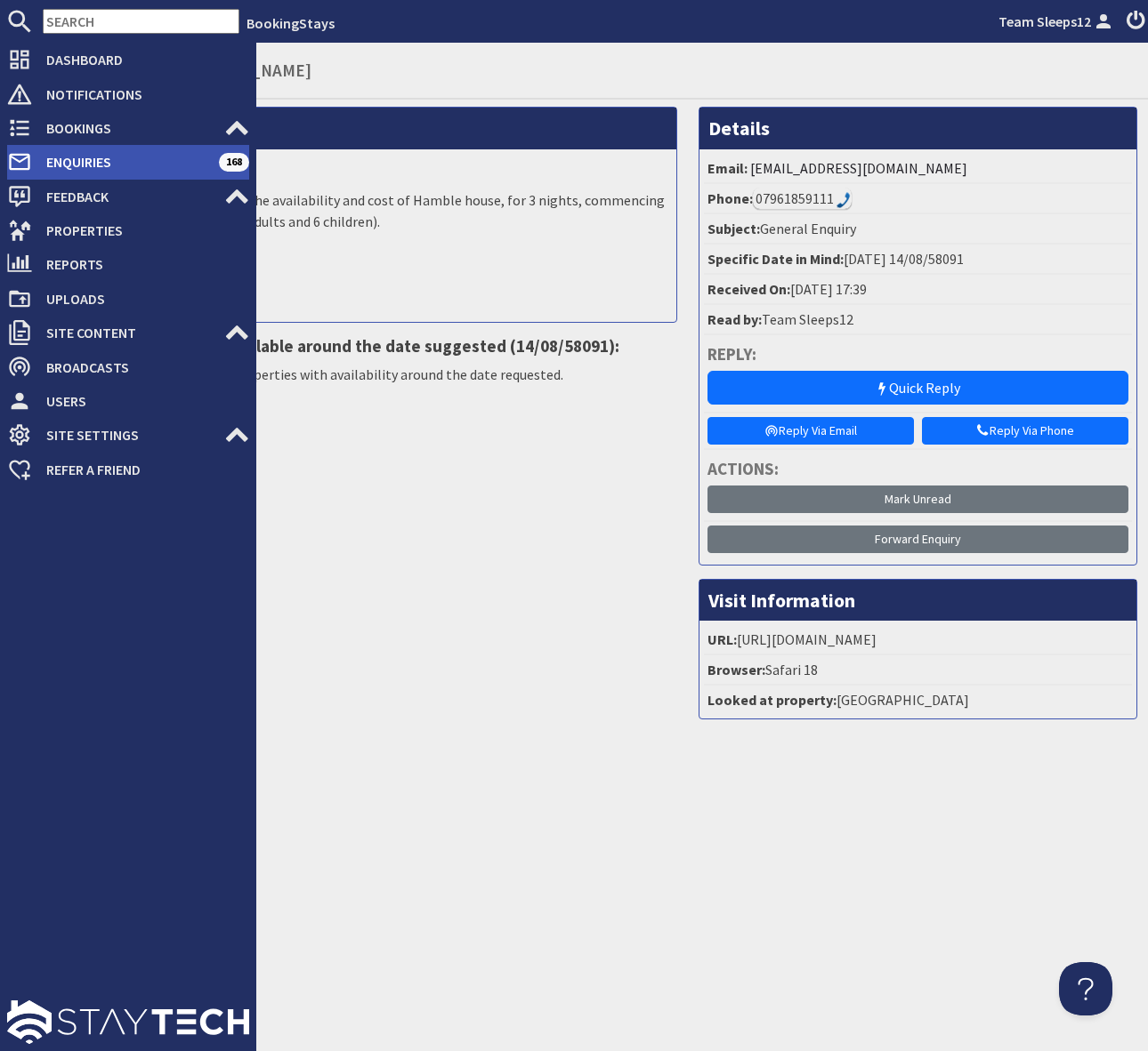
click at [89, 164] on span "Enquiries" at bounding box center [125, 161] width 187 height 28
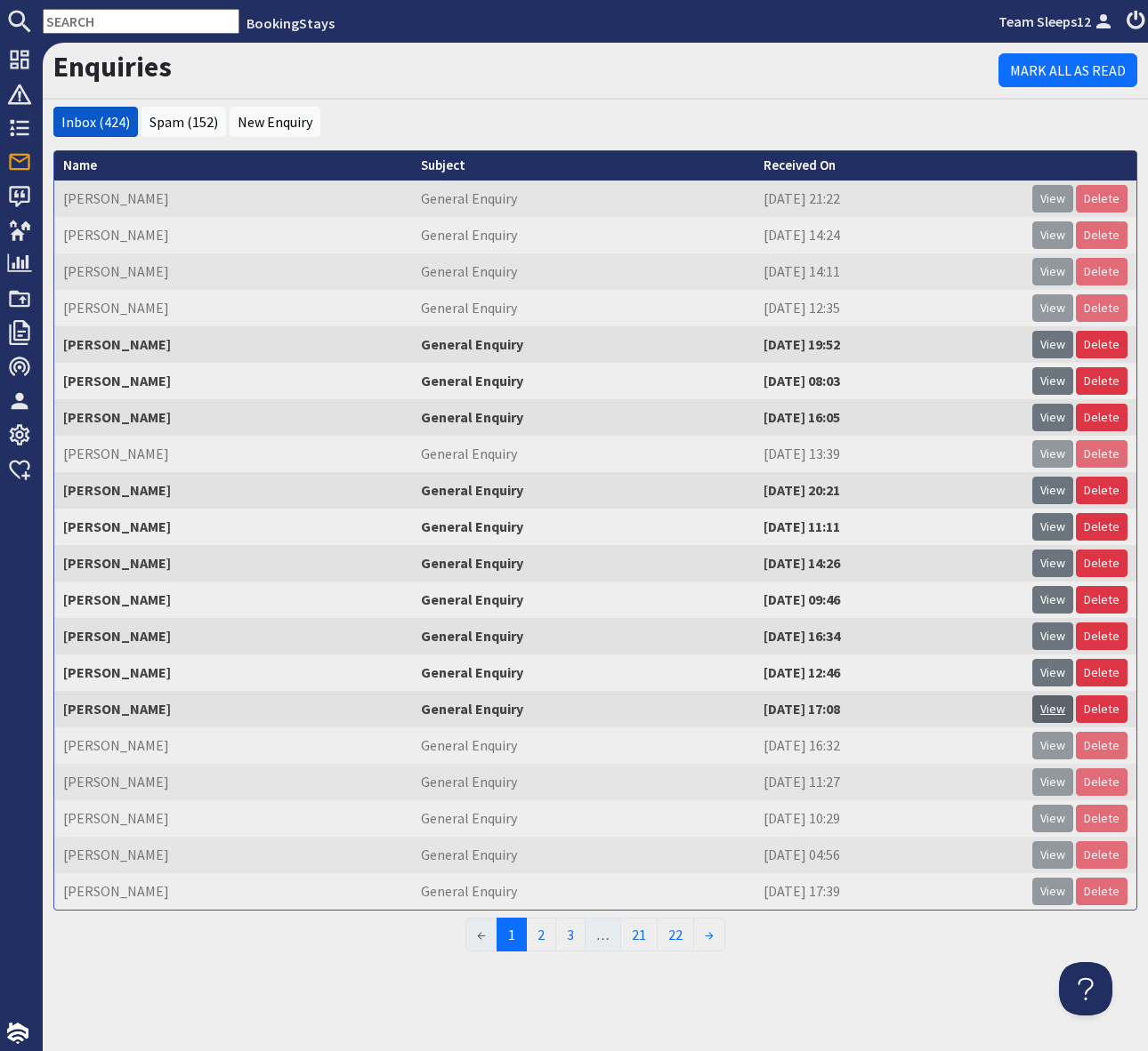
click at [1056, 710] on link "View" at bounding box center [1052, 709] width 41 height 28
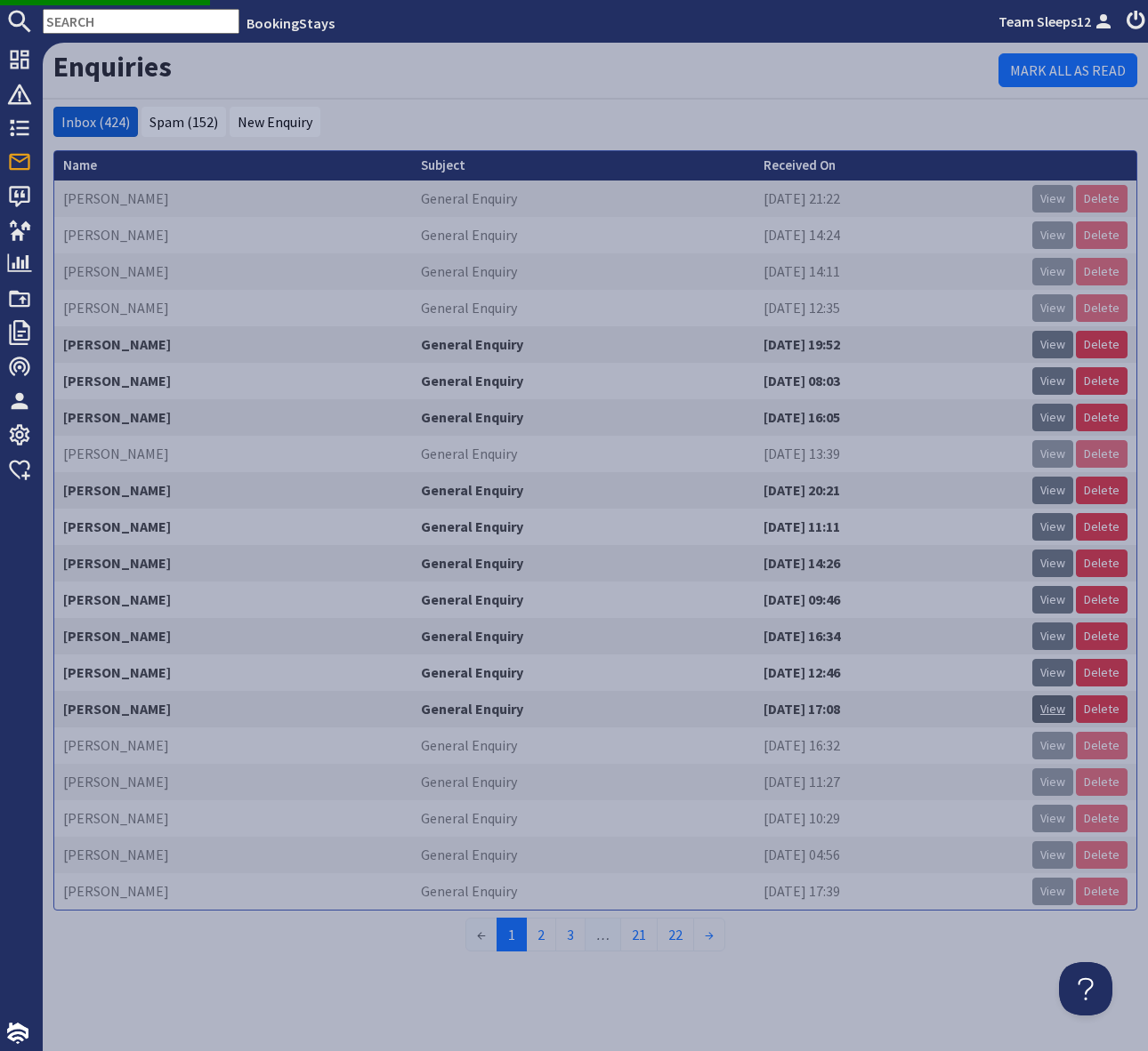
click at [1054, 709] on link "View" at bounding box center [1052, 709] width 41 height 28
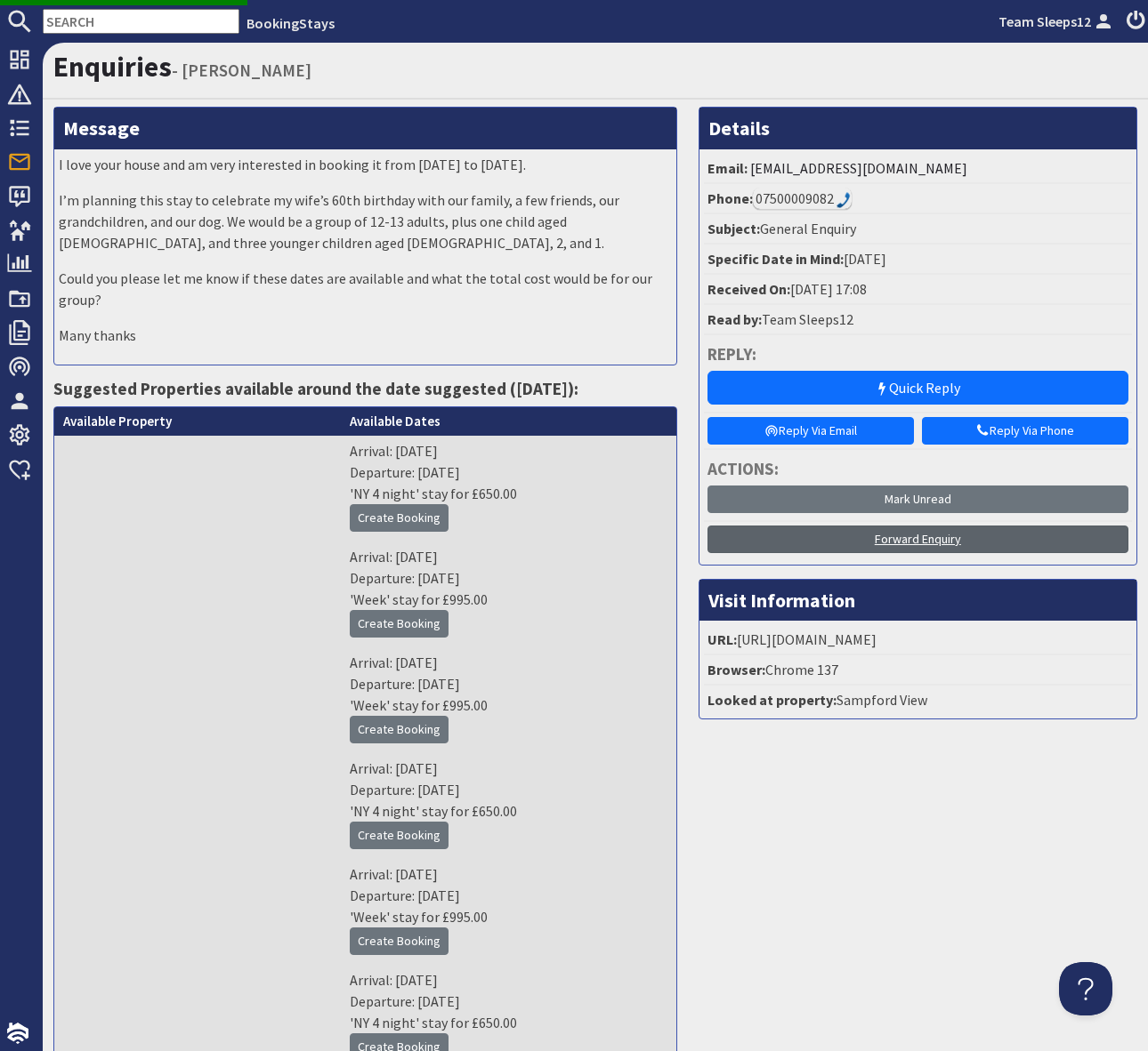
click at [902, 539] on link "Forward Enquiry" at bounding box center [917, 540] width 421 height 28
click at [882, 533] on link "Forward Enquiry" at bounding box center [917, 540] width 421 height 28
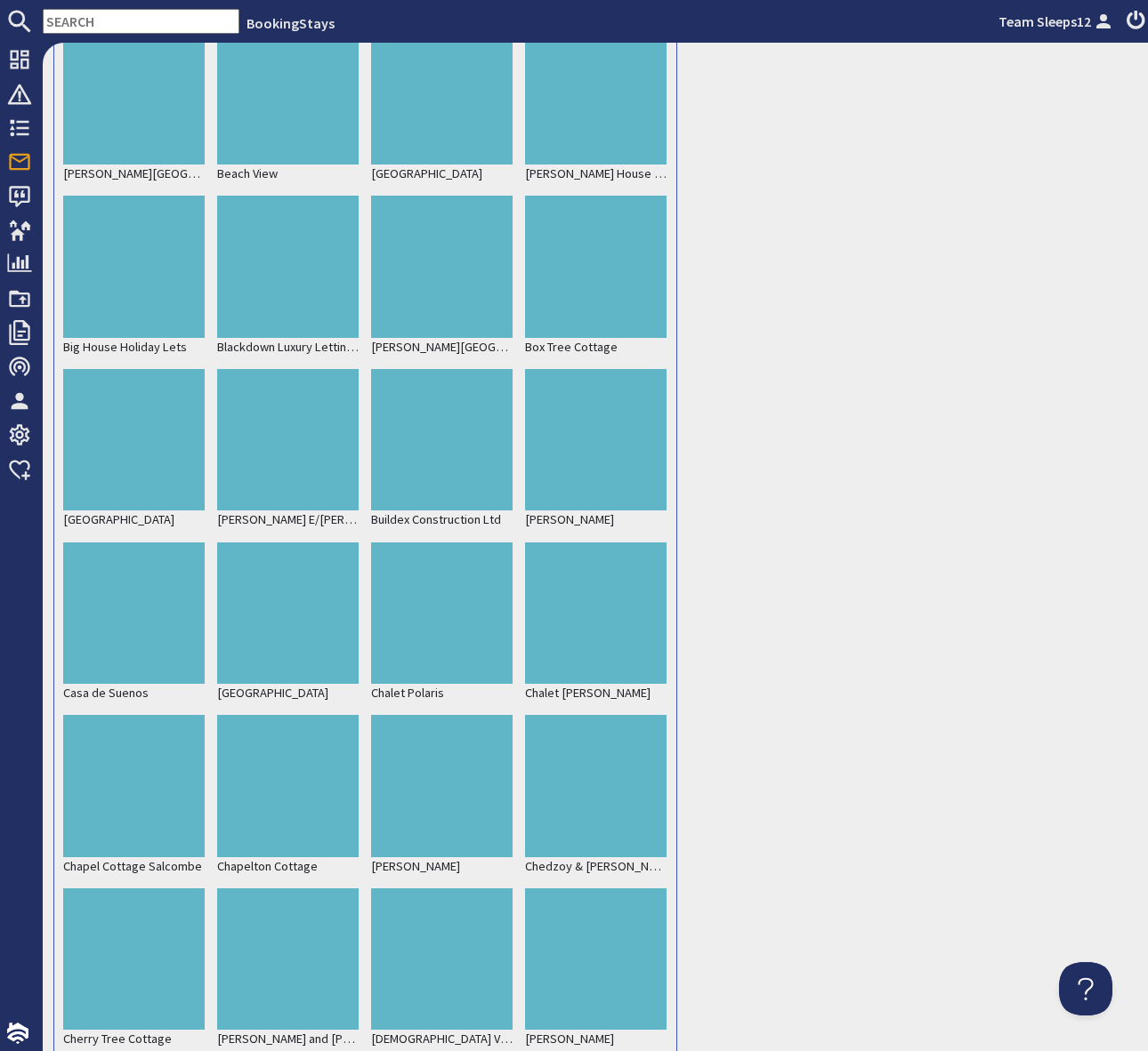
scroll to position [205664, 0]
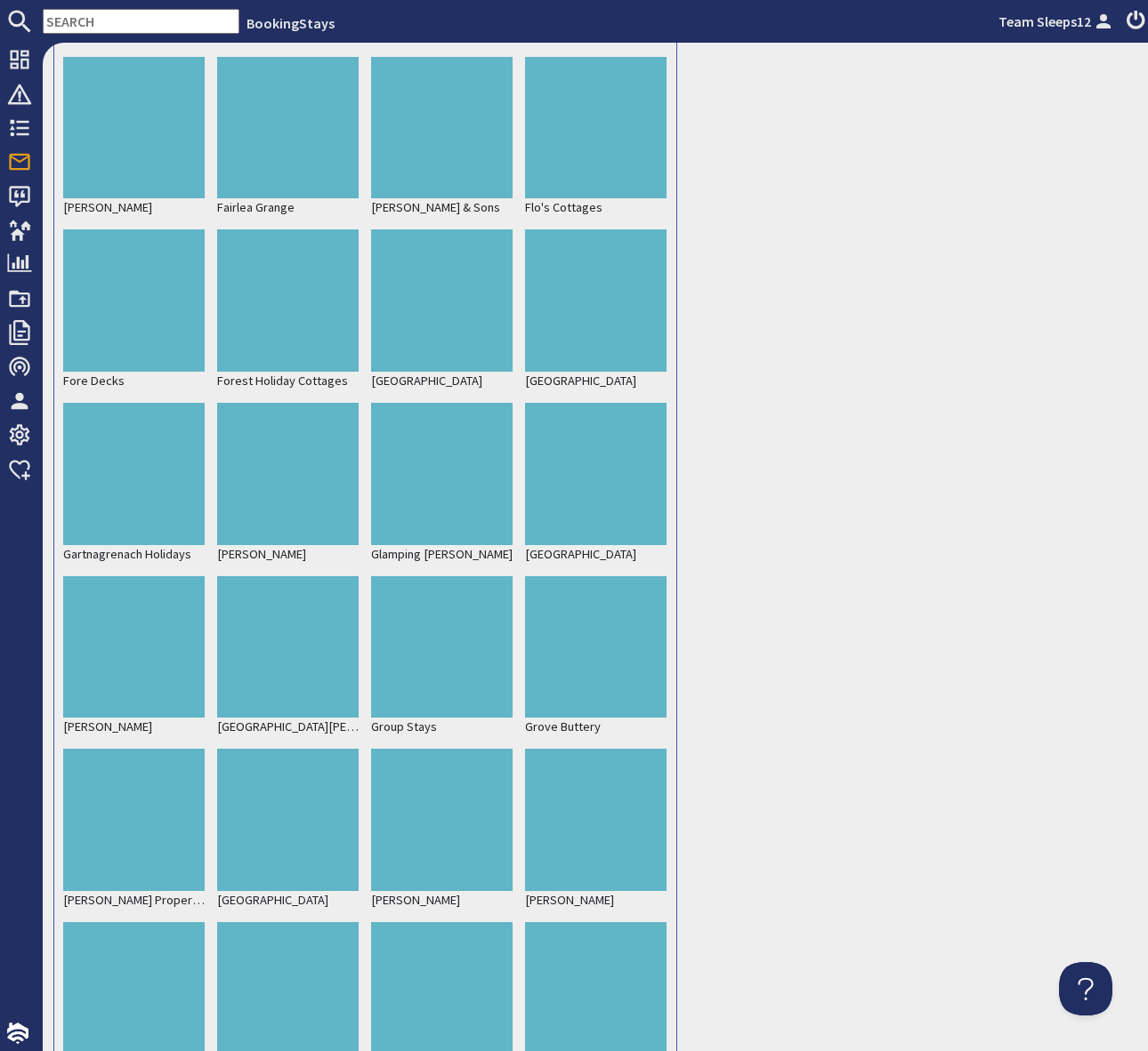
scroll to position [207549, 0]
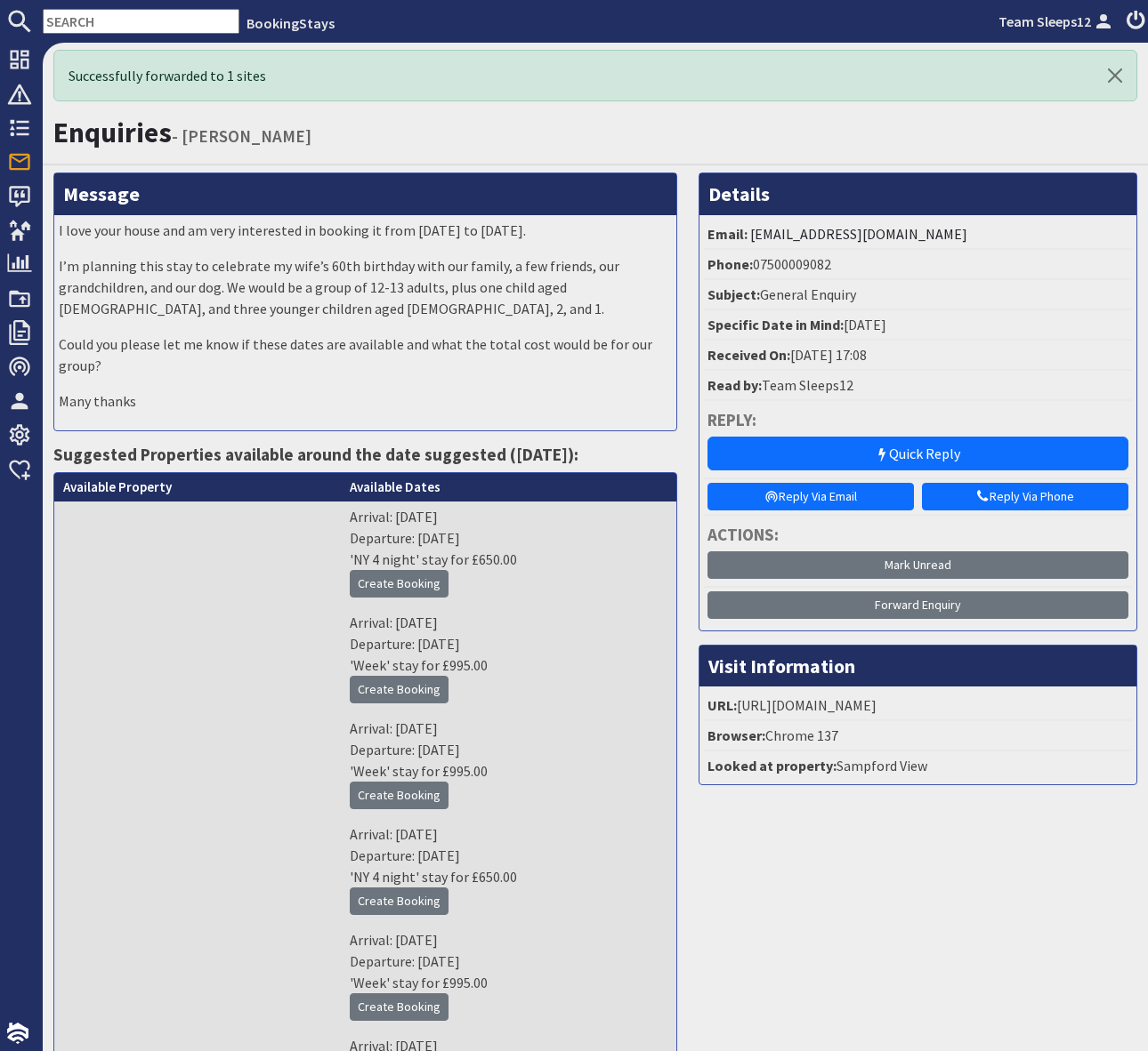
scroll to position [0, 0]
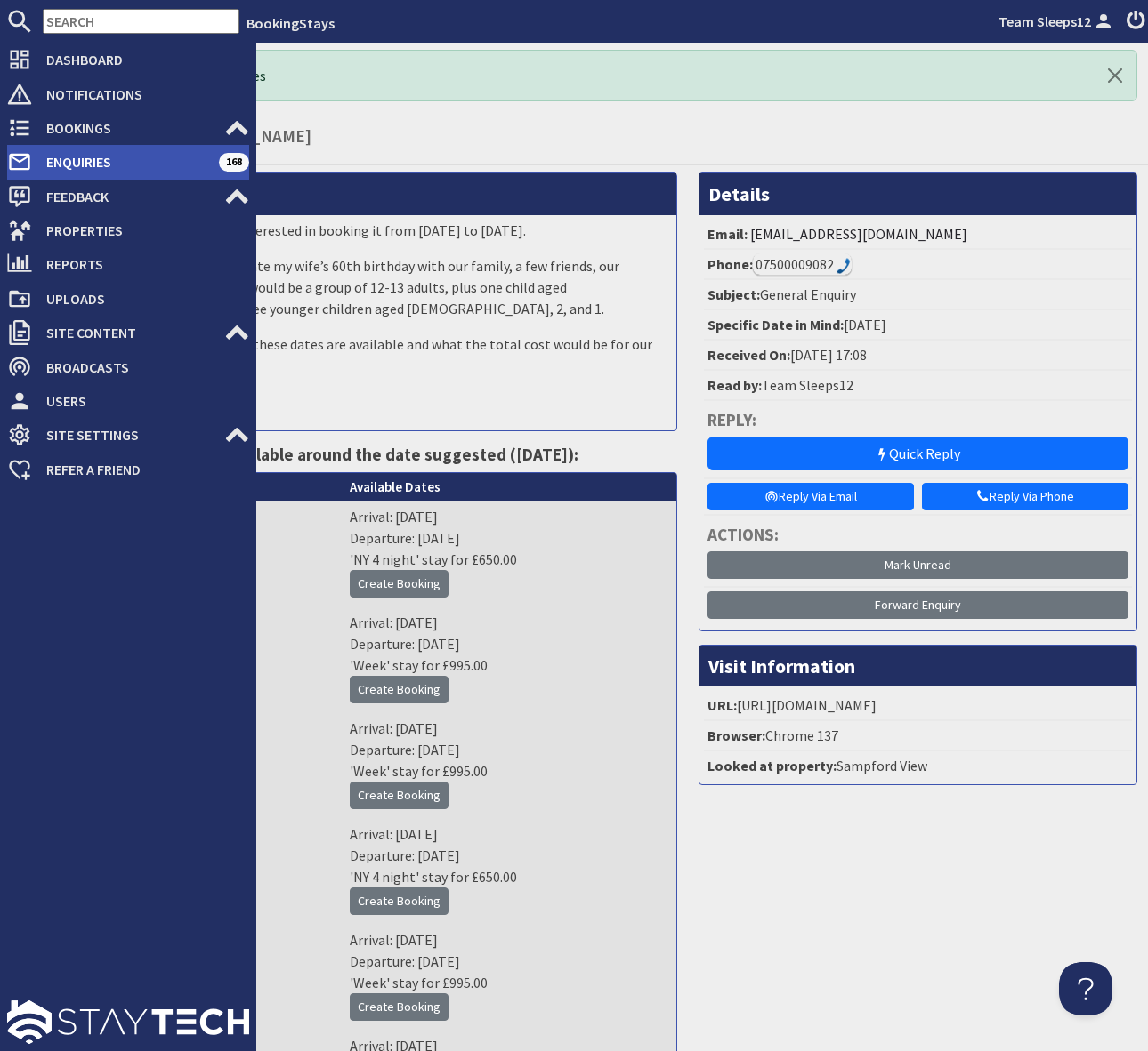
click at [93, 164] on span "Enquiries" at bounding box center [125, 161] width 187 height 28
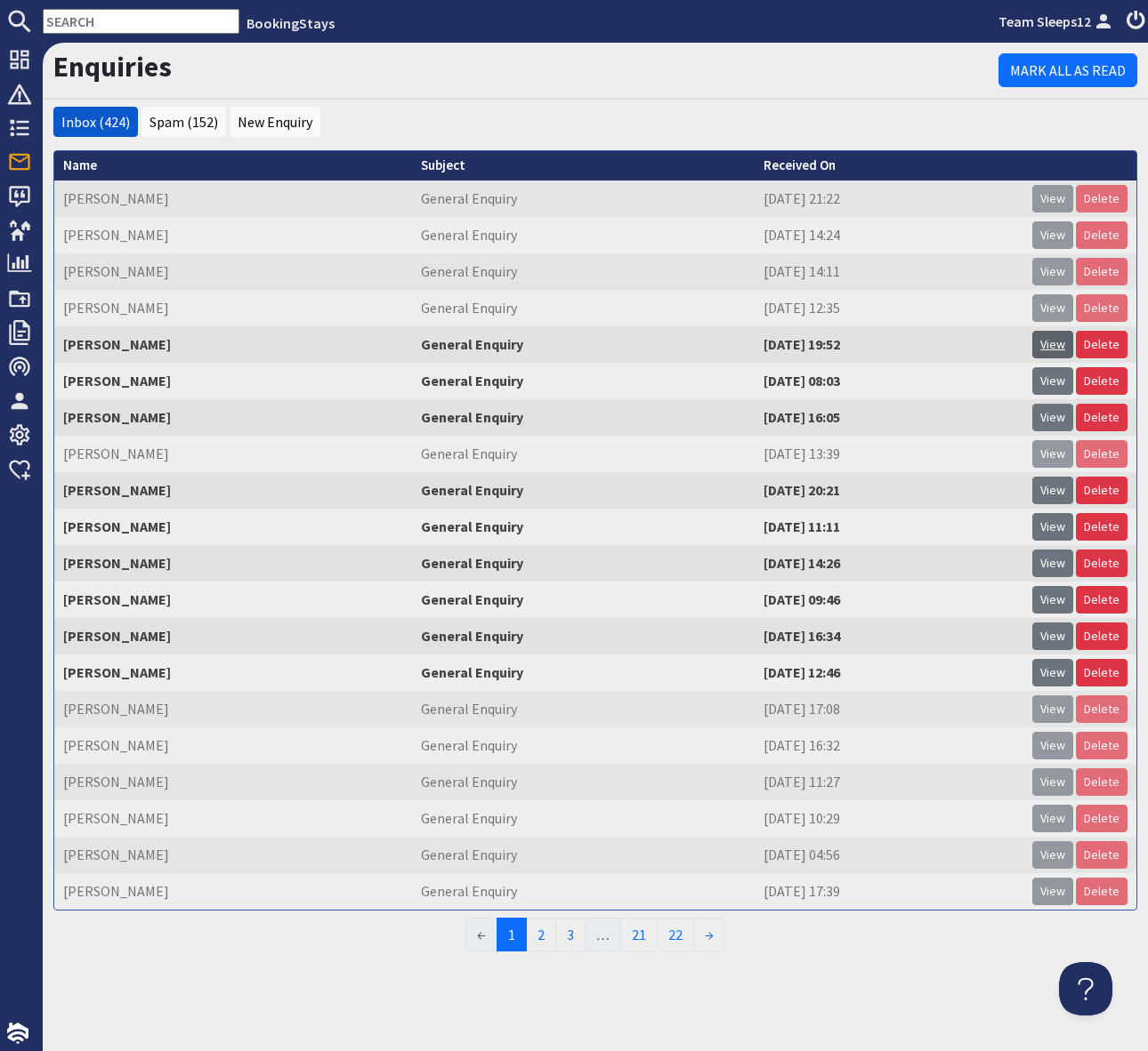
click at [1057, 348] on link "View" at bounding box center [1052, 344] width 41 height 28
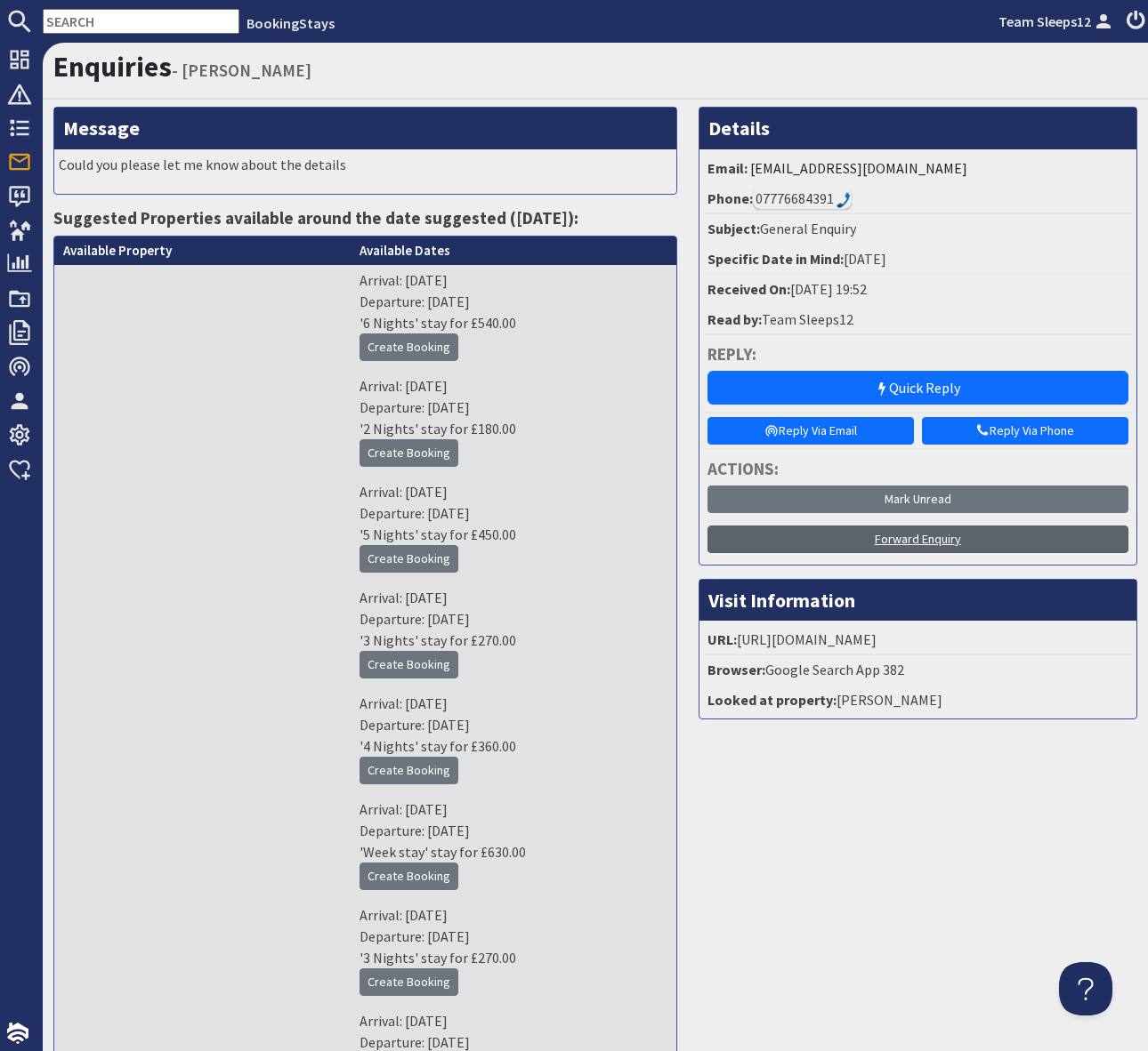
click at [909, 536] on link "Forward Enquiry" at bounding box center [917, 540] width 421 height 28
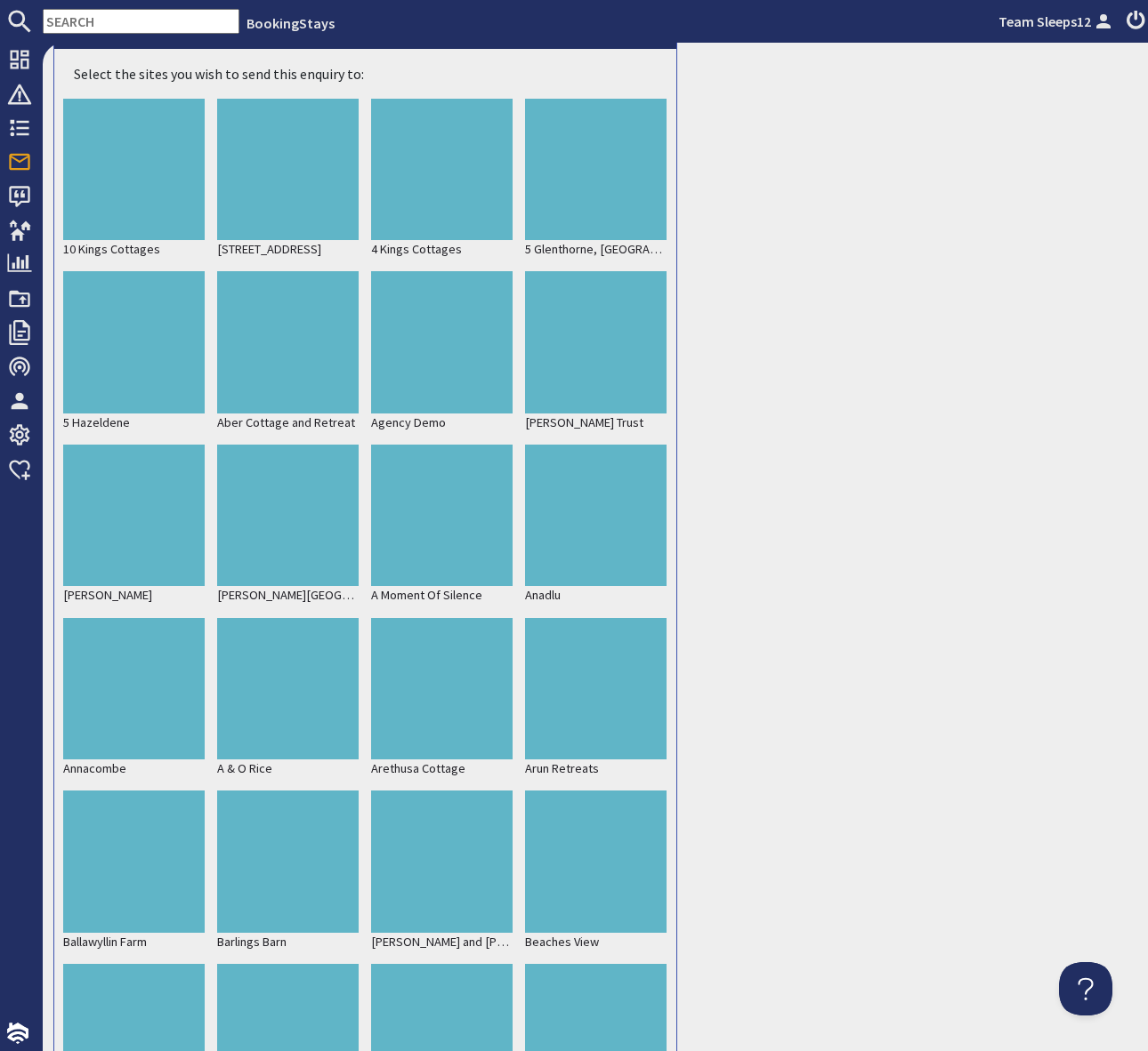
scroll to position [294745, 0]
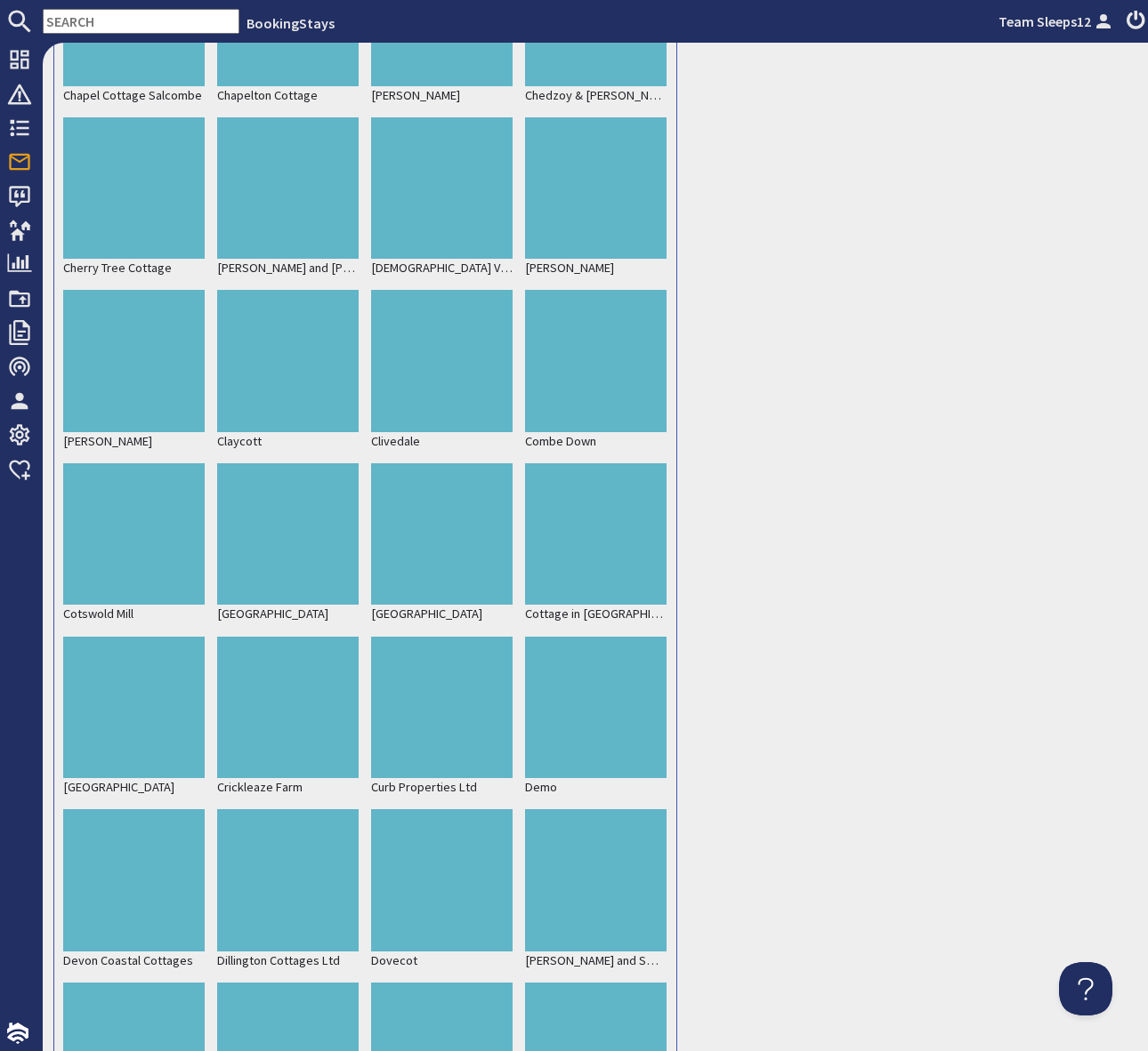
scroll to position [296603, 0]
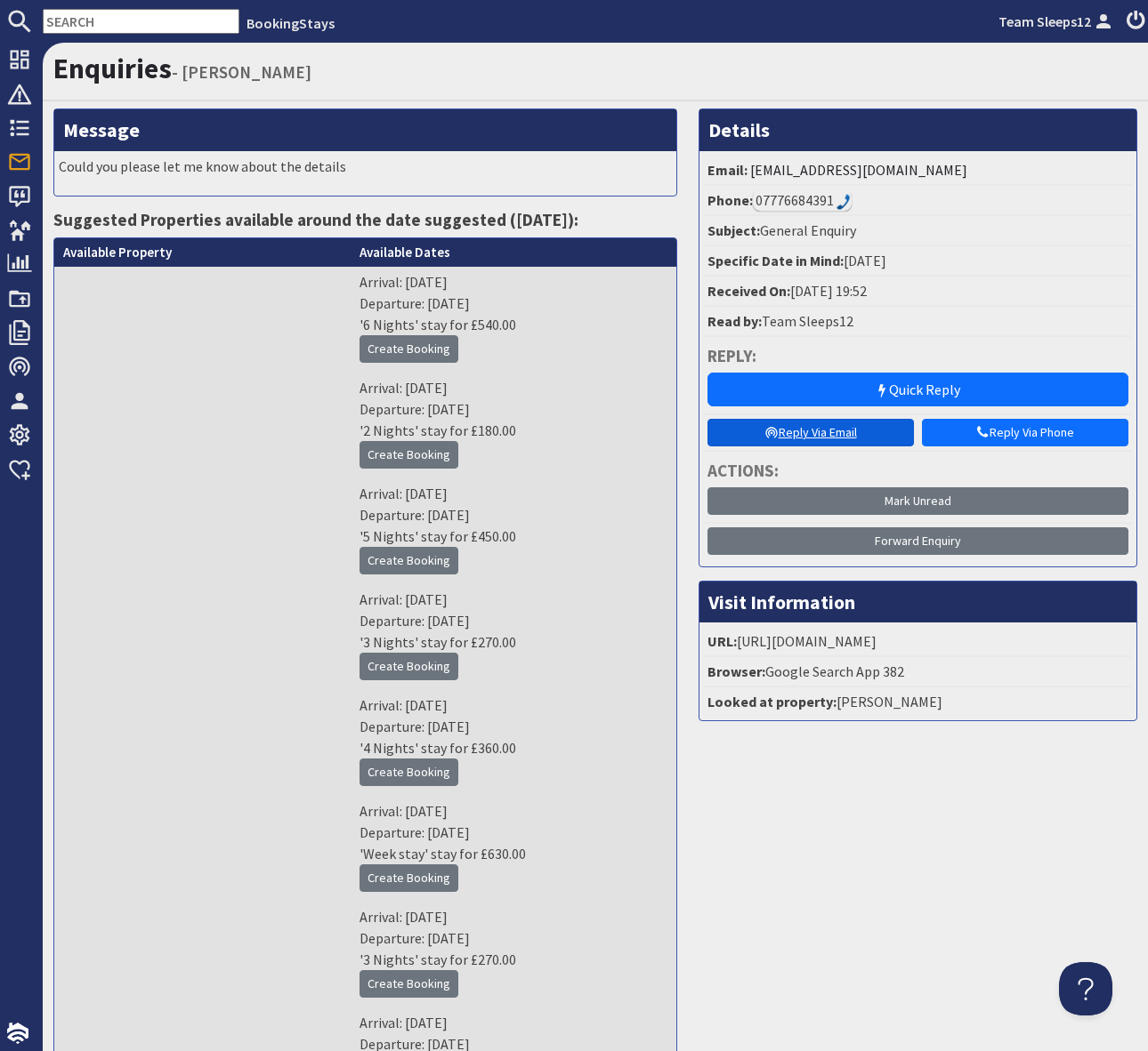
scroll to position [81, 0]
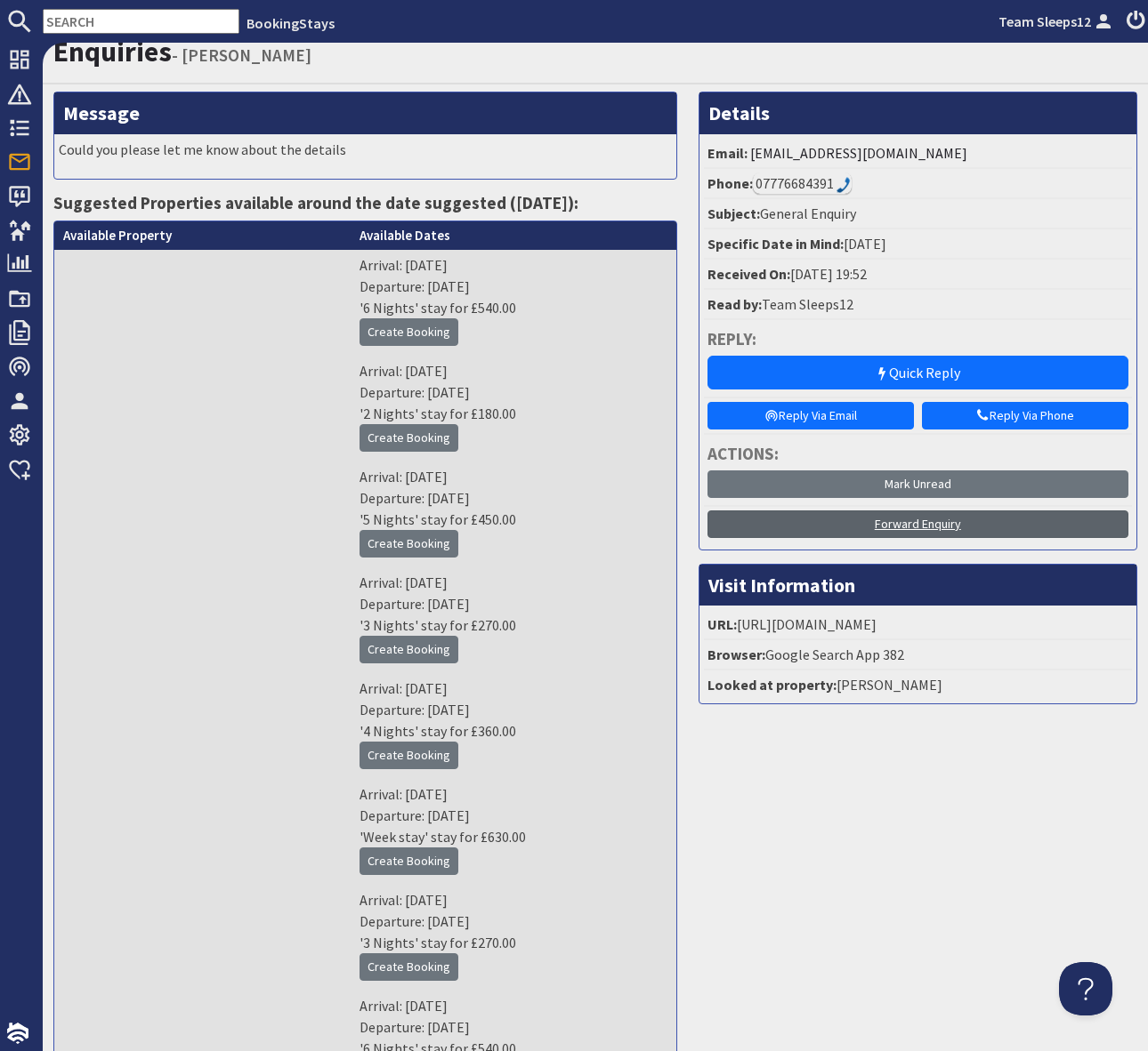
click at [908, 524] on link "Forward Enquiry" at bounding box center [917, 524] width 421 height 28
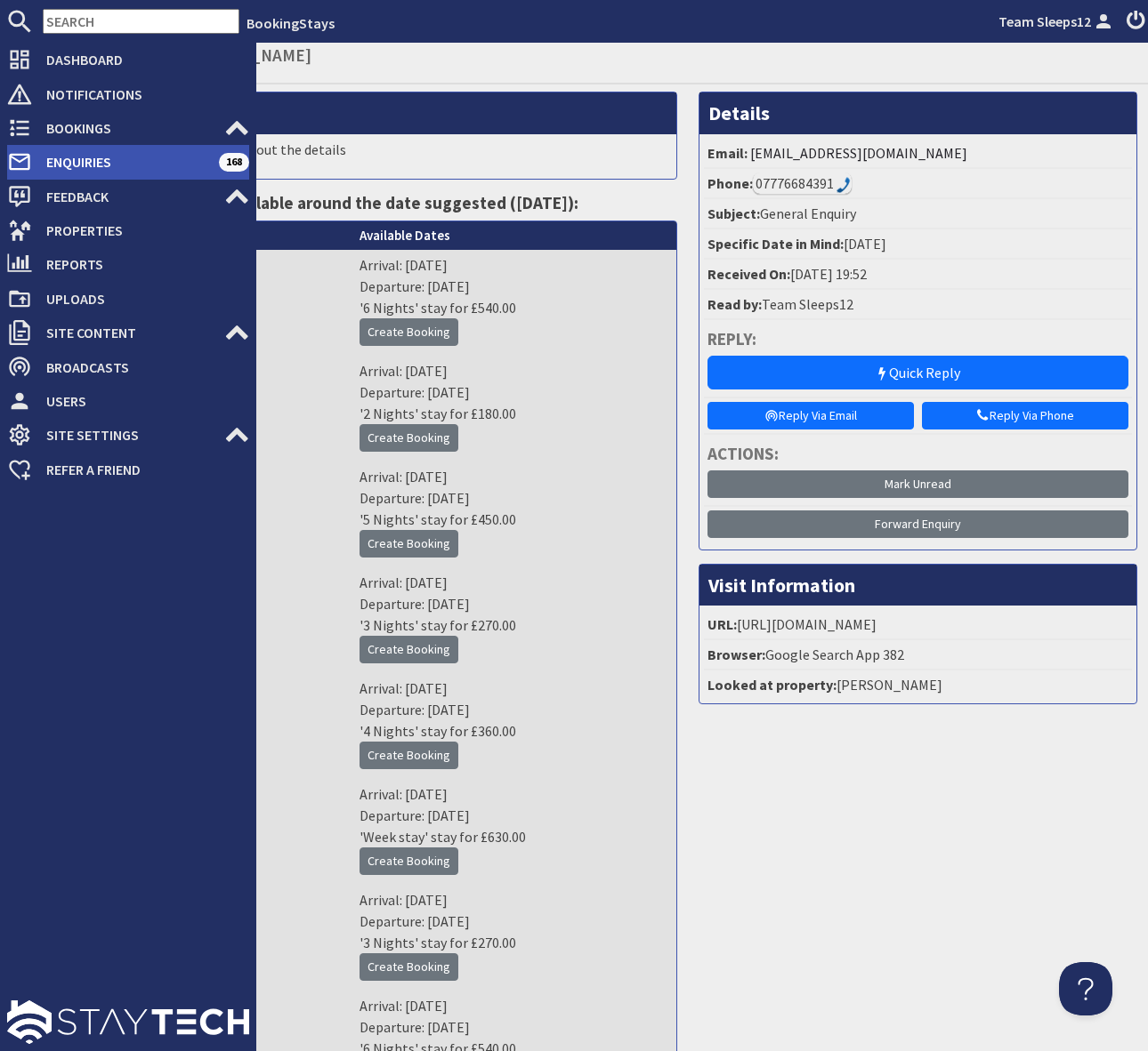
click at [83, 164] on span "Enquiries" at bounding box center [125, 161] width 187 height 28
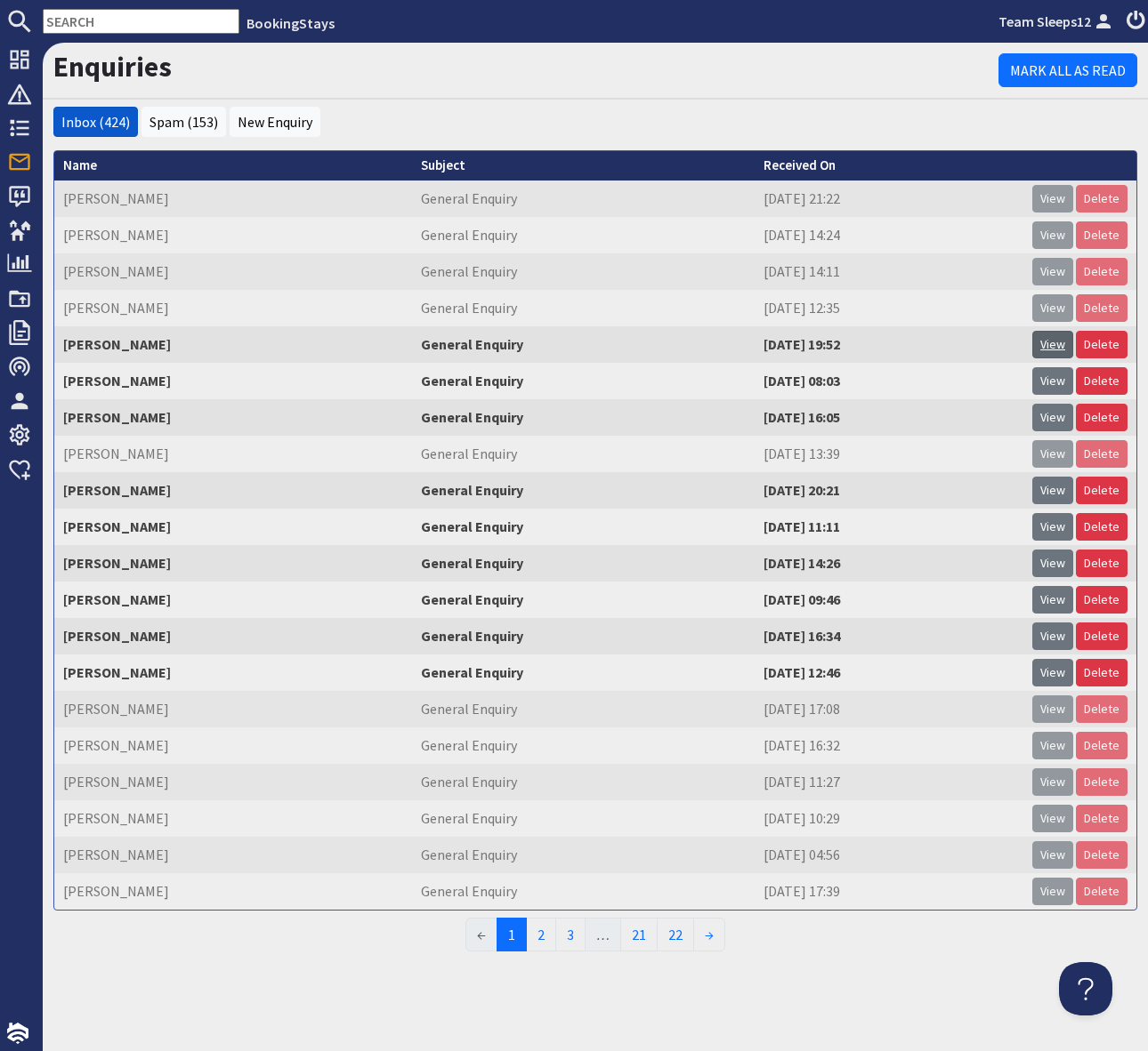
click at [1055, 347] on link "View" at bounding box center [1052, 344] width 41 height 28
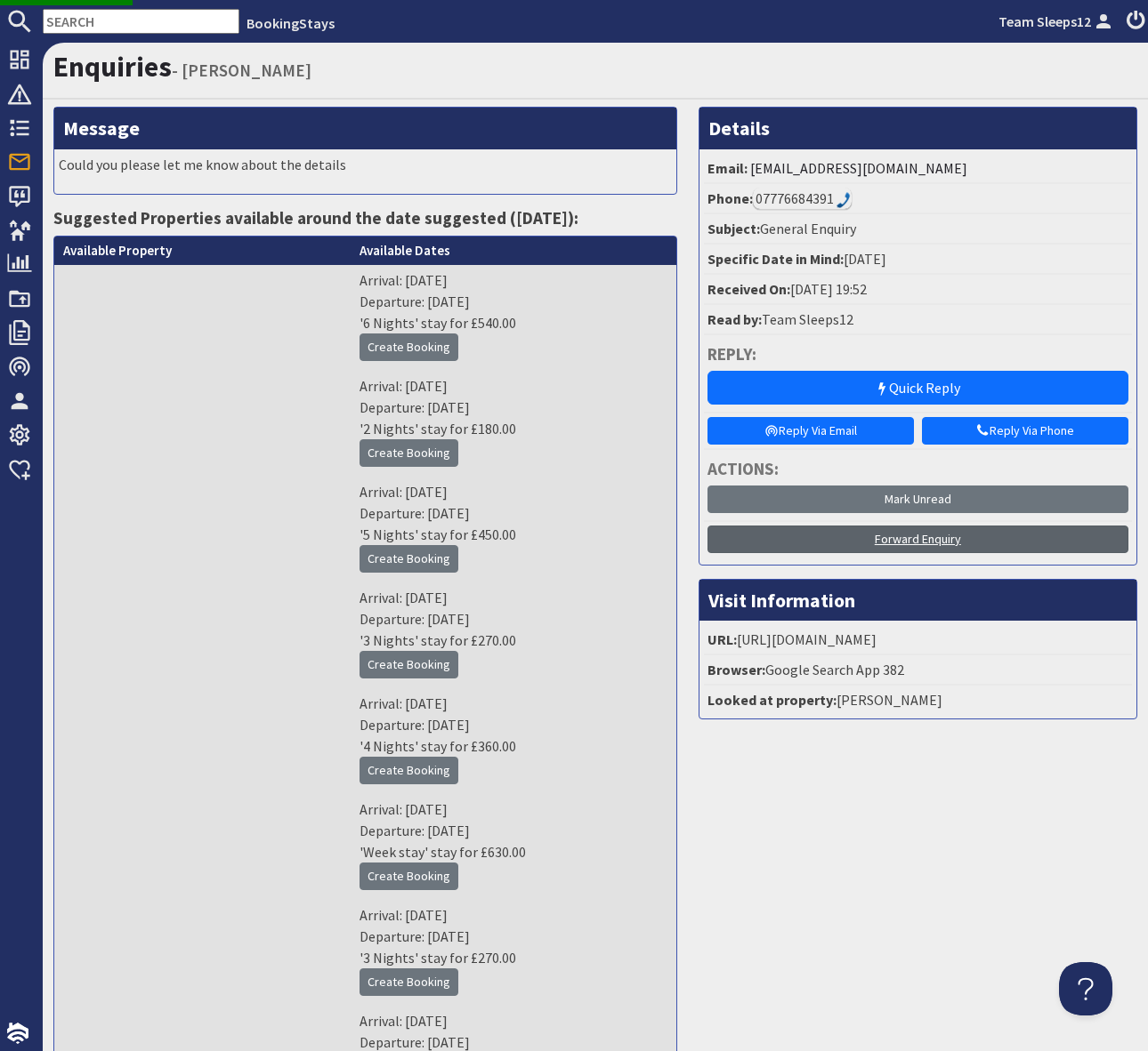
click at [930, 540] on link "Forward Enquiry" at bounding box center [917, 540] width 421 height 28
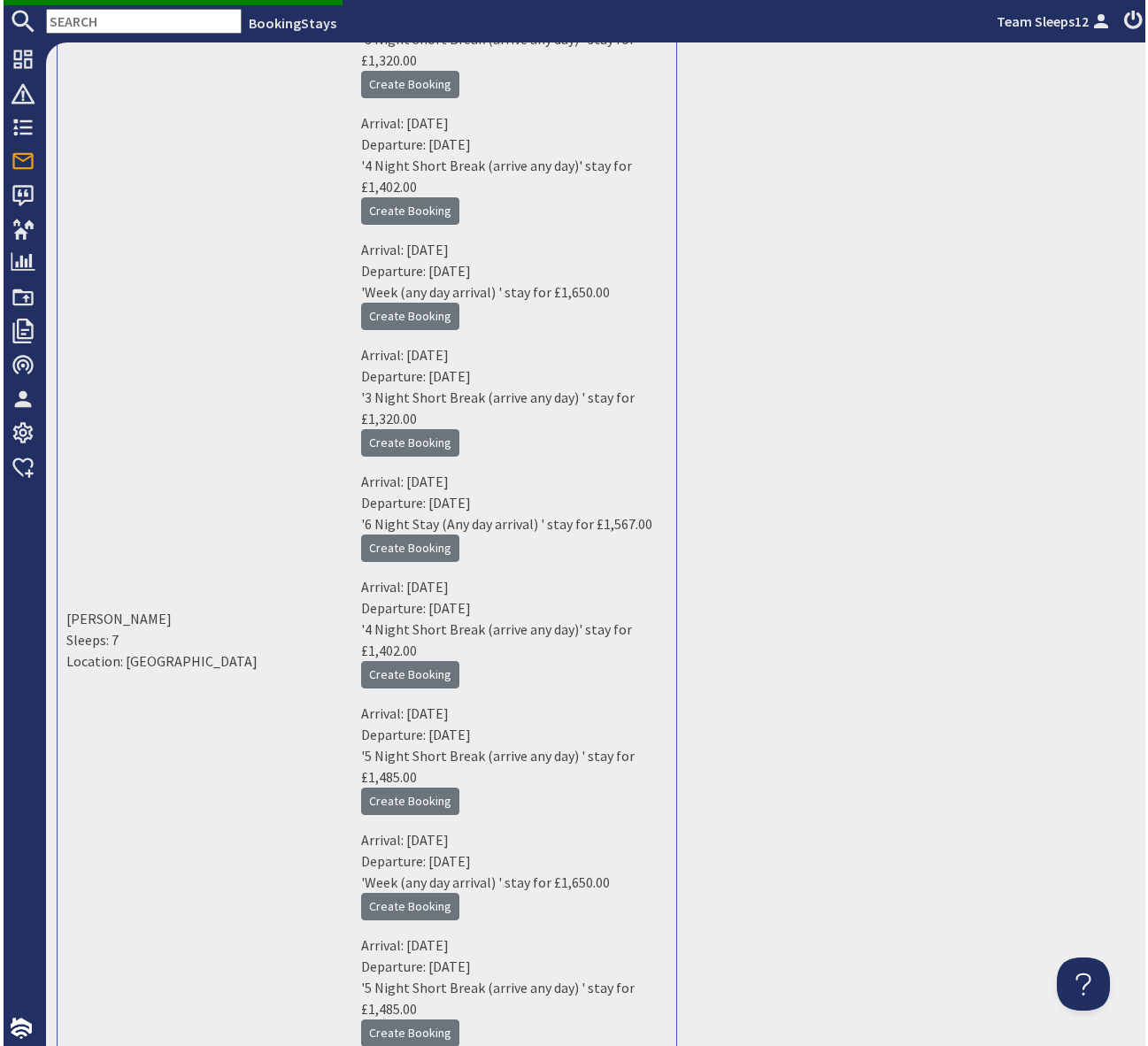
scroll to position [121054, 0]
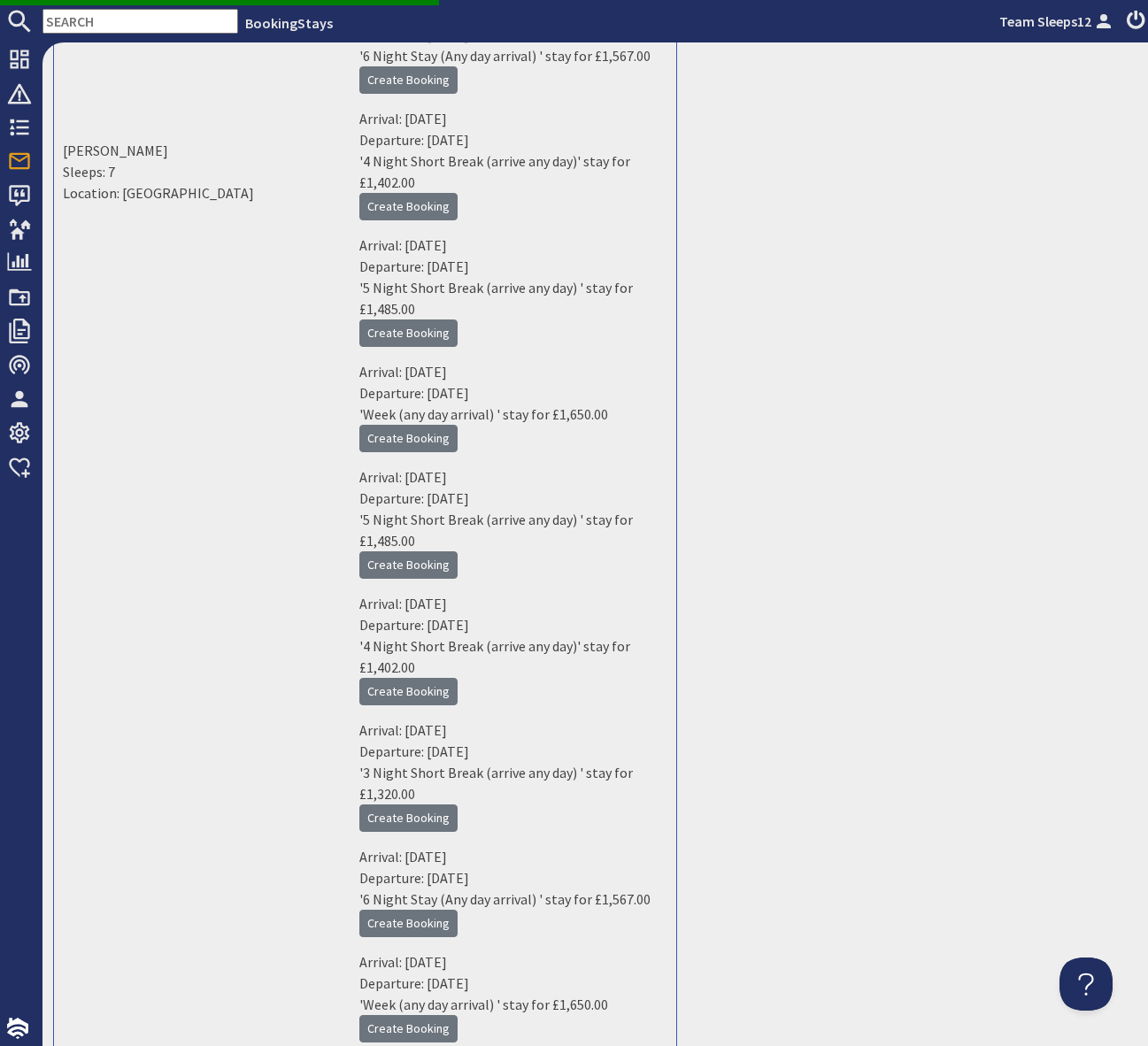
scroll to position [119979, 0]
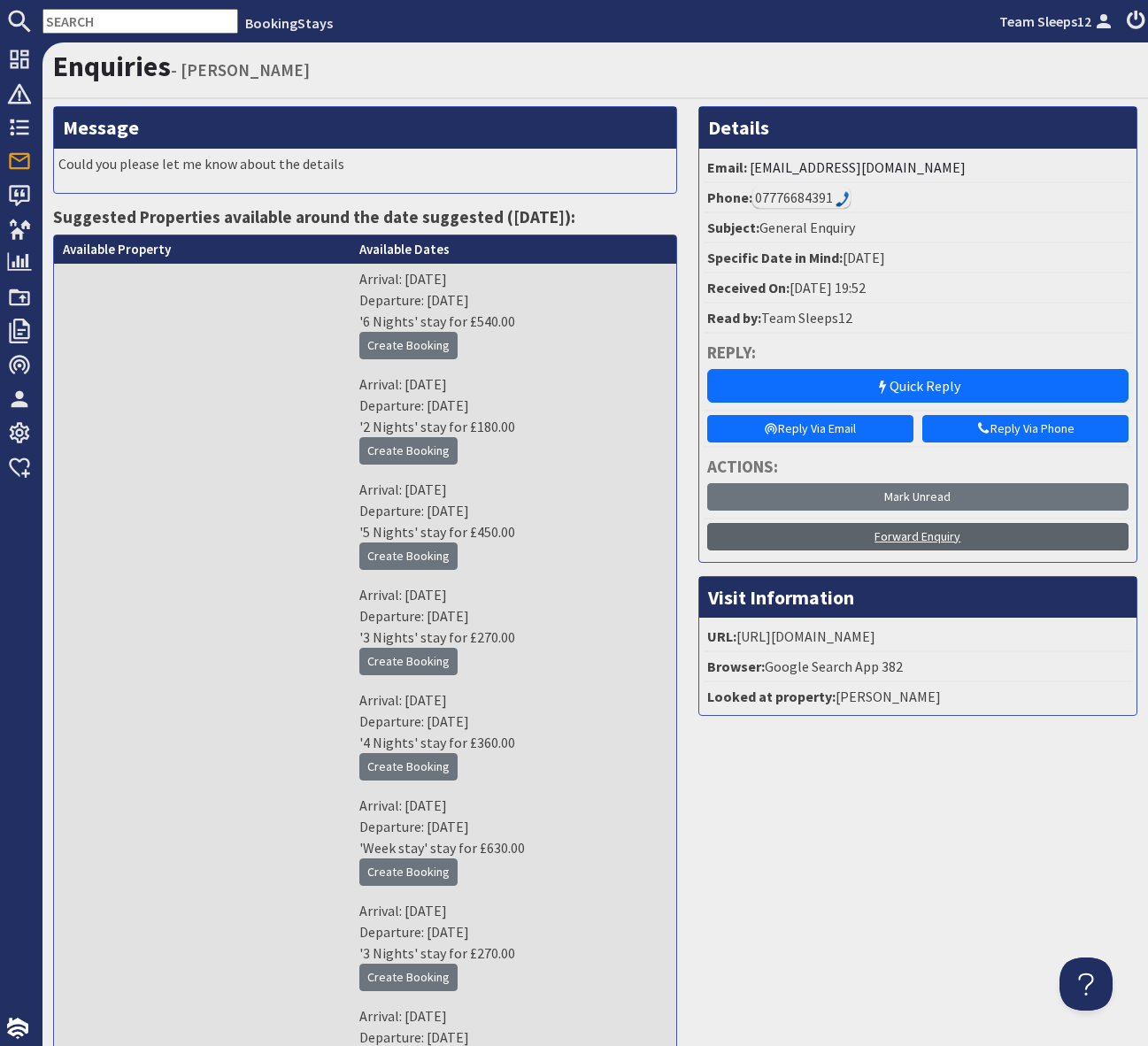
click at [884, 536] on link "Forward Enquiry" at bounding box center [918, 537] width 421 height 28
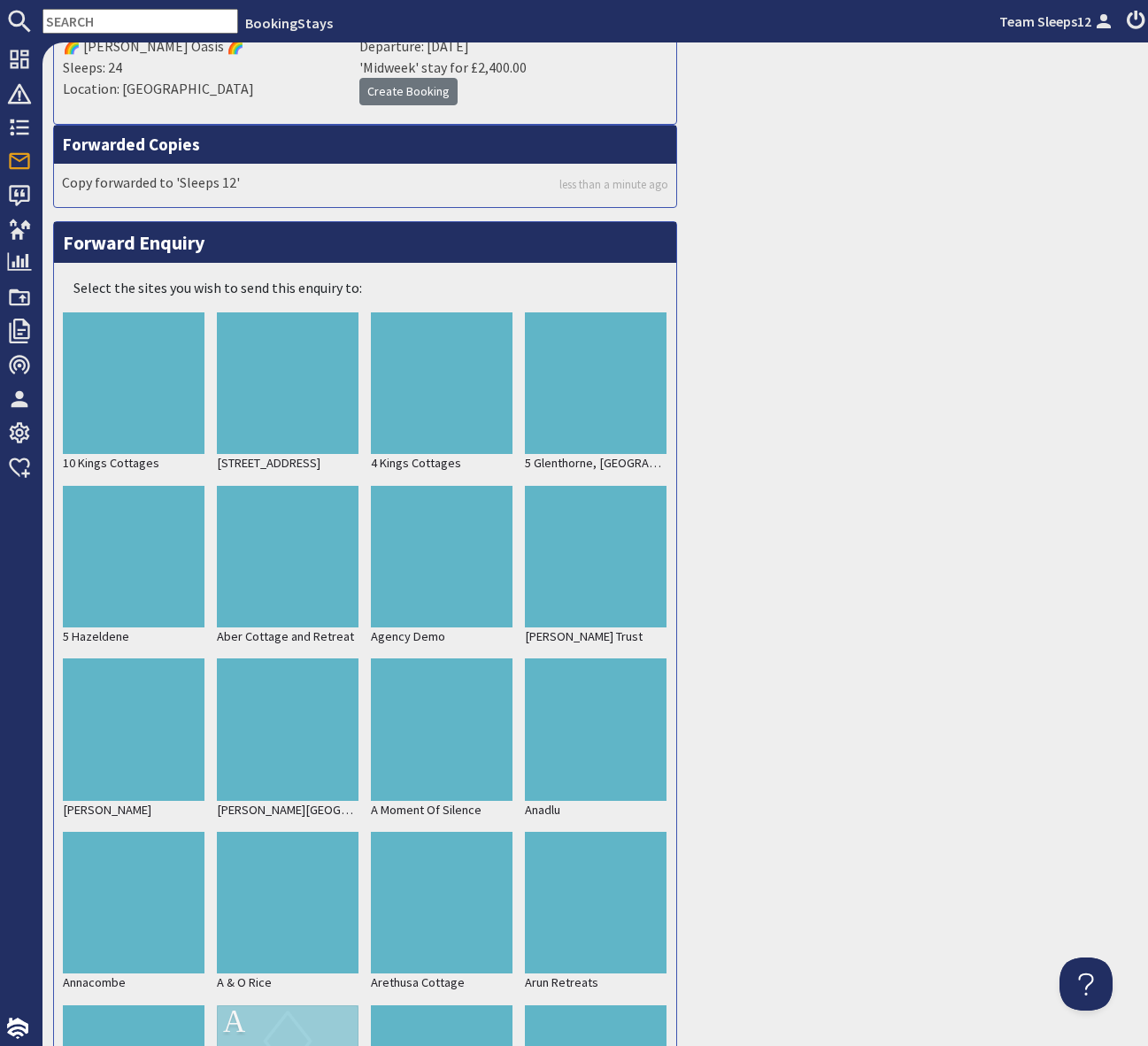
scroll to position [293215, 0]
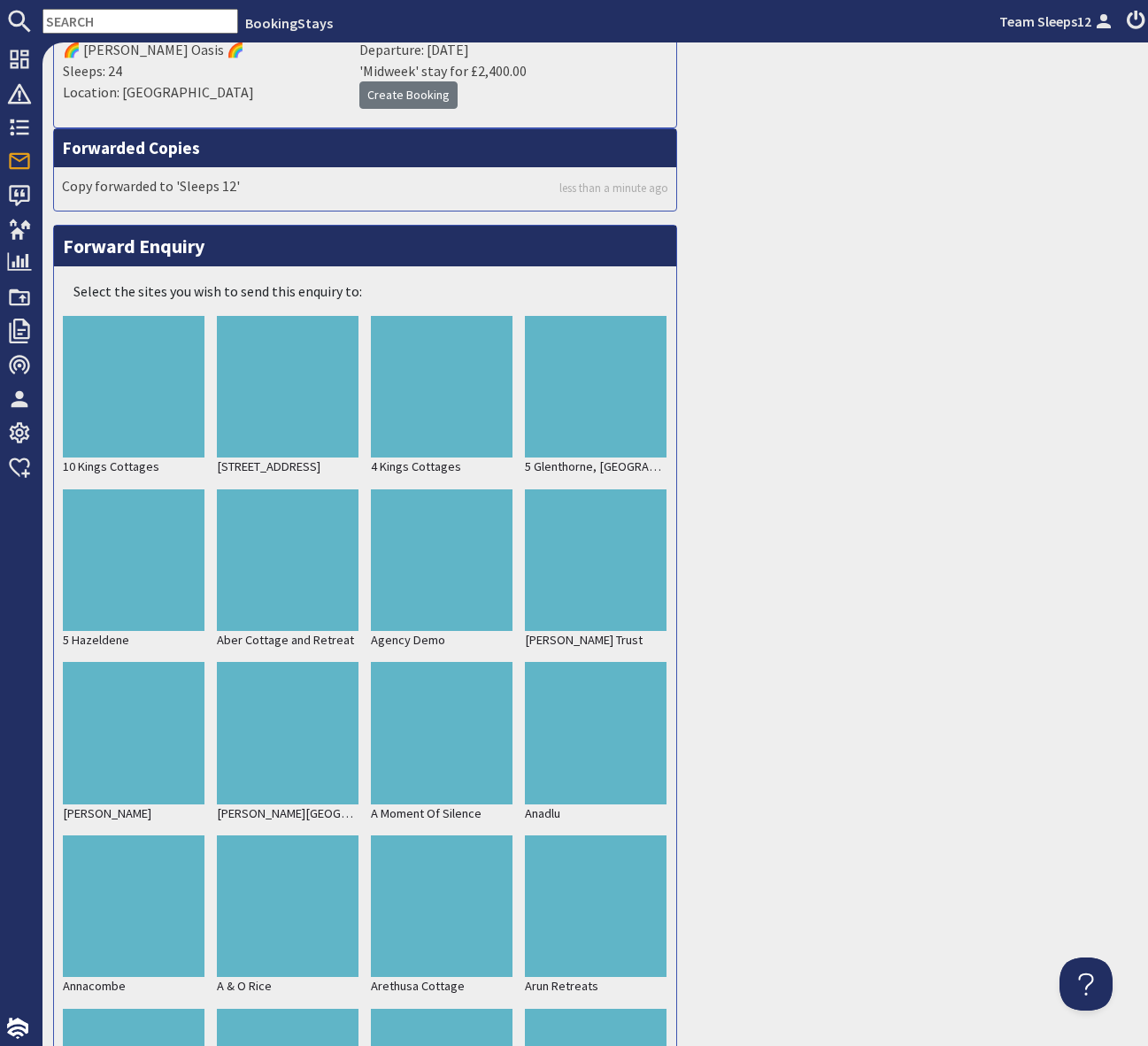
drag, startPoint x: 278, startPoint y: 632, endPoint x: 316, endPoint y: 634, distance: 38.1
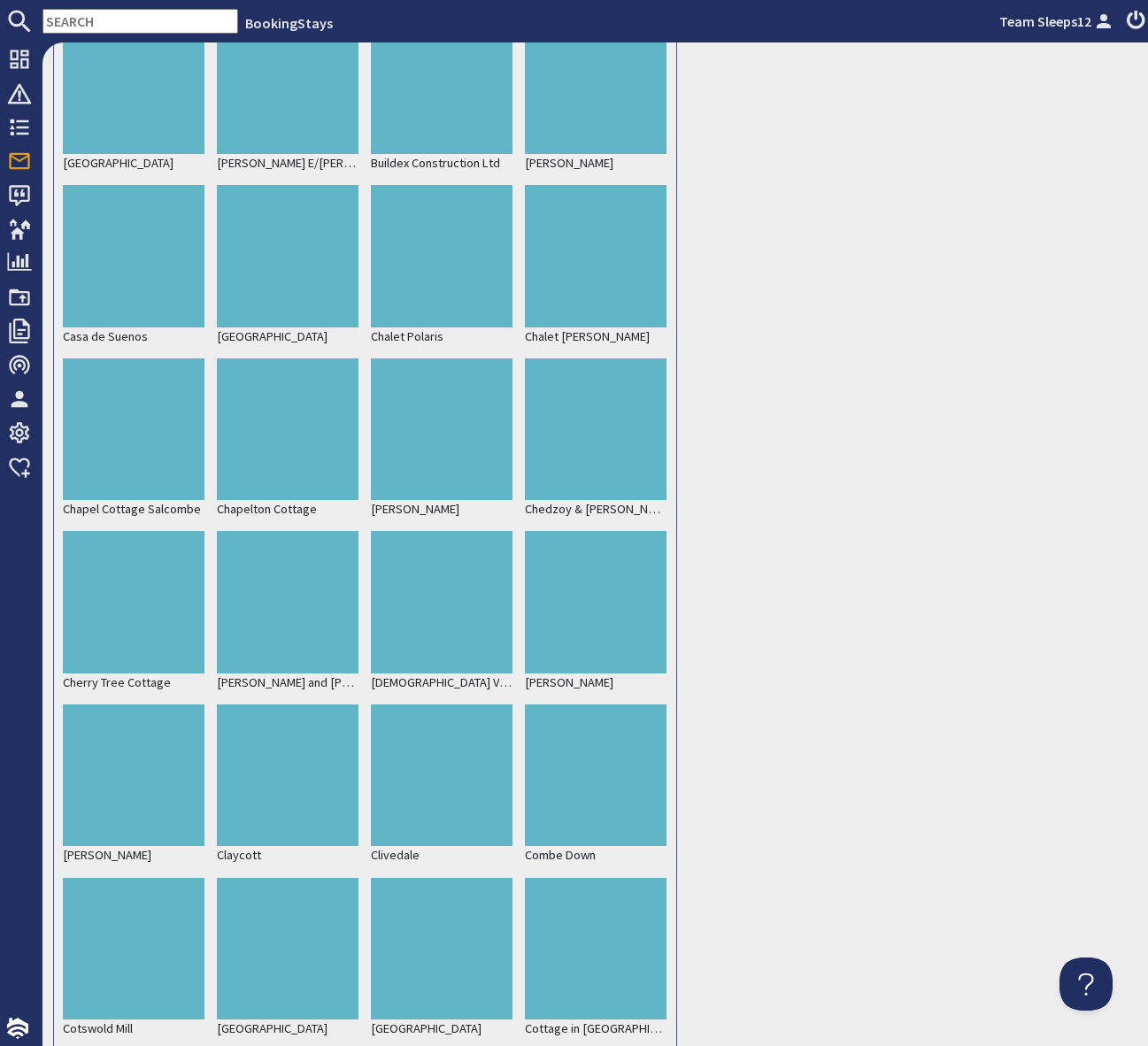
scroll to position [295333, 0]
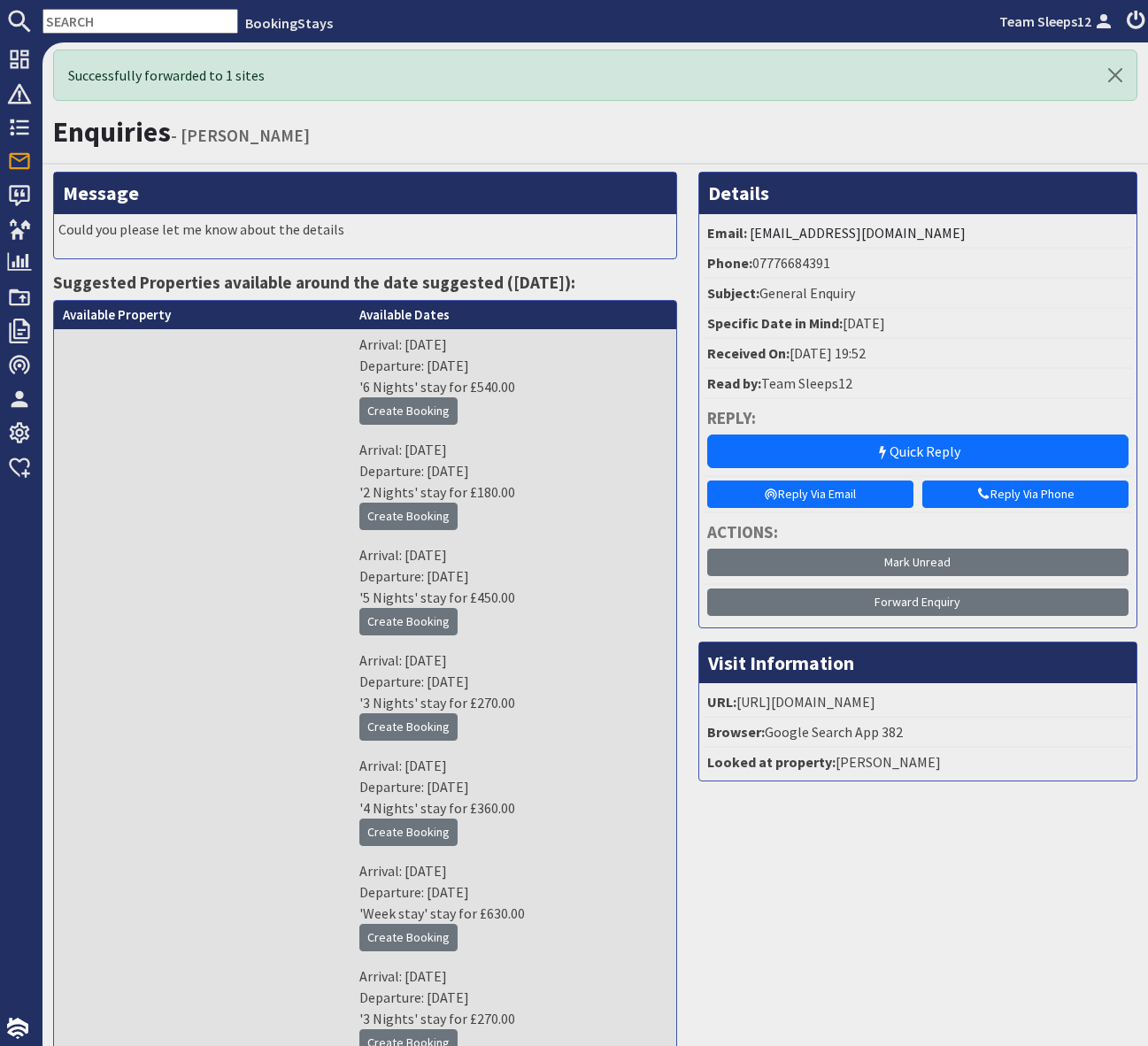
scroll to position [0, 0]
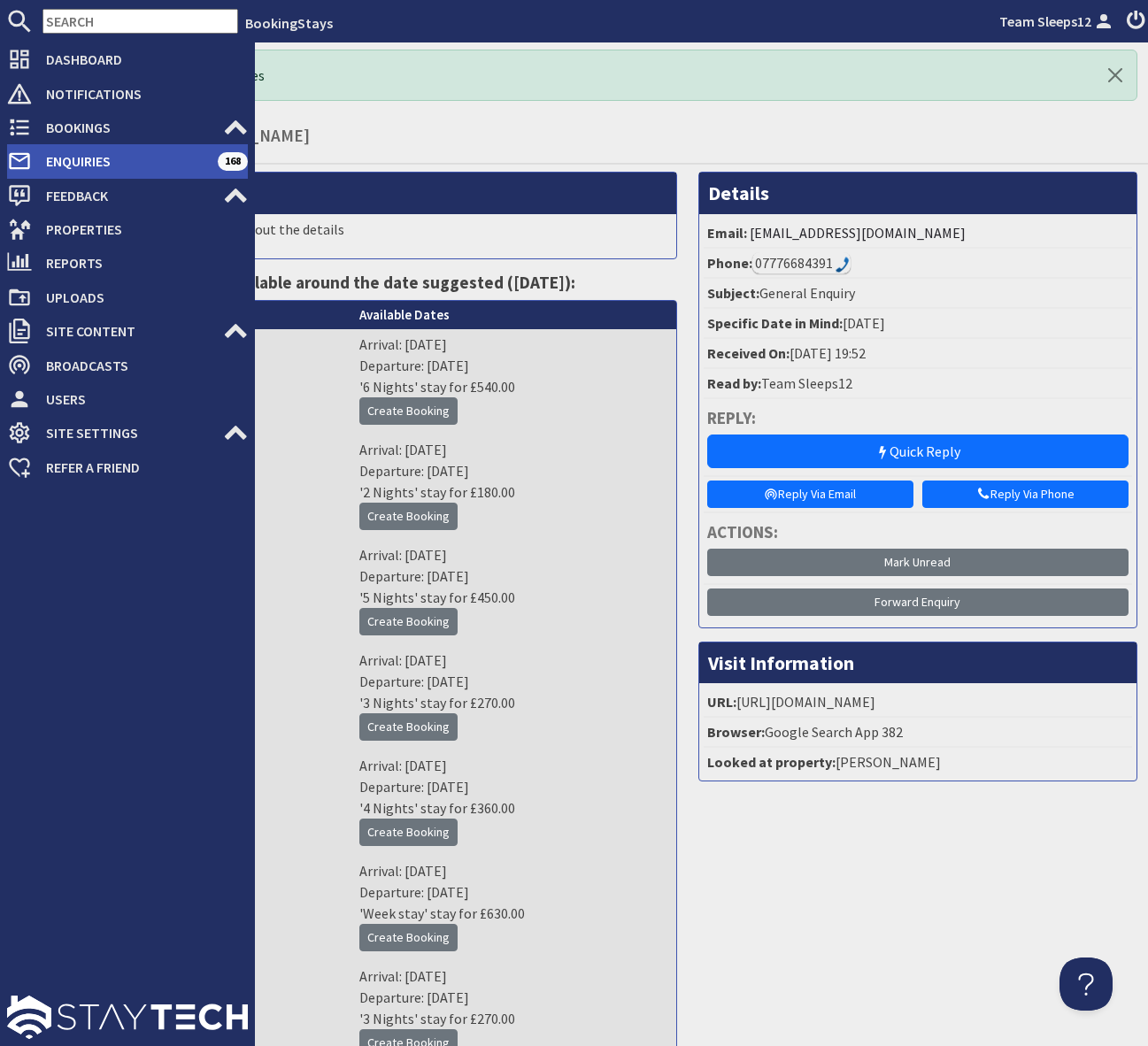
click at [159, 165] on span "Enquiries" at bounding box center [124, 160] width 186 height 28
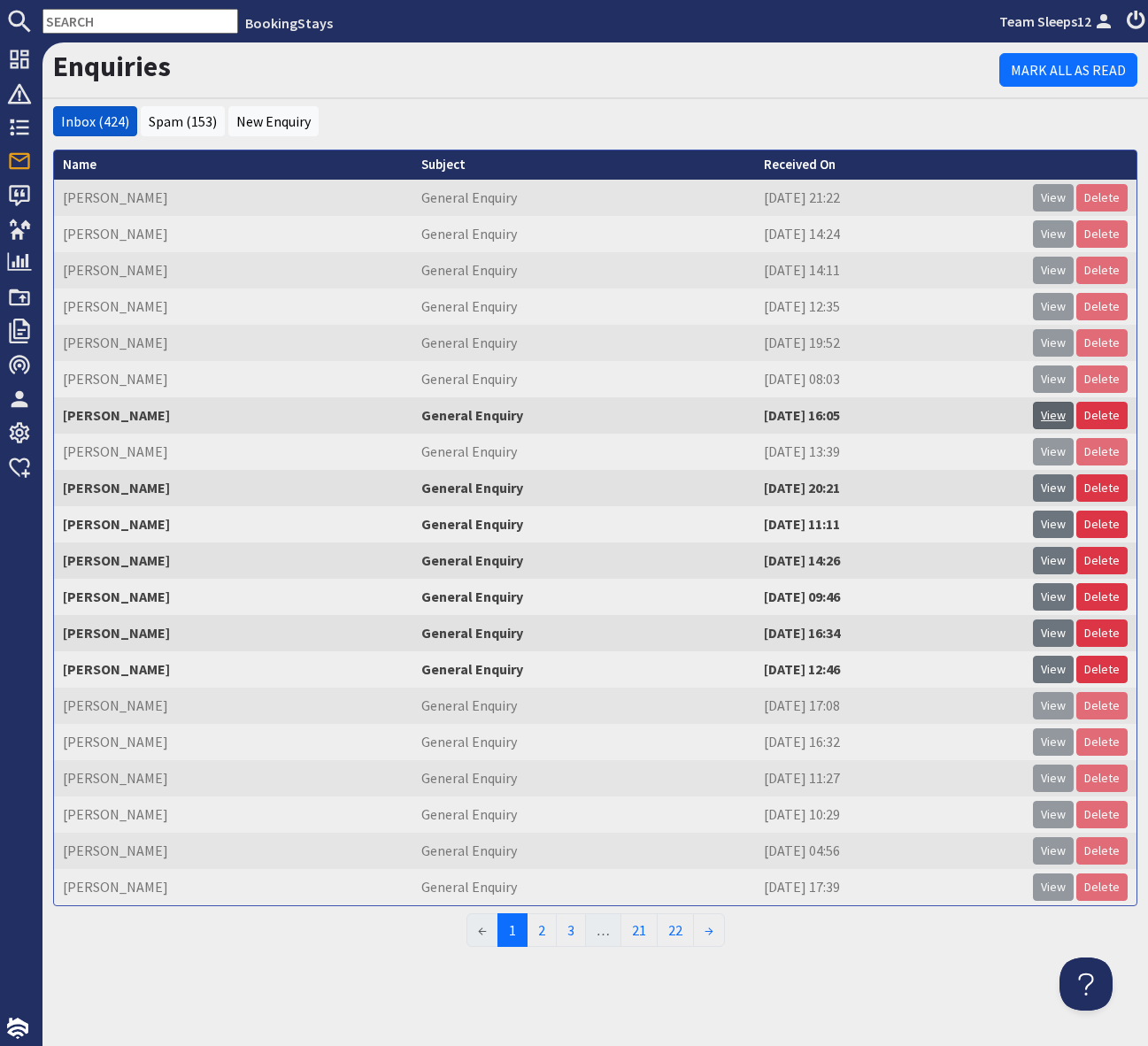
click at [1054, 414] on link "View" at bounding box center [1053, 416] width 40 height 28
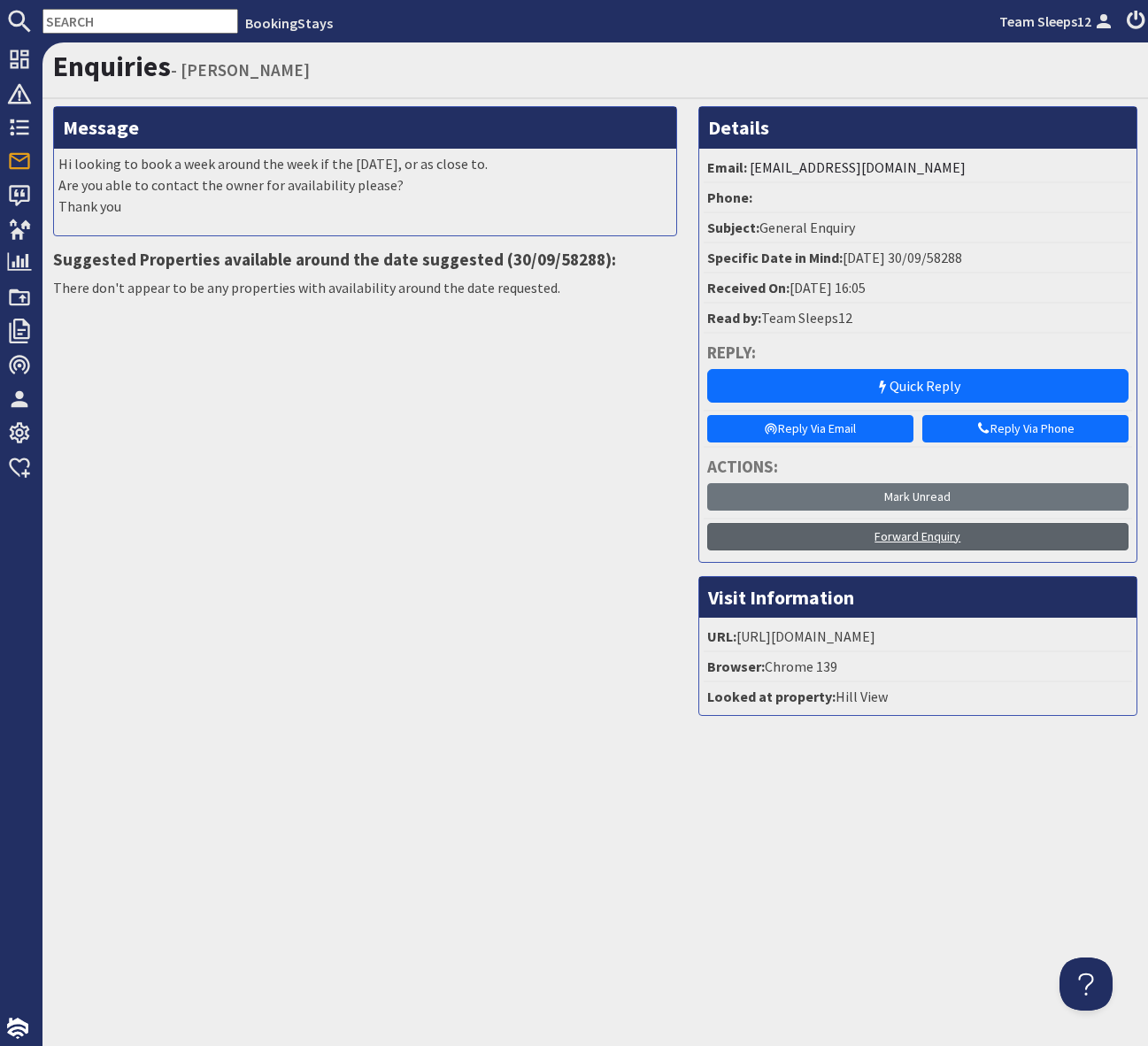
click at [886, 532] on link "Forward Enquiry" at bounding box center [918, 537] width 421 height 28
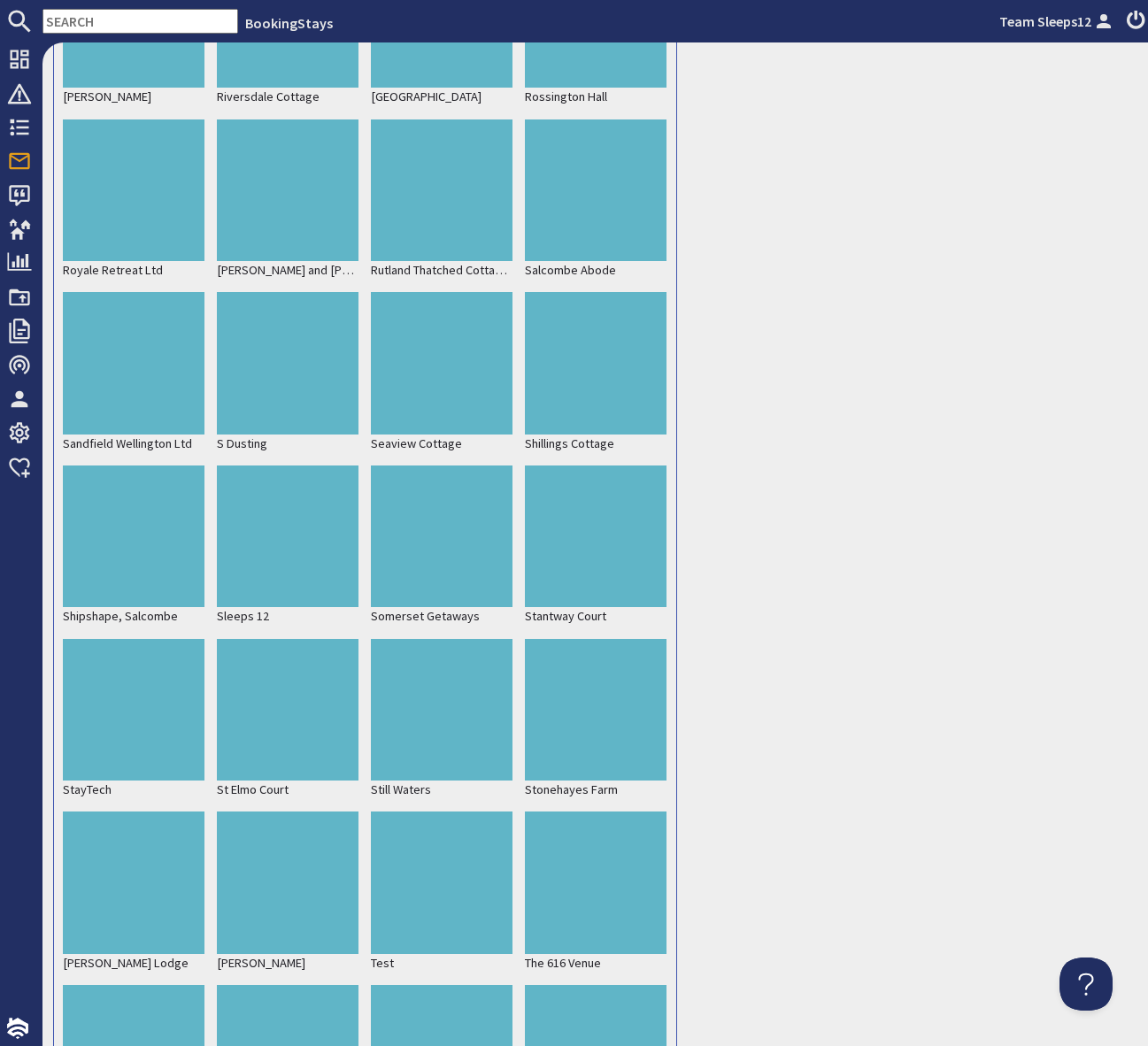
scroll to position [6342, 0]
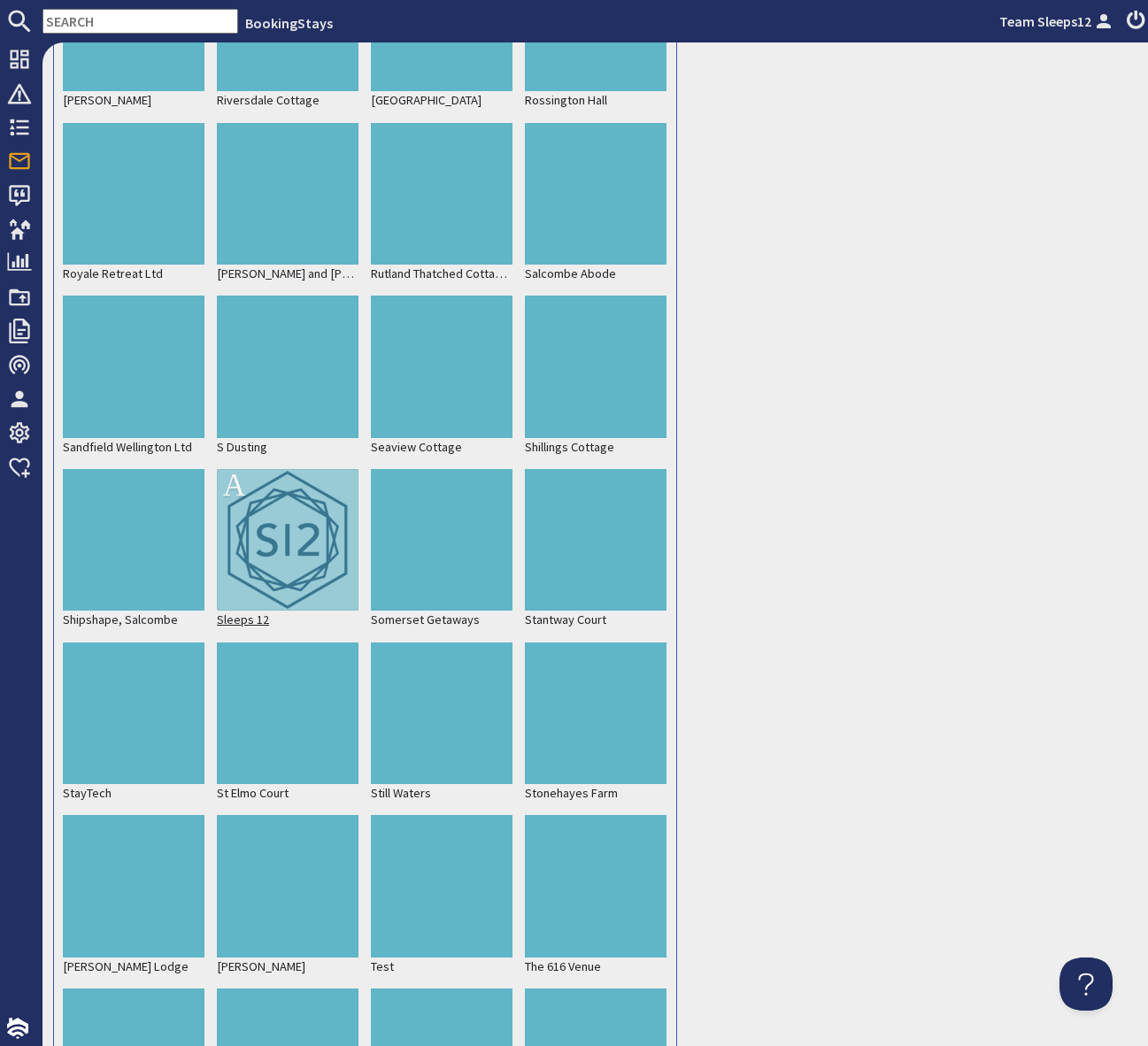
click at [285, 550] on div at bounding box center [287, 540] width 141 height 141
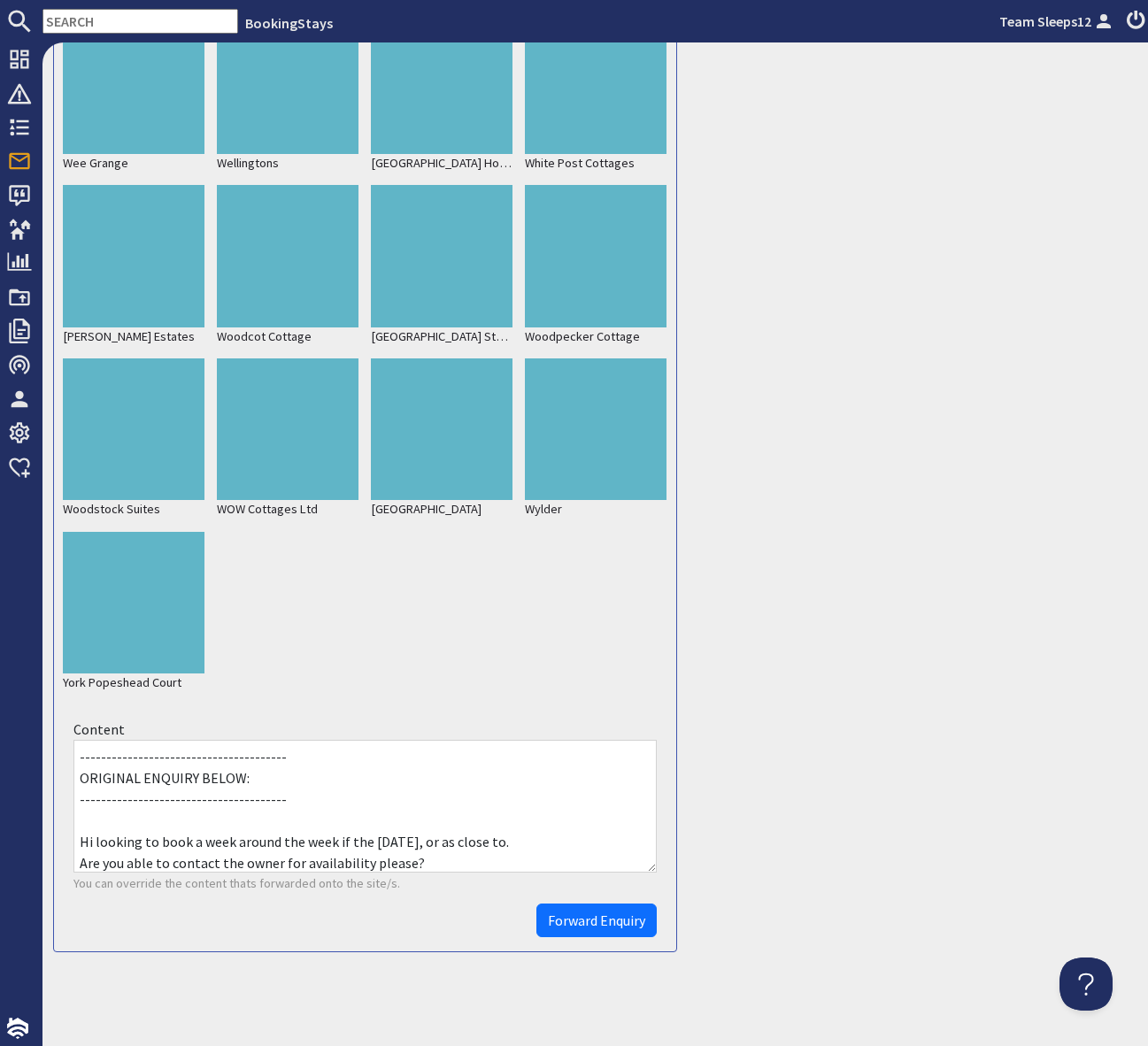
scroll to position [8365, 0]
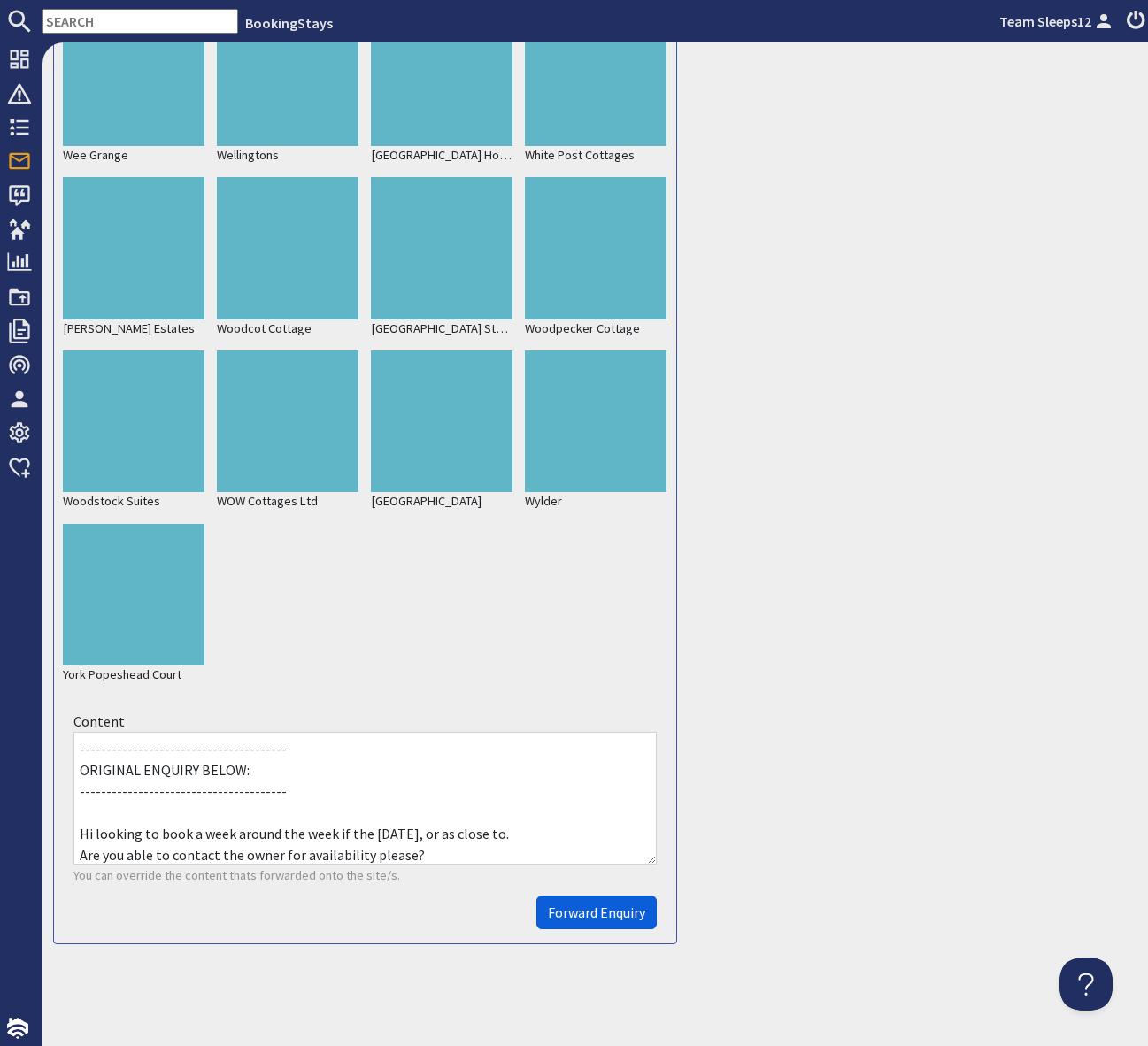
click at [592, 917] on span "Forward Enquiry" at bounding box center [596, 913] width 97 height 18
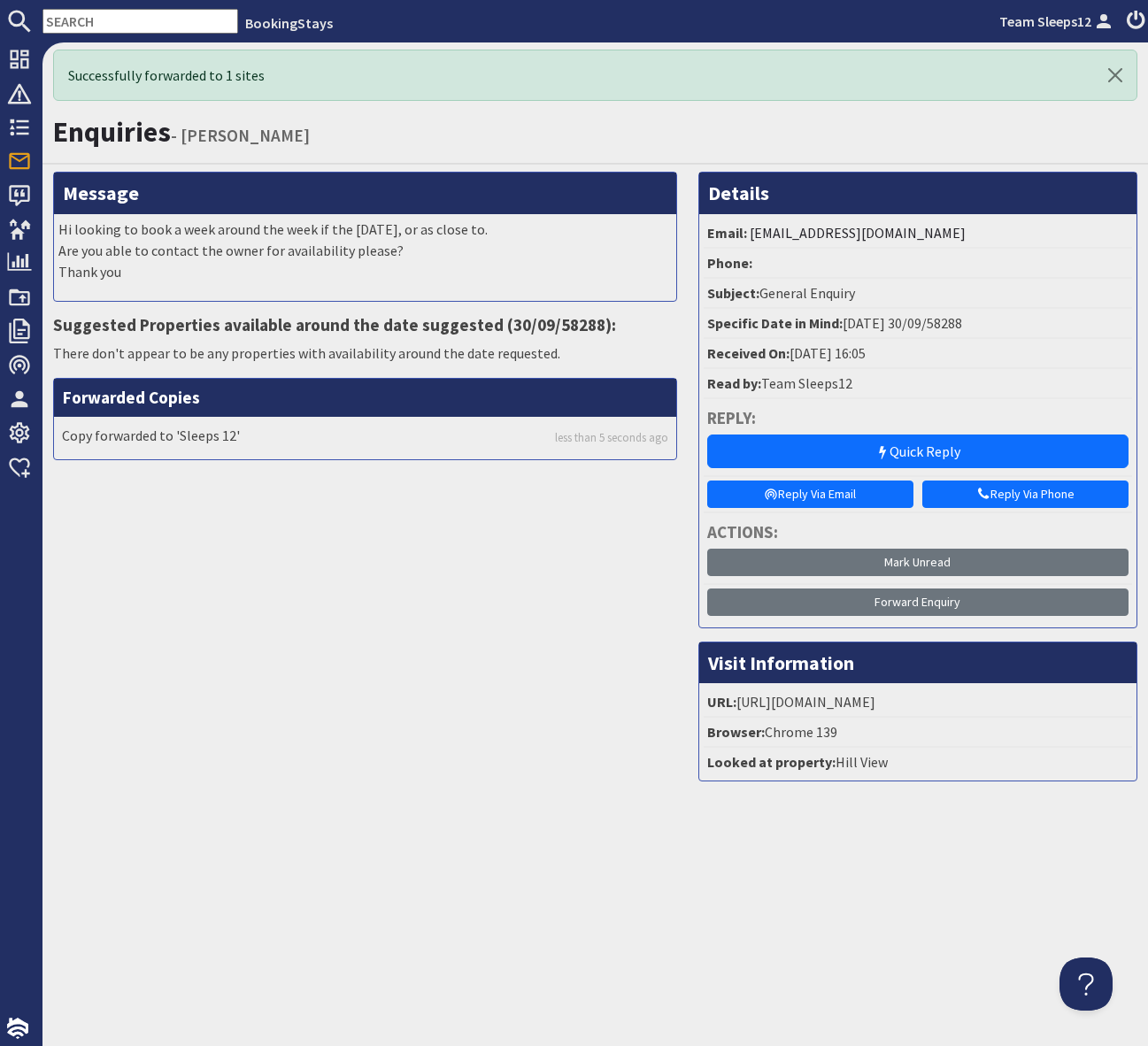
scroll to position [0, 0]
click at [530, 956] on div "Successfully forwarded to 1 sites Enquiries - Katy Lynn Message Hi looking to b…" at bounding box center [595, 544] width 1106 height 1004
